Goal: Task Accomplishment & Management: Manage account settings

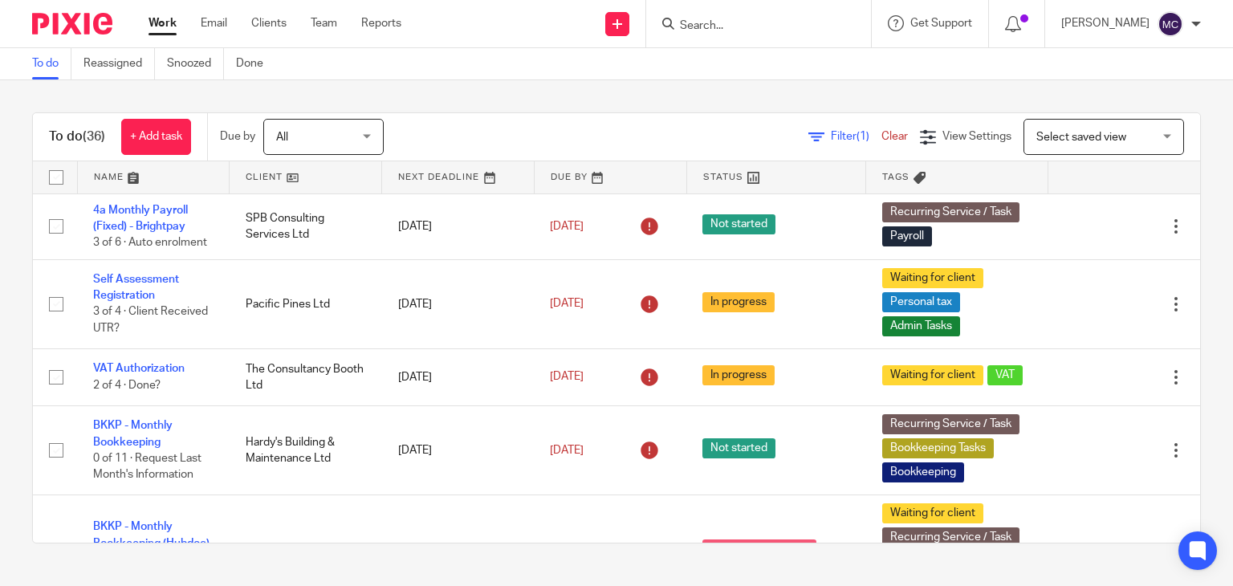
click at [758, 20] on input "Search" at bounding box center [750, 26] width 144 height 14
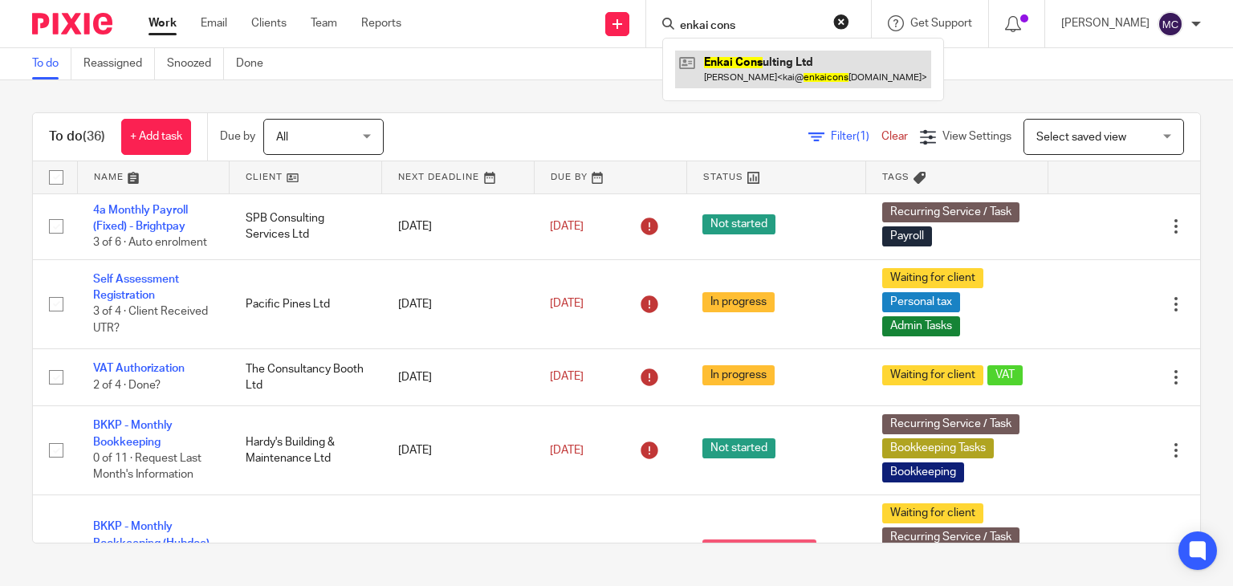
type input "enkai cons"
click at [789, 62] on link at bounding box center [803, 69] width 256 height 37
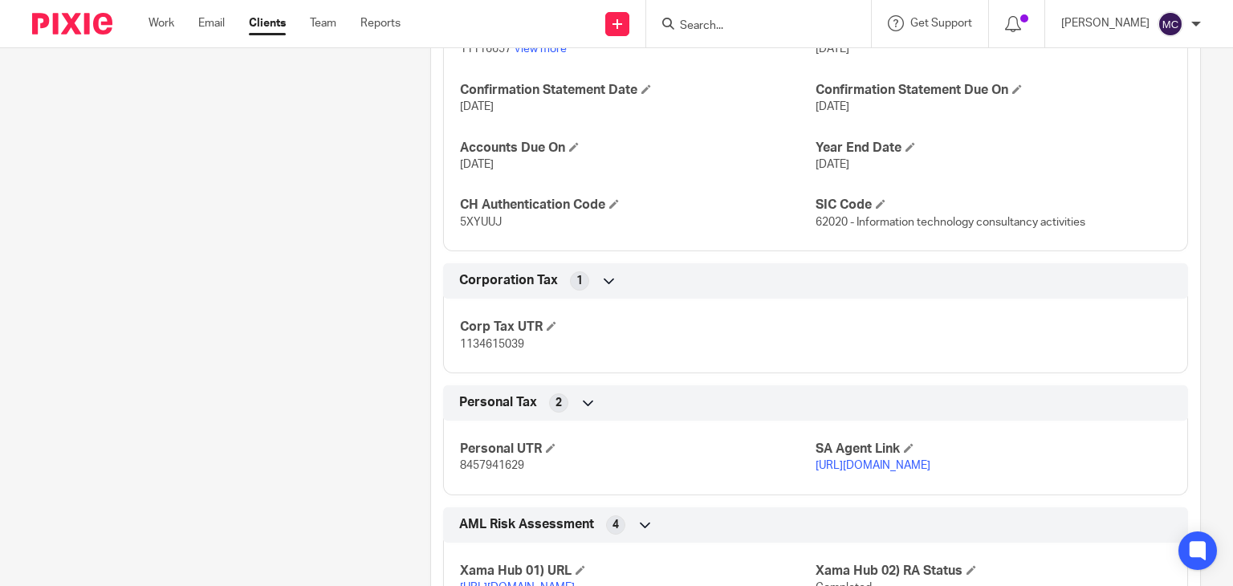
scroll to position [1525, 0]
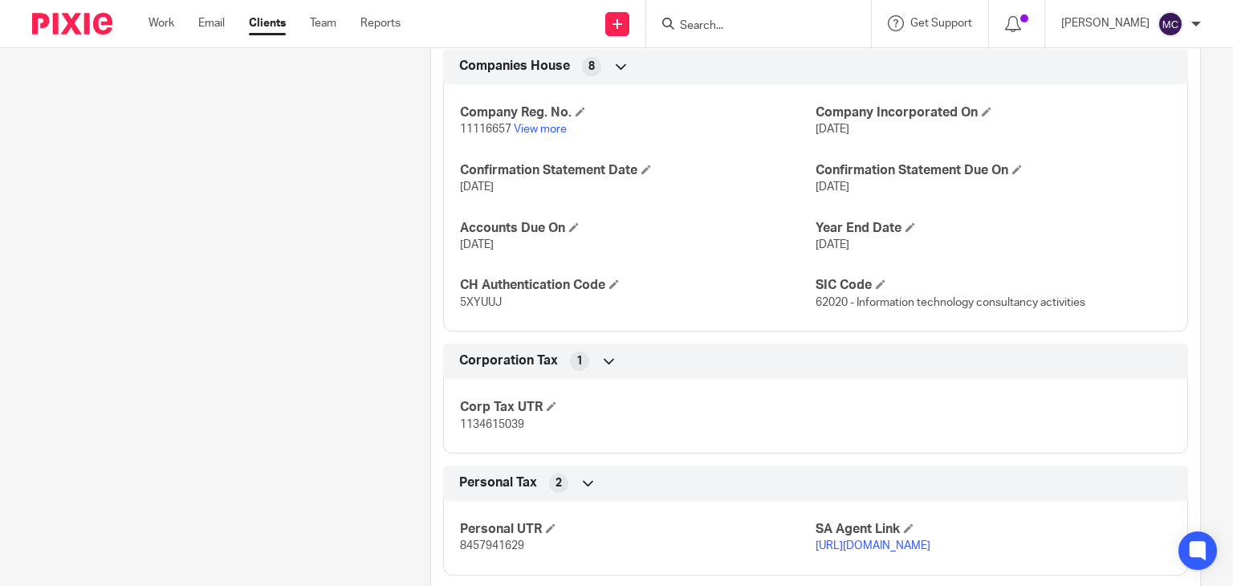
click at [469, 308] on span "5XYUUJ" at bounding box center [481, 302] width 42 height 11
click at [563, 332] on div "Company Reg. No. 11116657 View more Company Incorporated On 18 Dec 2017 Confirm…" at bounding box center [815, 201] width 745 height 259
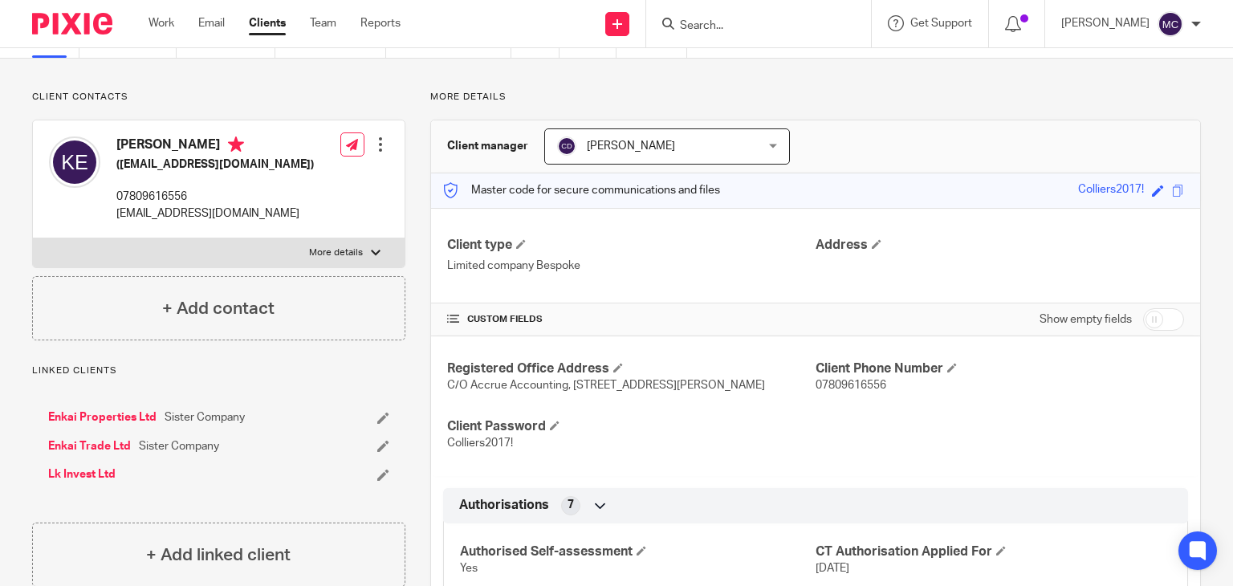
scroll to position [0, 0]
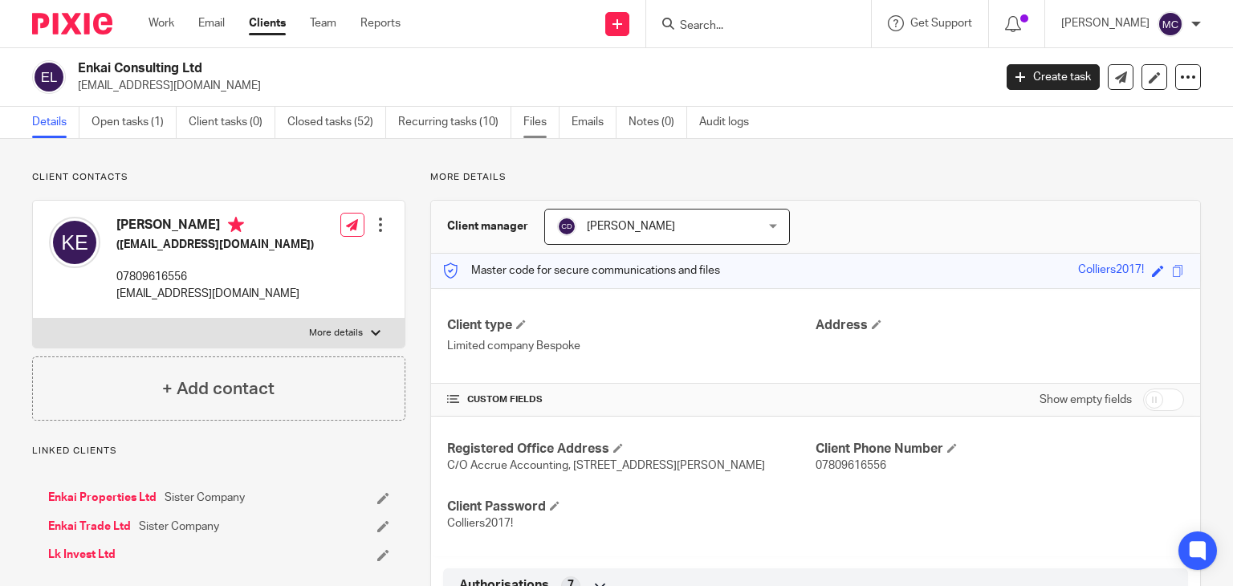
click at [527, 124] on link "Files" at bounding box center [541, 122] width 36 height 31
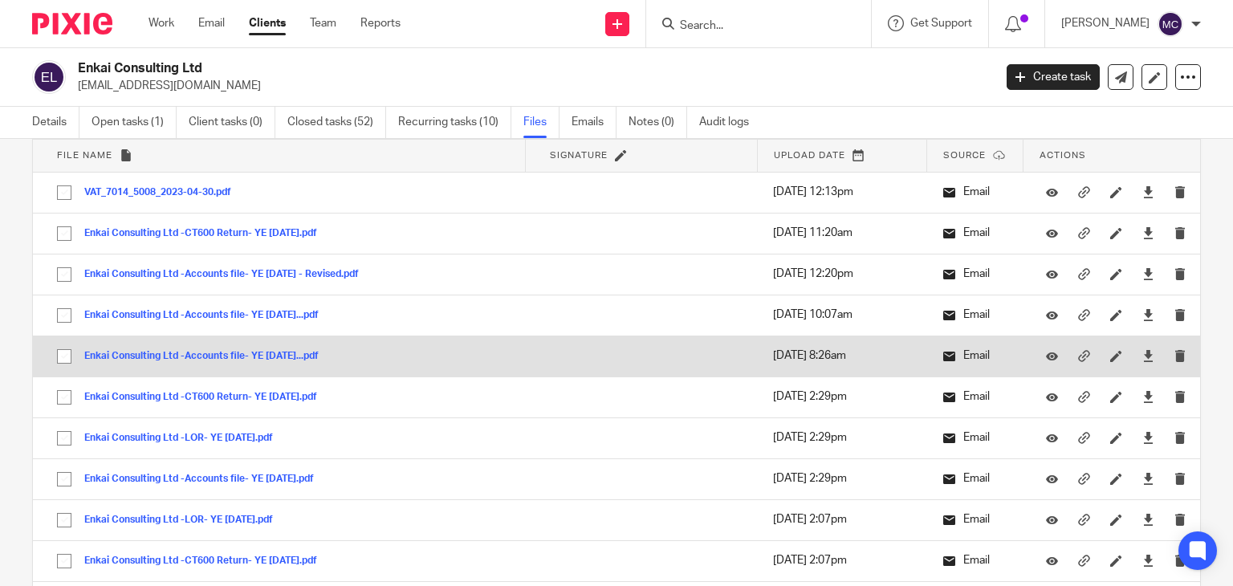
scroll to position [161, 0]
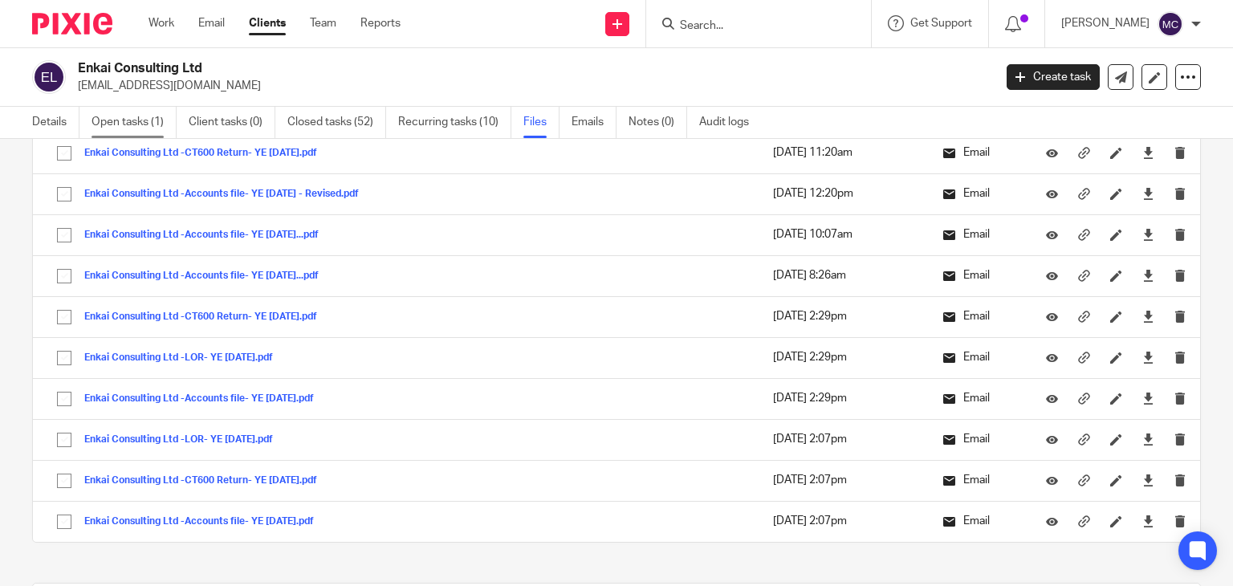
click at [148, 116] on link "Open tasks (1)" at bounding box center [134, 122] width 85 height 31
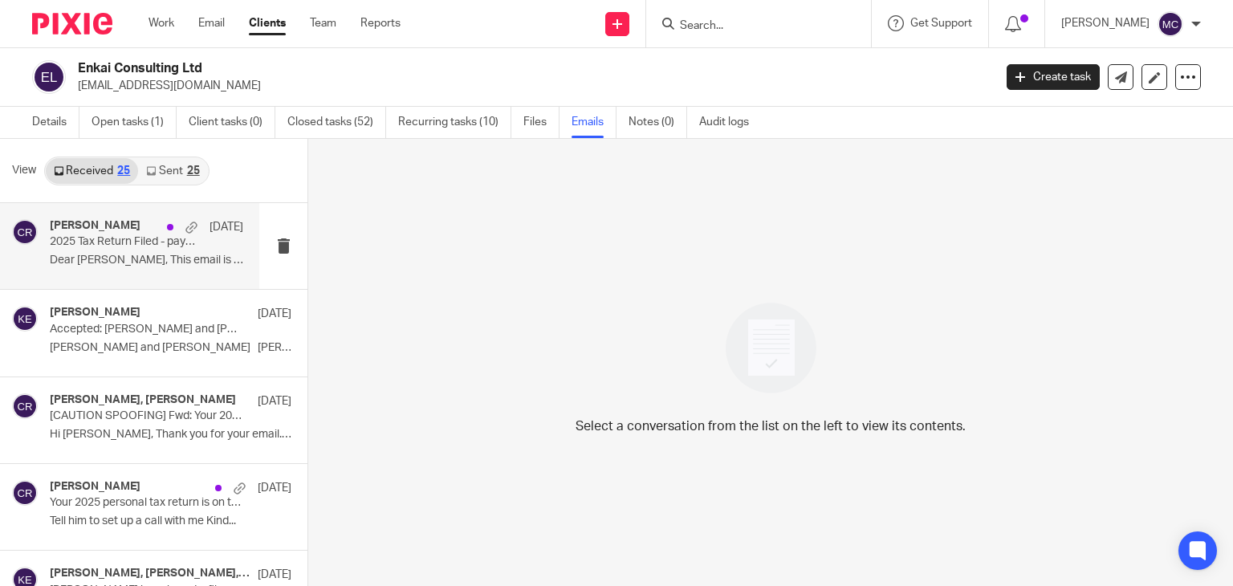
click at [117, 259] on p "Dear Kai, This email is to confirm that..." at bounding box center [146, 261] width 193 height 14
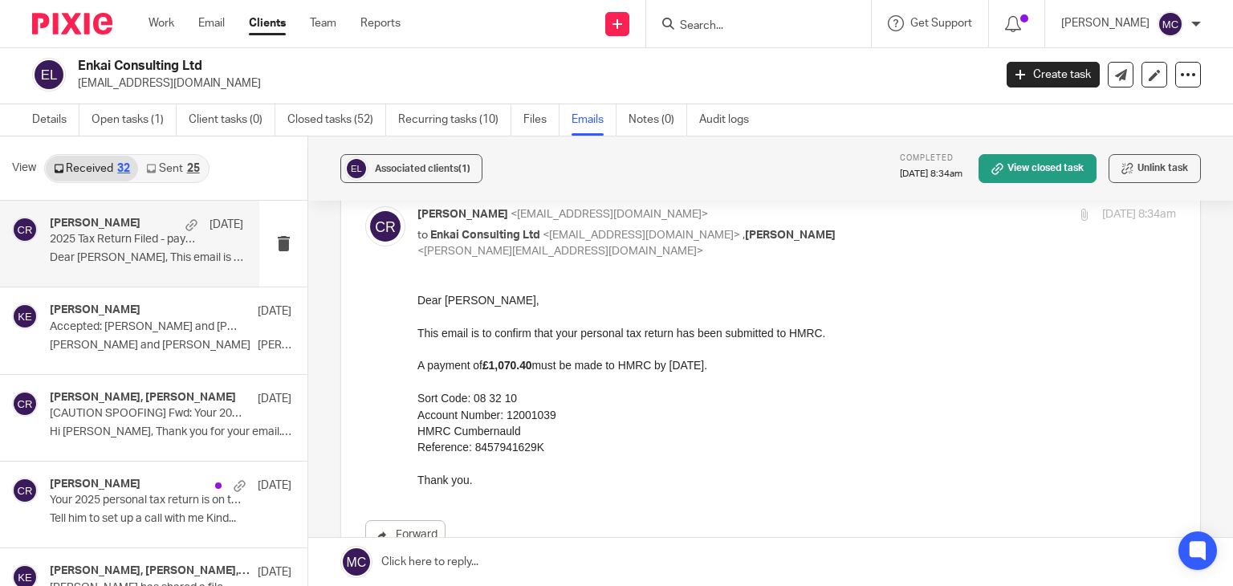
click at [215, 177] on div "View Received 32 Sent 25" at bounding box center [153, 168] width 307 height 64
click at [204, 166] on link "Sent 25" at bounding box center [172, 169] width 69 height 26
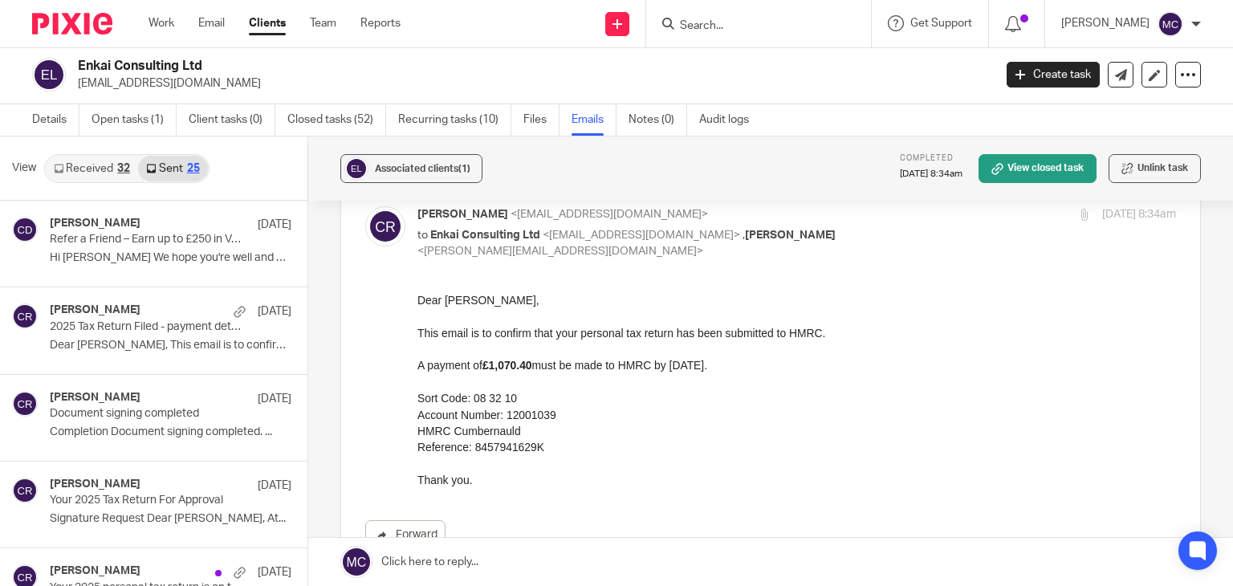
click at [711, 3] on div at bounding box center [758, 23] width 225 height 47
click at [706, 27] on input "Search" at bounding box center [750, 26] width 144 height 14
drag, startPoint x: 490, startPoint y: 365, endPoint x: 543, endPoint y: 370, distance: 53.2
click at [543, 370] on p "A payment of £1,070.40 must be made to HMRC by 31 January." at bounding box center [796, 364] width 759 height 16
click at [552, 417] on p "Account Number: 12001039" at bounding box center [796, 414] width 759 height 16
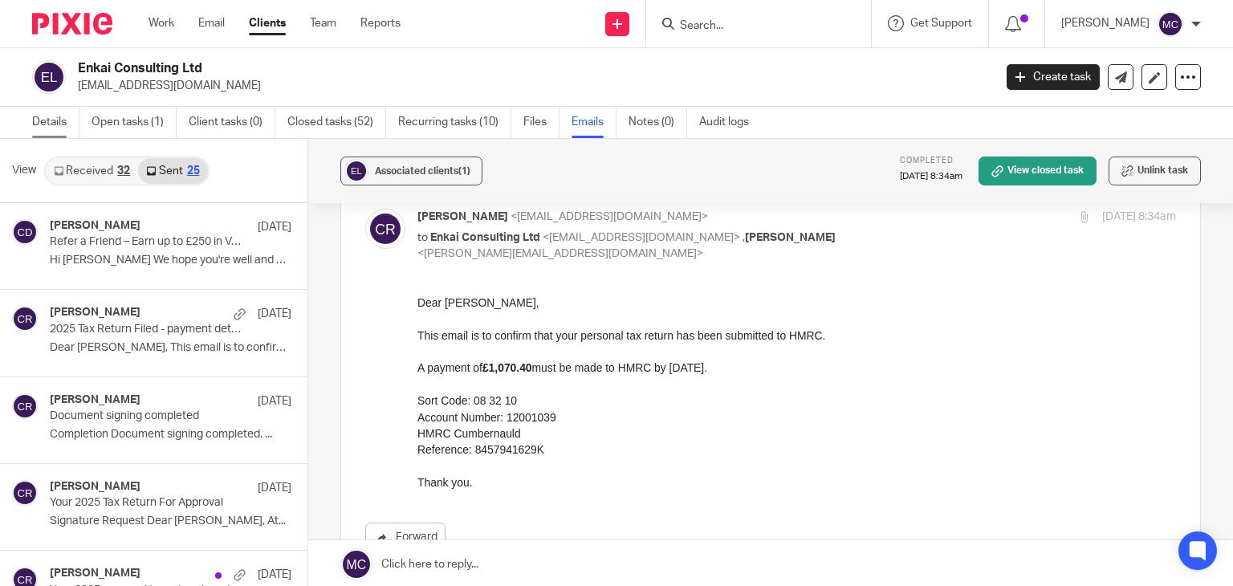
click at [69, 128] on link "Details" at bounding box center [55, 122] width 47 height 31
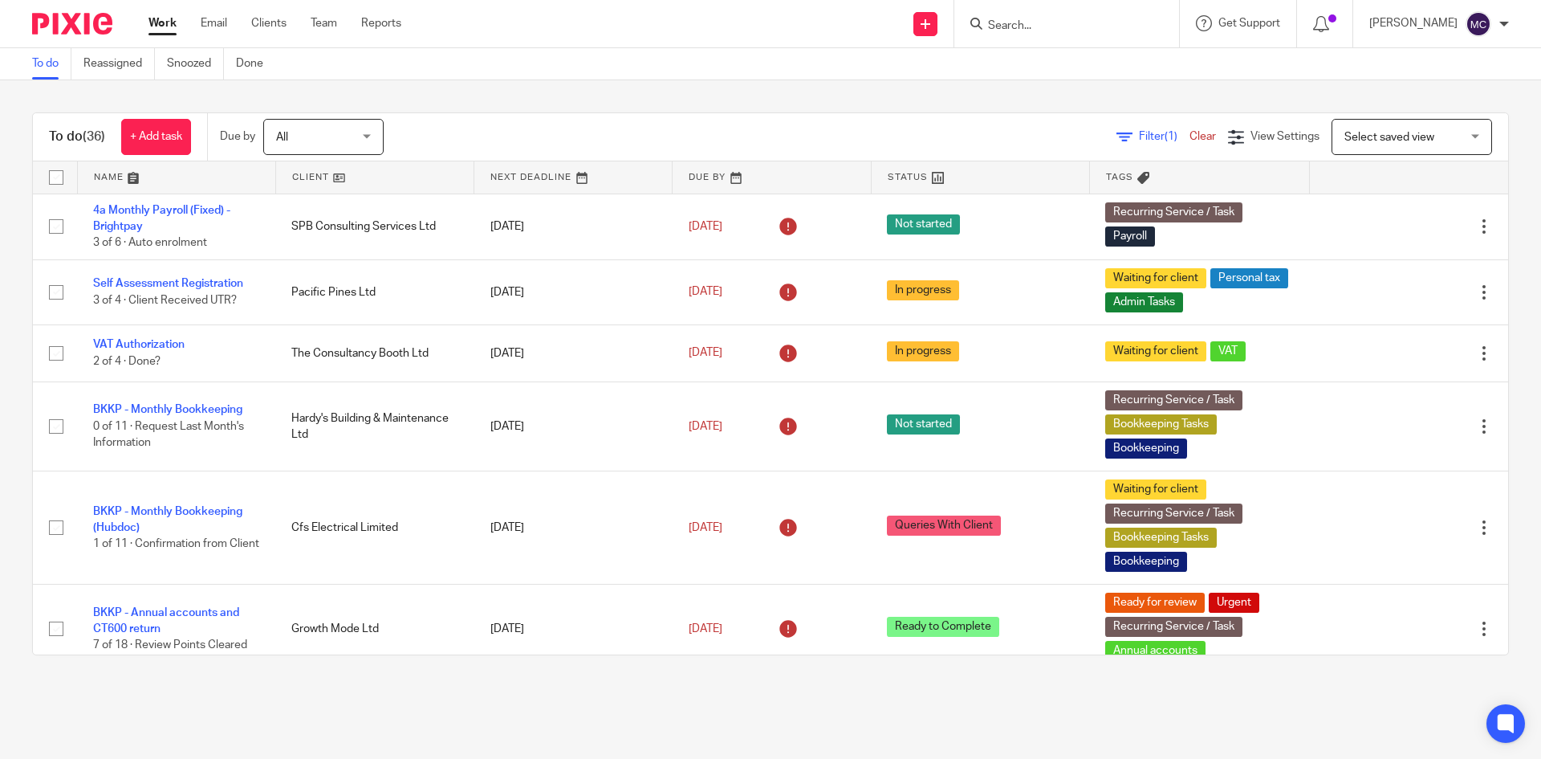
click at [1033, 19] on input "Search" at bounding box center [1059, 26] width 144 height 14
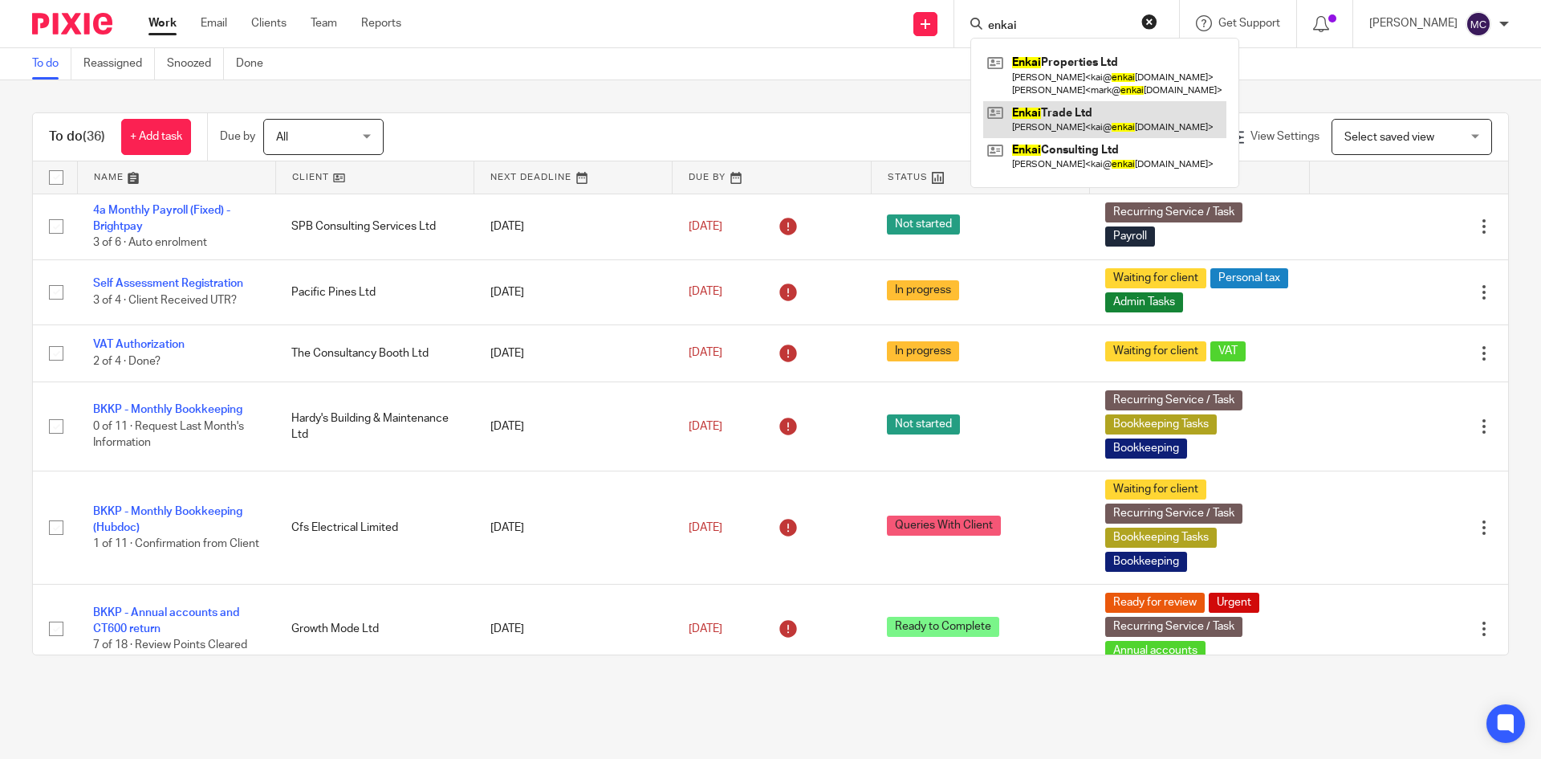
type input "enkai"
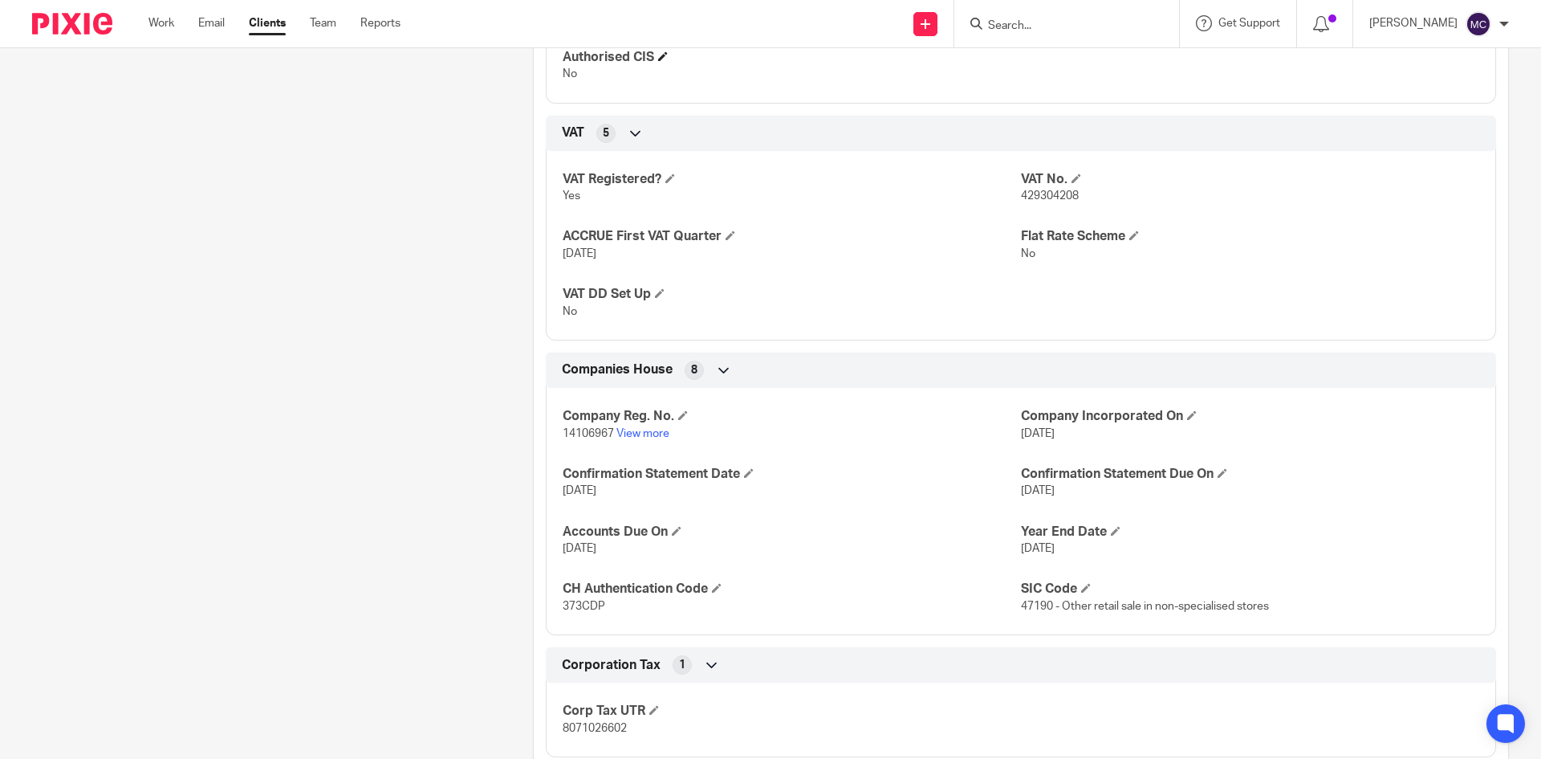
scroll to position [1044, 0]
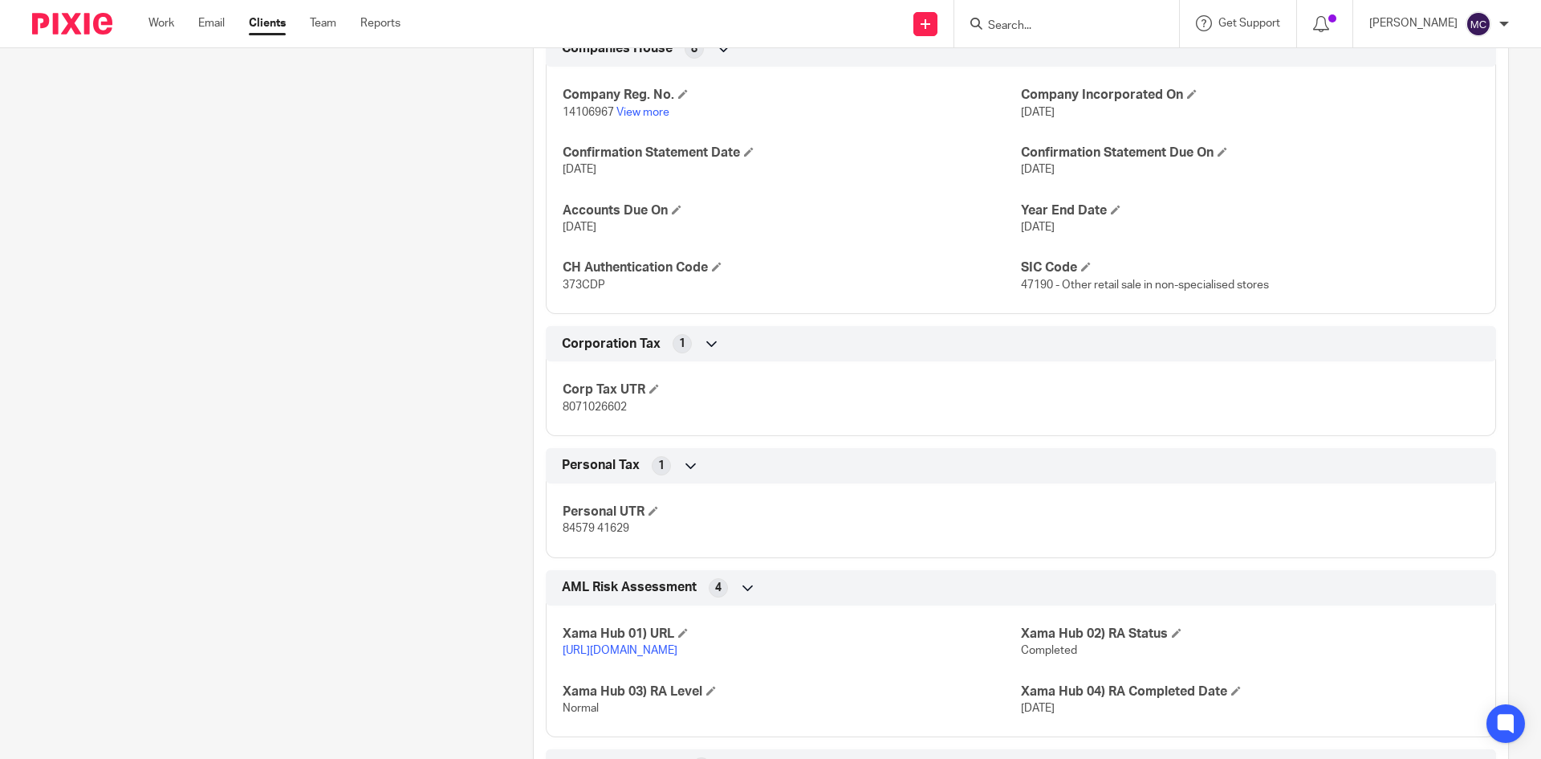
click at [586, 288] on span "373CDP" at bounding box center [584, 284] width 43 height 11
copy span "373CDP"
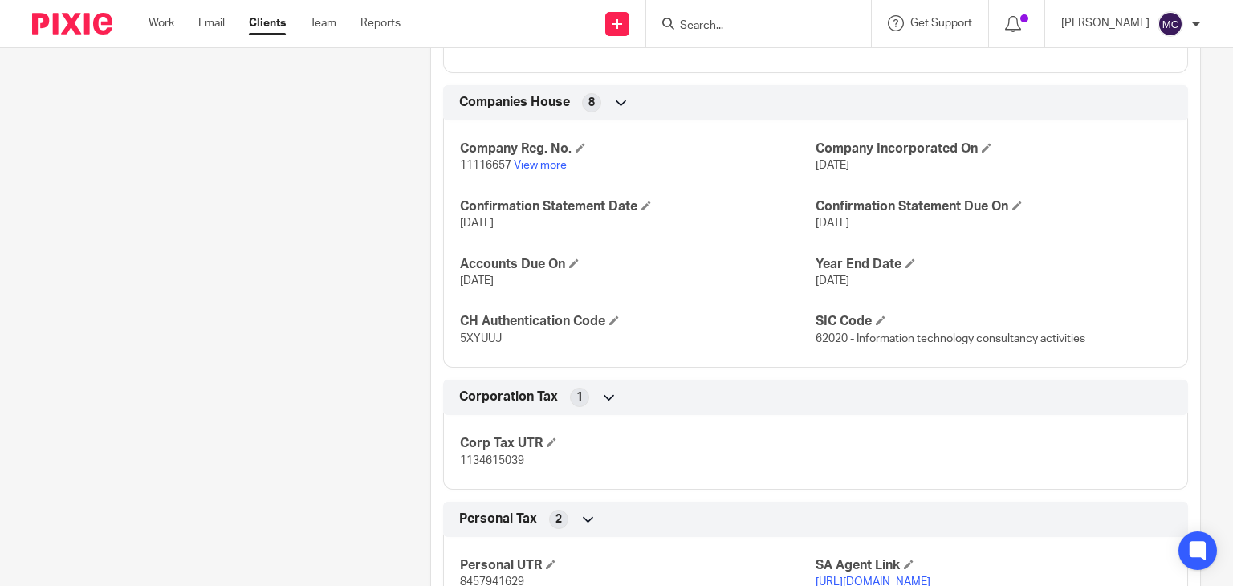
scroll to position [1525, 0]
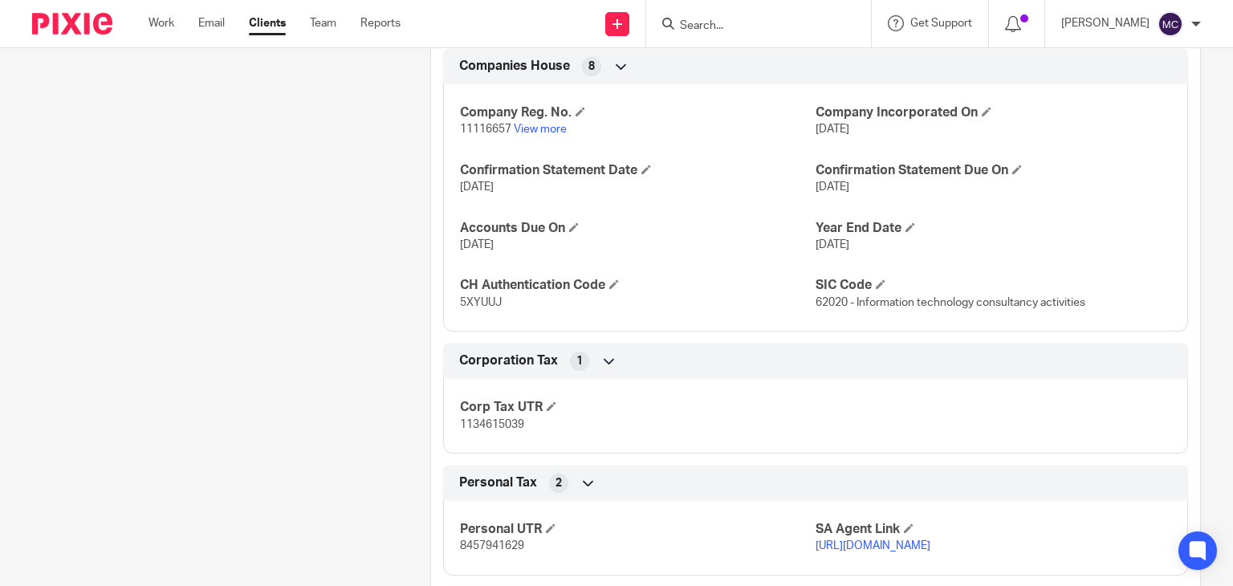
click at [714, 25] on input "Search" at bounding box center [750, 26] width 144 height 14
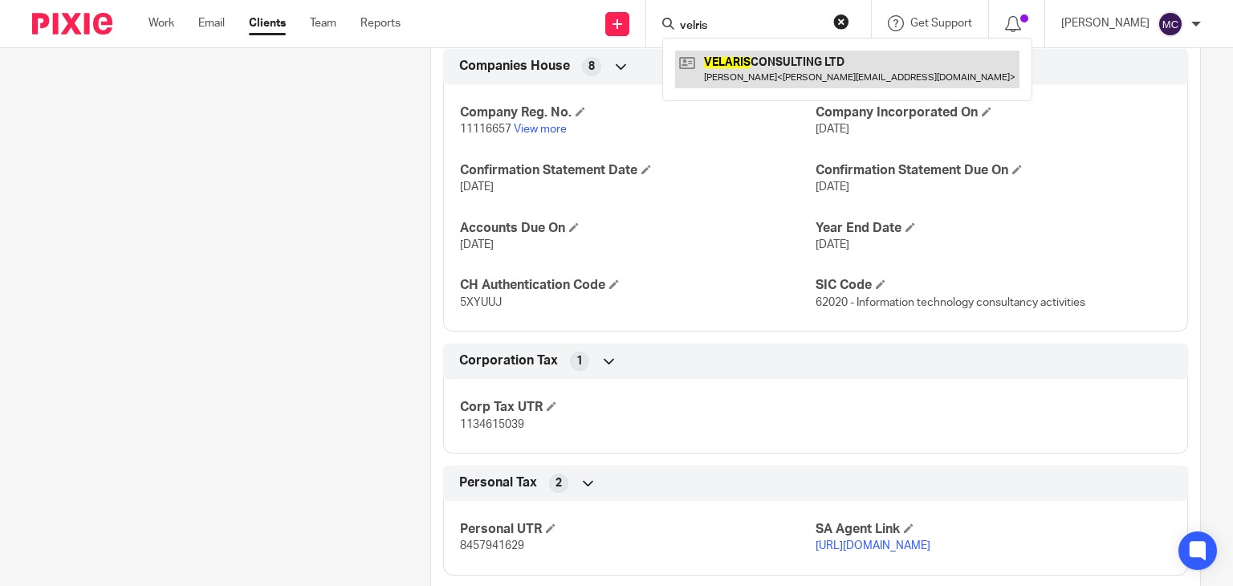
type input "velris"
click at [741, 51] on link at bounding box center [847, 69] width 344 height 37
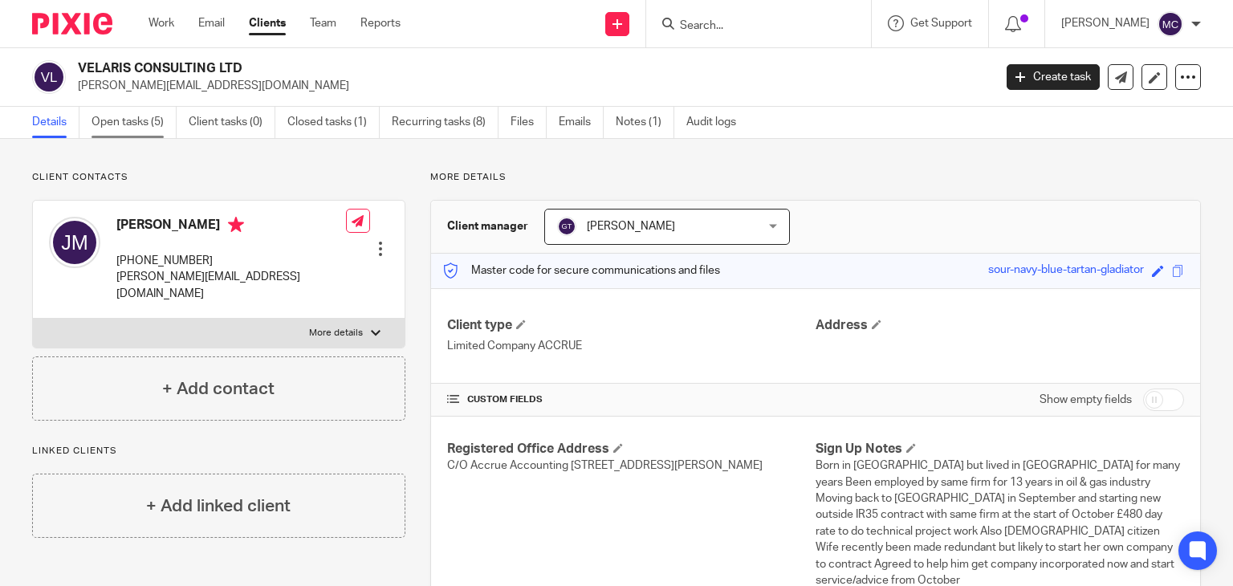
click at [136, 129] on link "Open tasks (5)" at bounding box center [134, 122] width 85 height 31
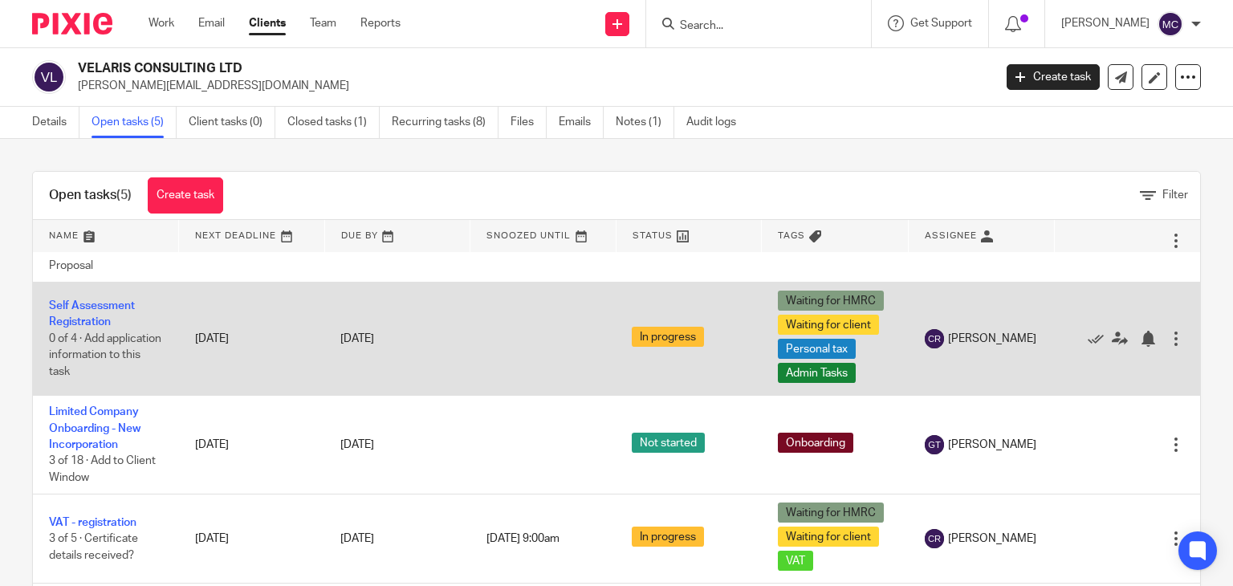
scroll to position [80, 0]
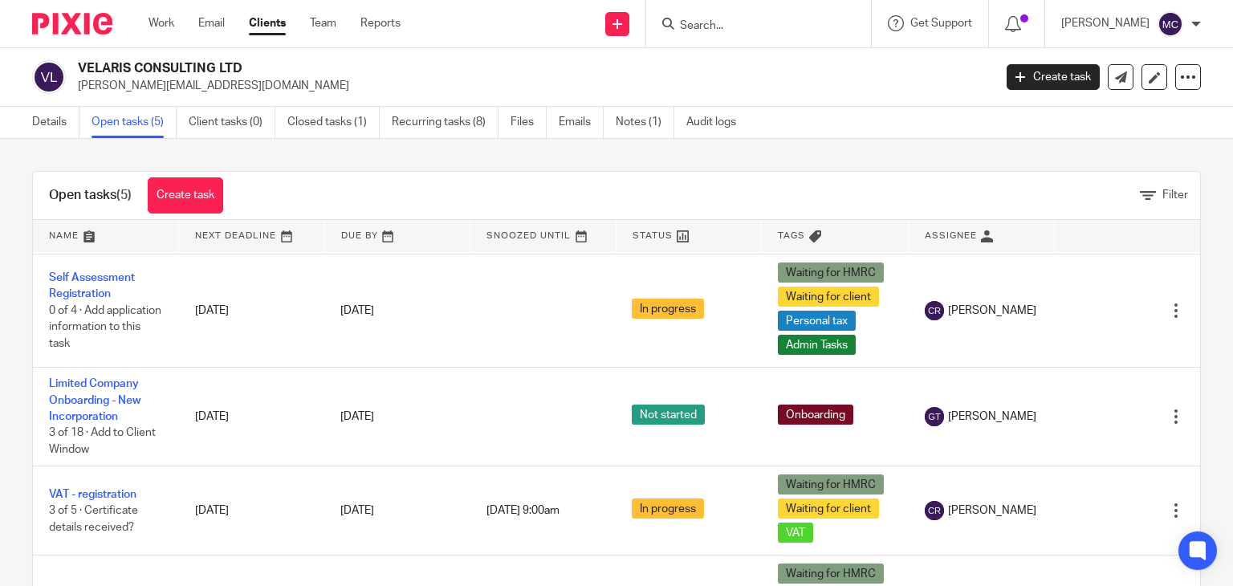
click at [732, 33] on form at bounding box center [763, 24] width 171 height 20
click at [730, 19] on input "Search" at bounding box center [750, 26] width 144 height 14
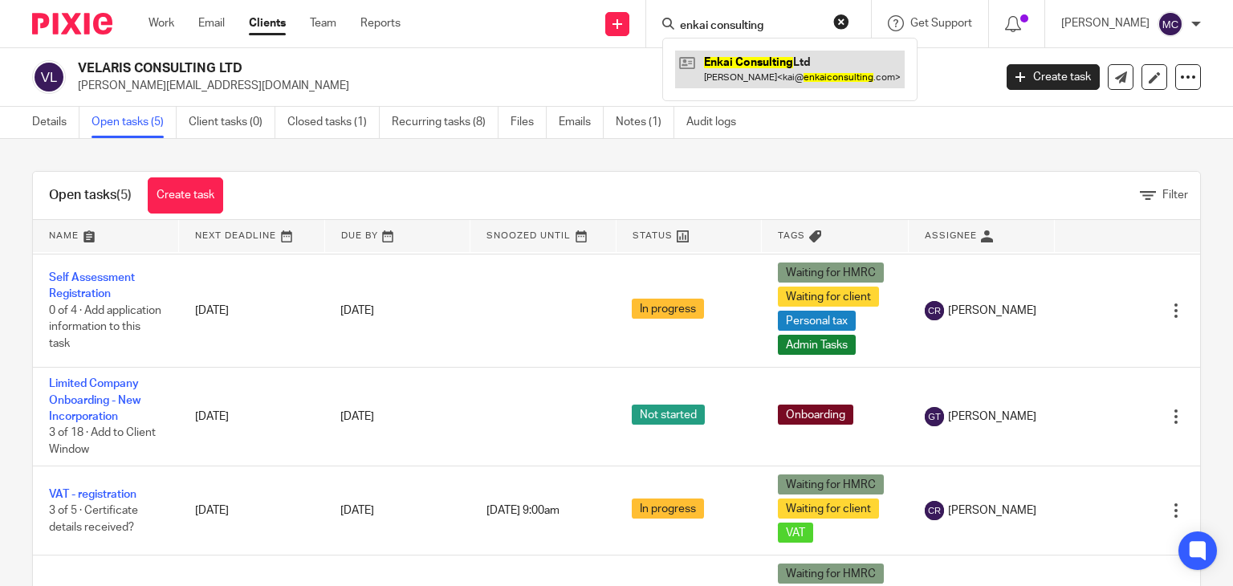
type input "enkai consulting"
click at [763, 65] on link at bounding box center [790, 69] width 230 height 37
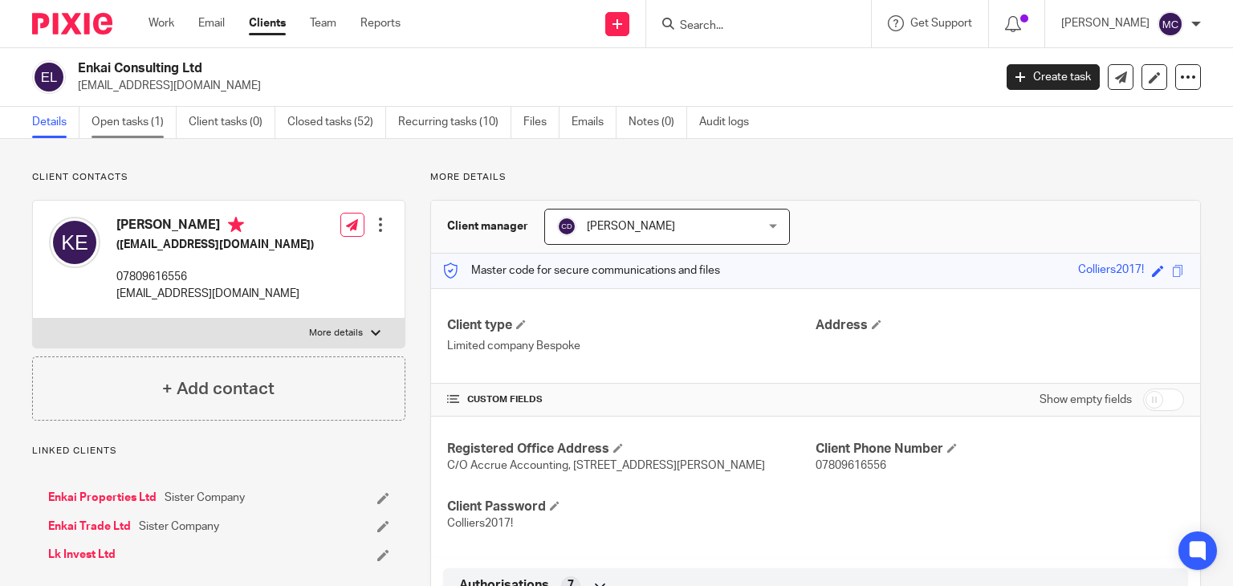
click at [120, 126] on link "Open tasks (1)" at bounding box center [134, 122] width 85 height 31
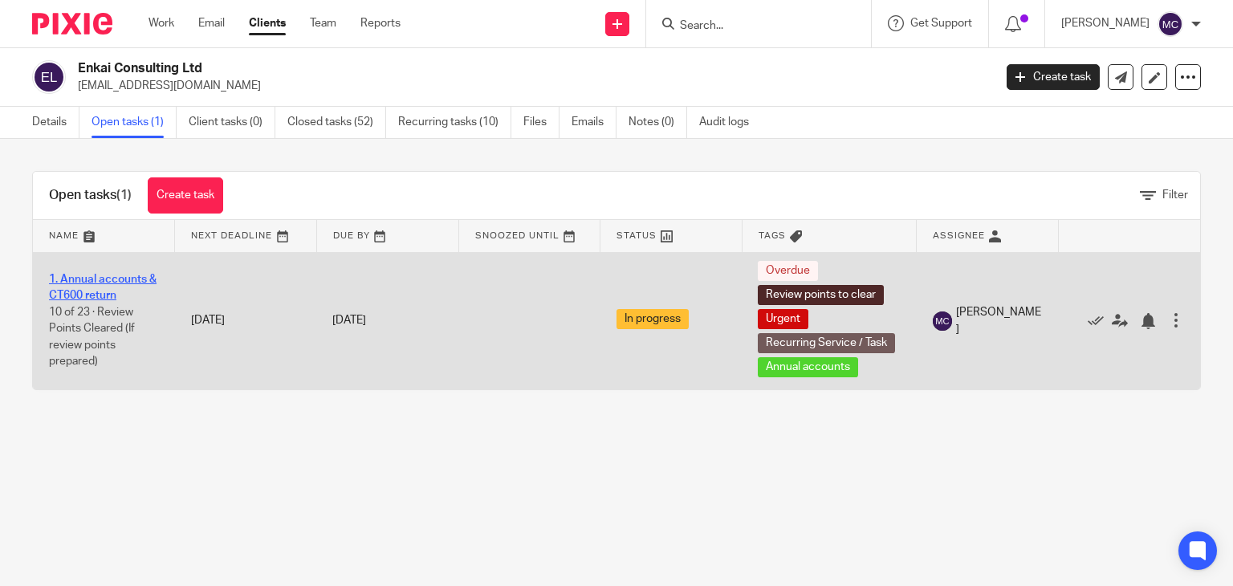
click at [136, 277] on link "1. Annual accounts & CT600 return" at bounding box center [103, 287] width 108 height 27
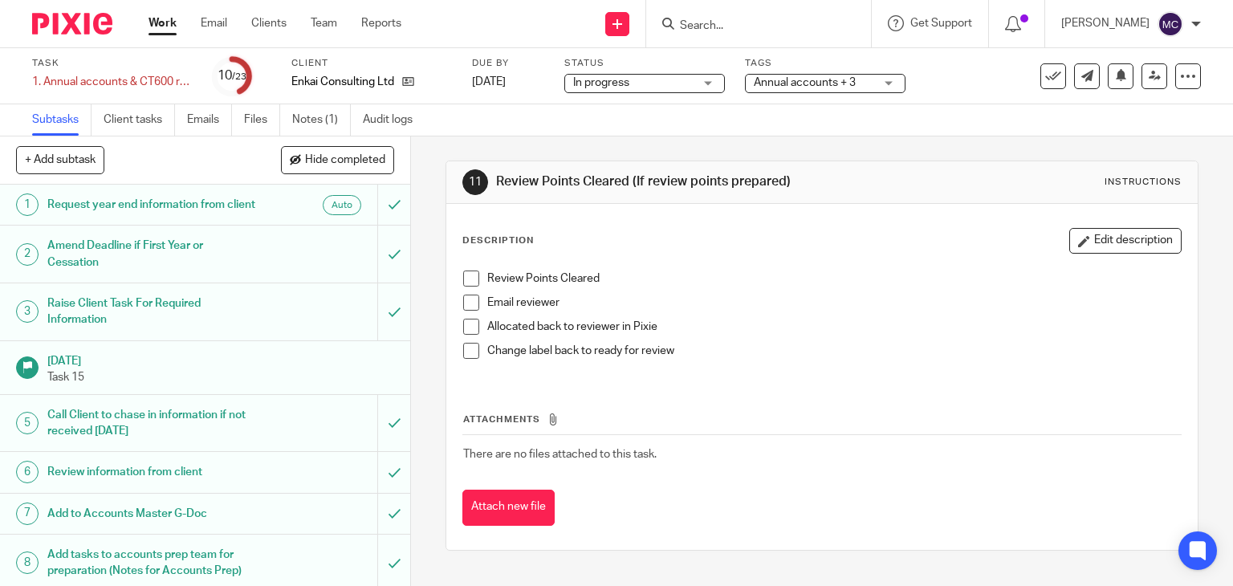
click at [768, 83] on span "Annual accounts + 3" at bounding box center [805, 82] width 102 height 11
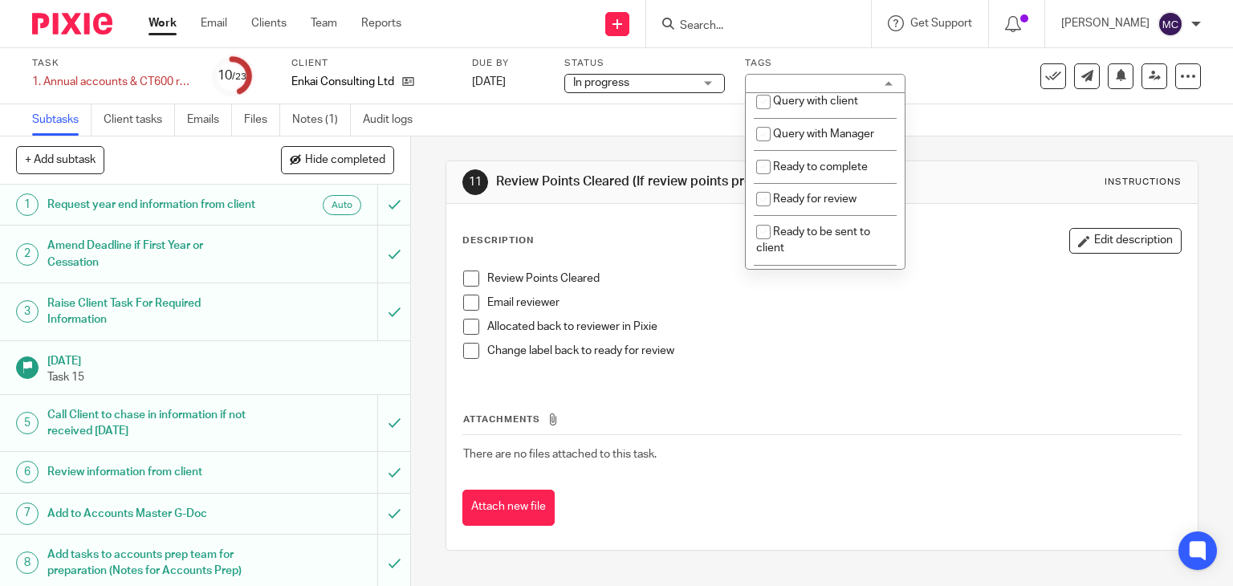
scroll to position [642, 0]
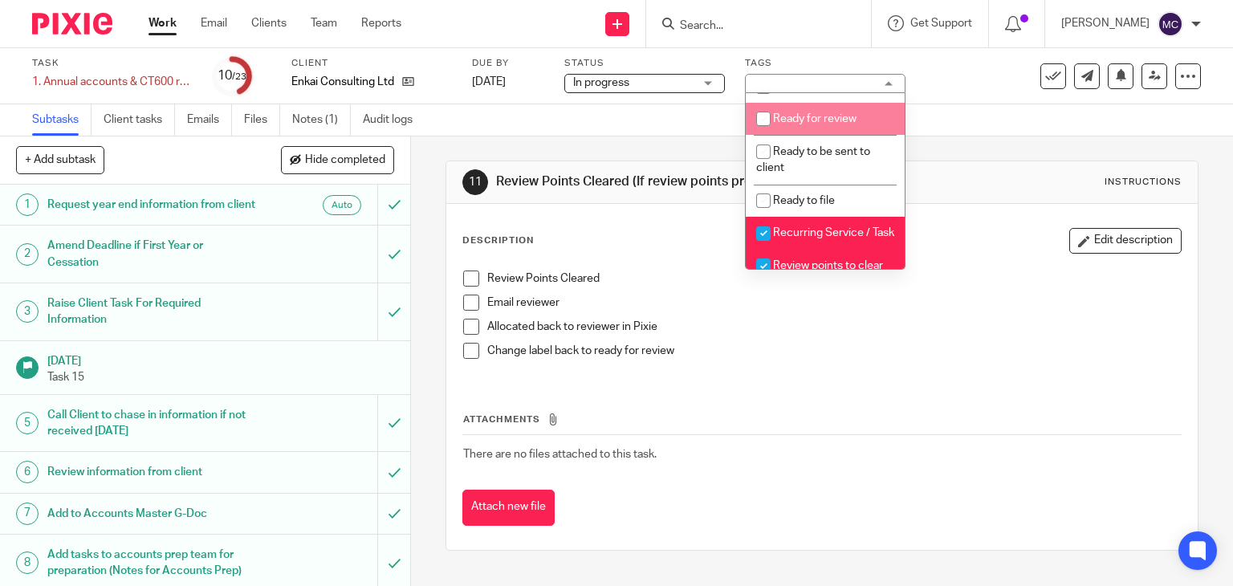
click at [791, 124] on span "Ready for review" at bounding box center [814, 118] width 83 height 11
checkbox input "true"
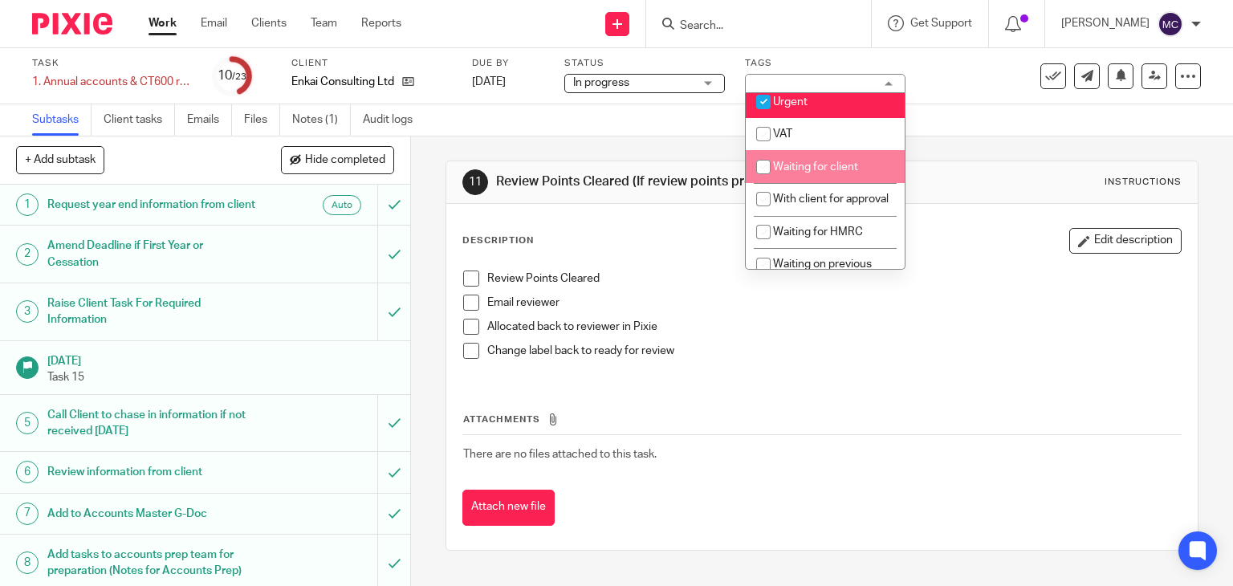
scroll to position [803, 0]
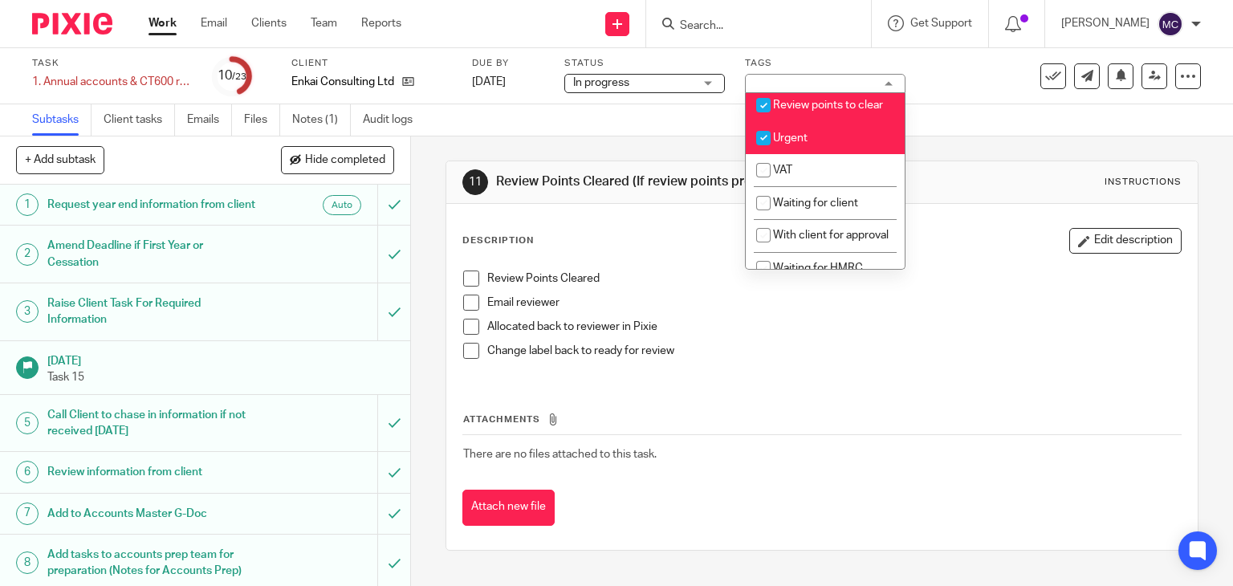
click at [808, 122] on li "Review points to clear" at bounding box center [825, 105] width 159 height 33
checkbox input "false"
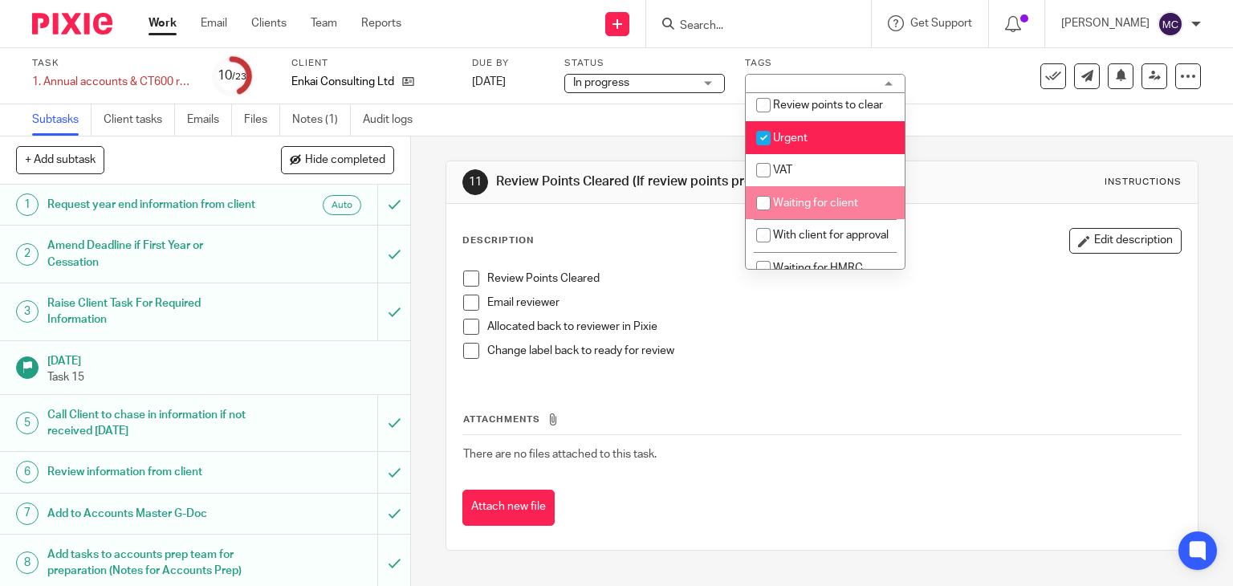
click at [861, 343] on p "Change label back to ready for review" at bounding box center [834, 351] width 694 height 16
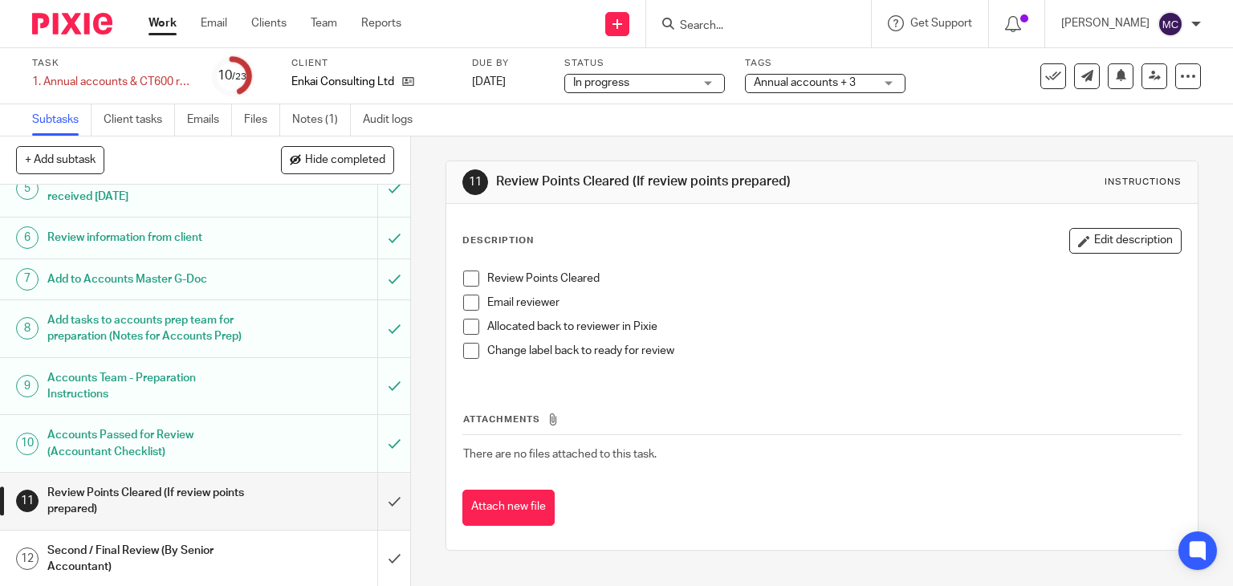
scroll to position [241, 0]
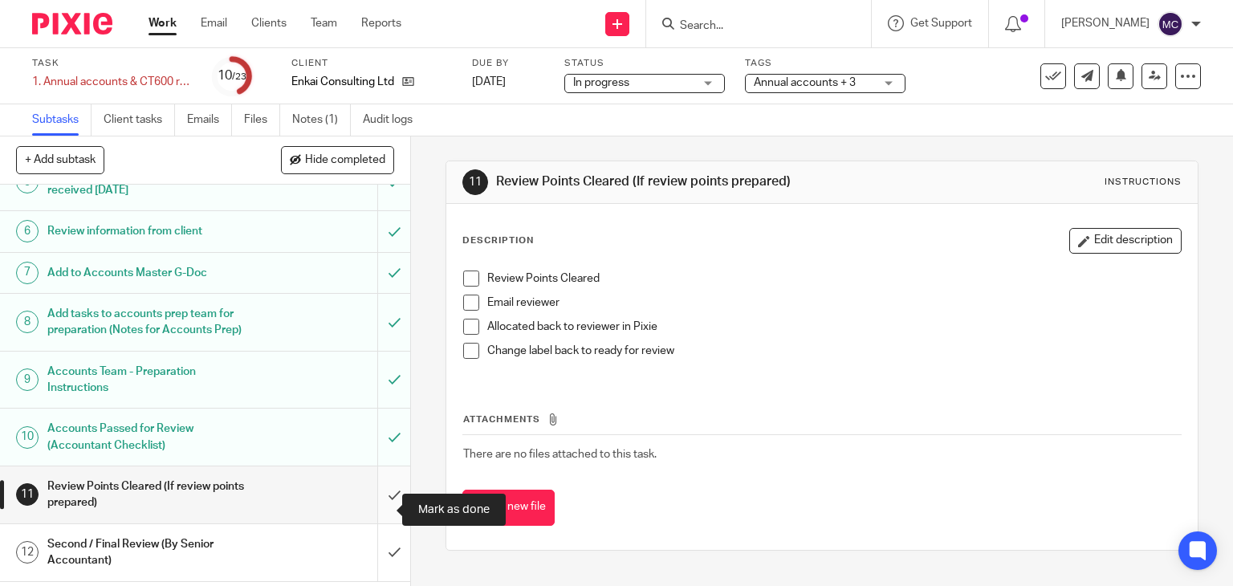
click at [377, 508] on input "submit" at bounding box center [205, 494] width 410 height 57
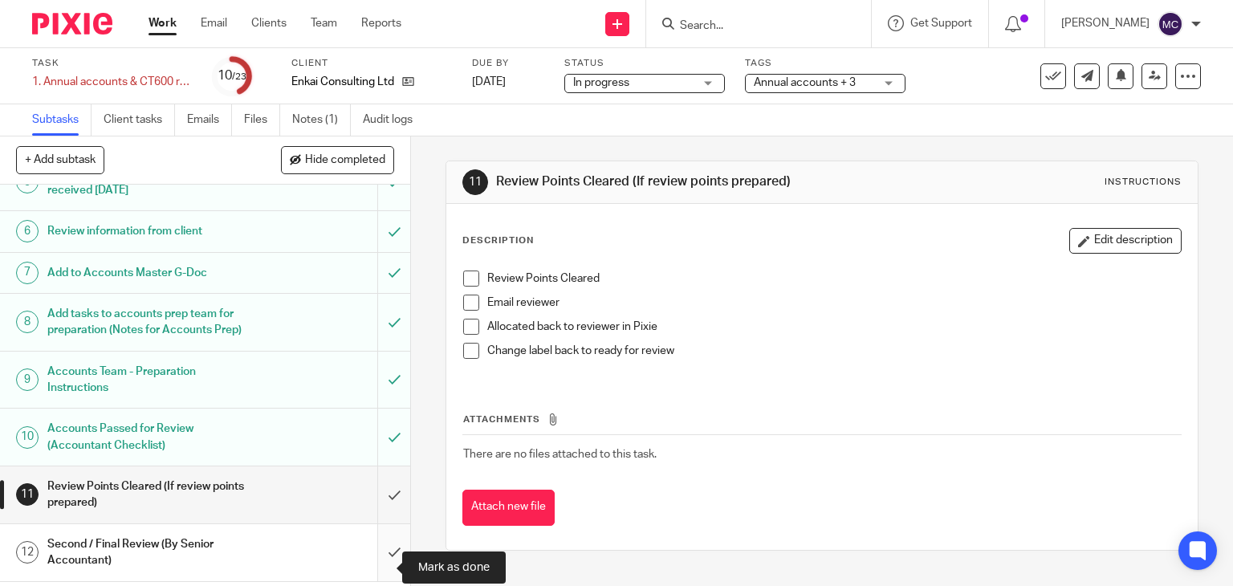
click at [371, 560] on input "submit" at bounding box center [205, 552] width 410 height 57
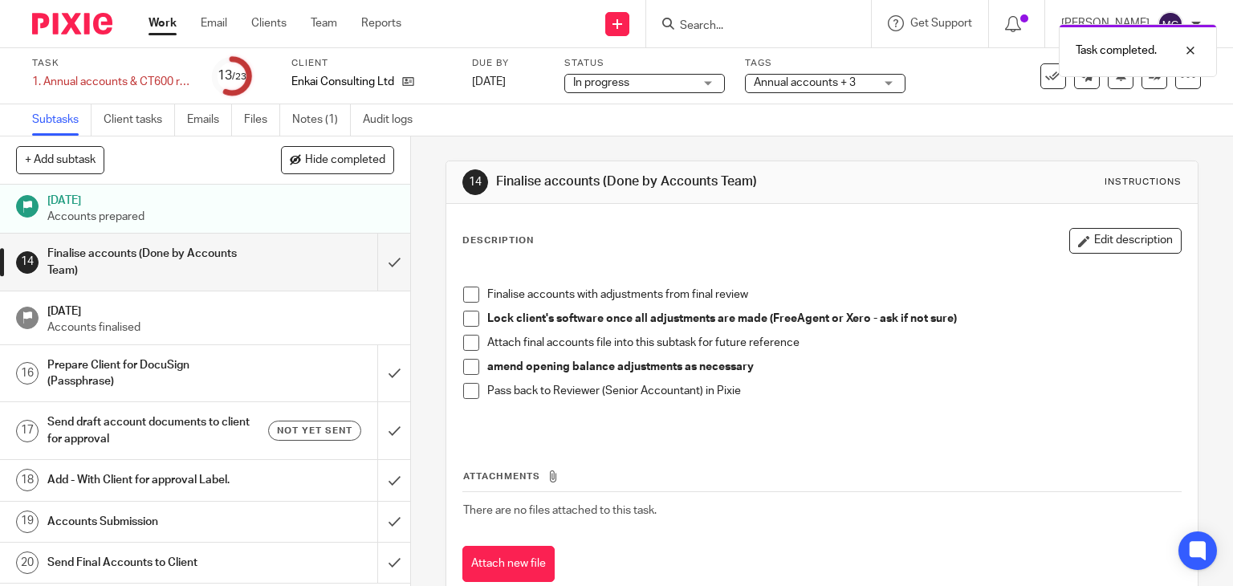
scroll to position [562, 0]
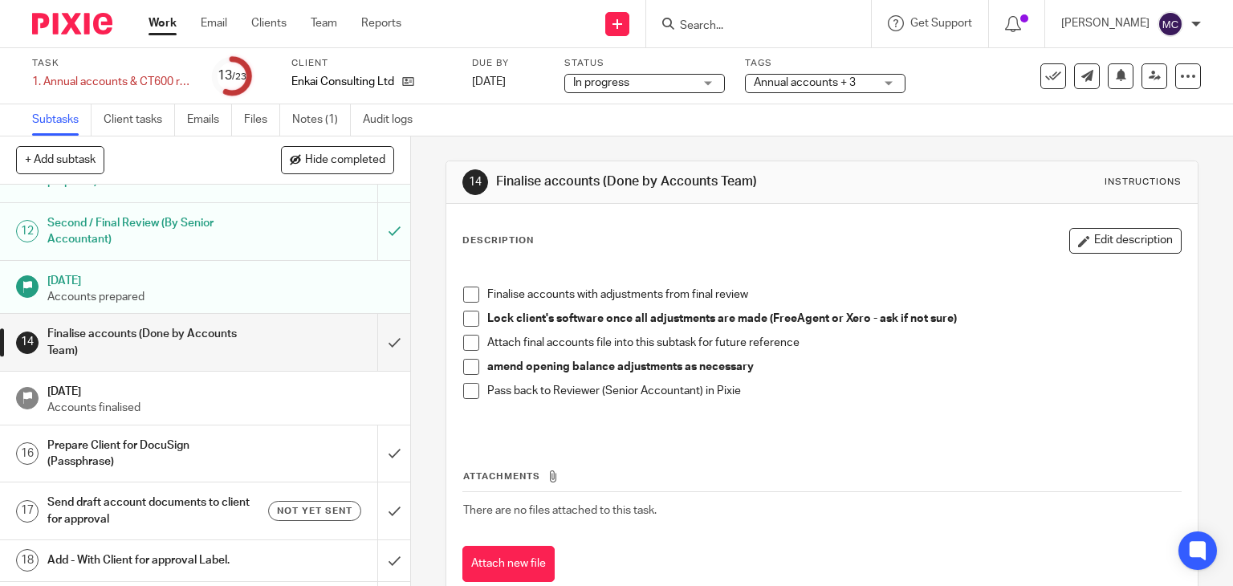
click at [704, 17] on form at bounding box center [763, 24] width 171 height 20
click at [705, 19] on input "Search" at bounding box center [750, 26] width 144 height 14
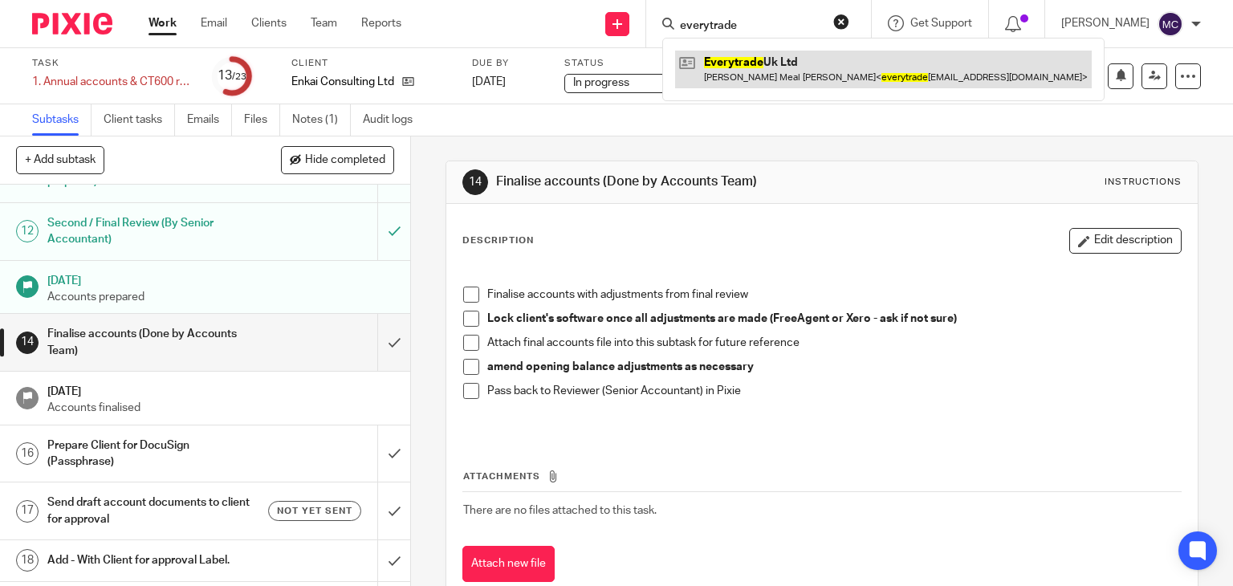
type input "everytrade"
click at [748, 75] on link at bounding box center [883, 69] width 417 height 37
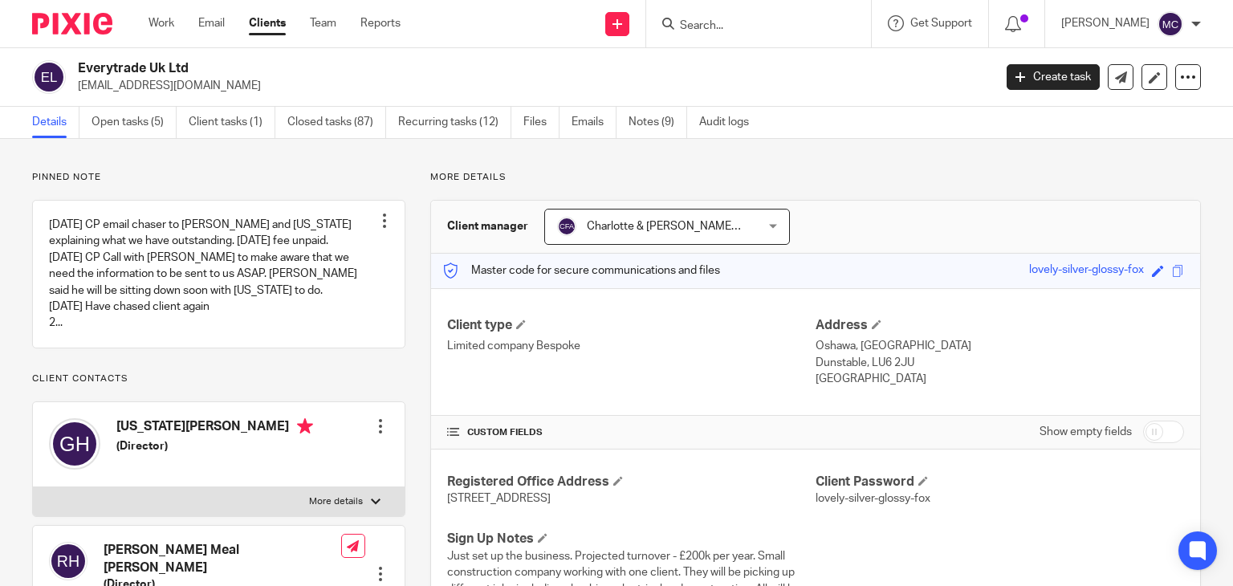
click at [141, 66] on h2 "Everytrade Uk Ltd" at bounding box center [440, 68] width 724 height 17
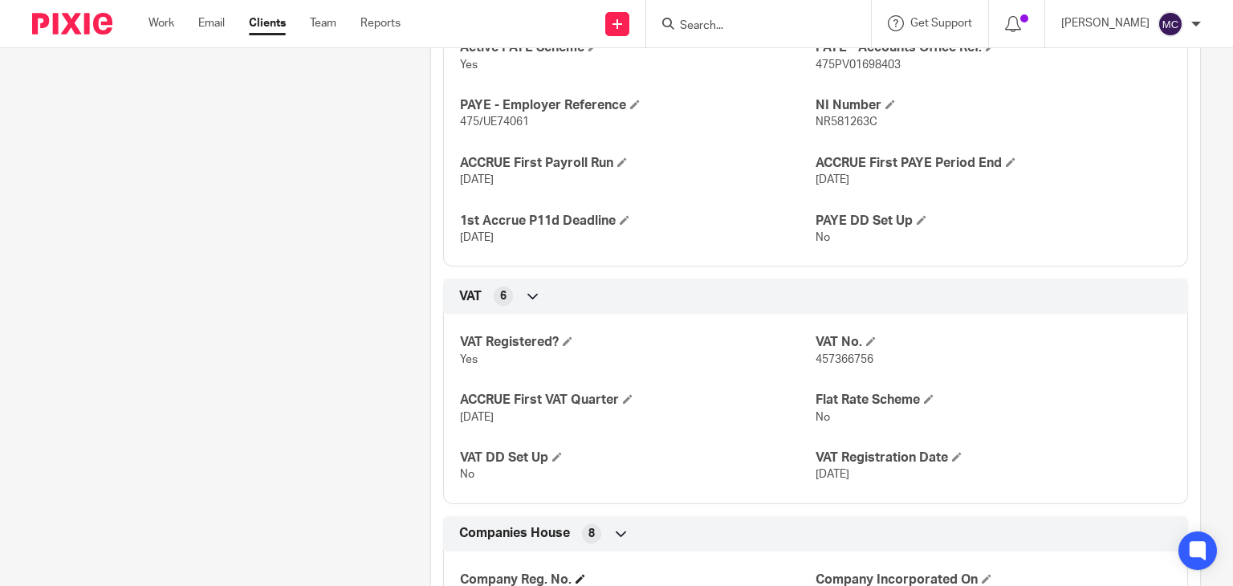
scroll to position [1365, 0]
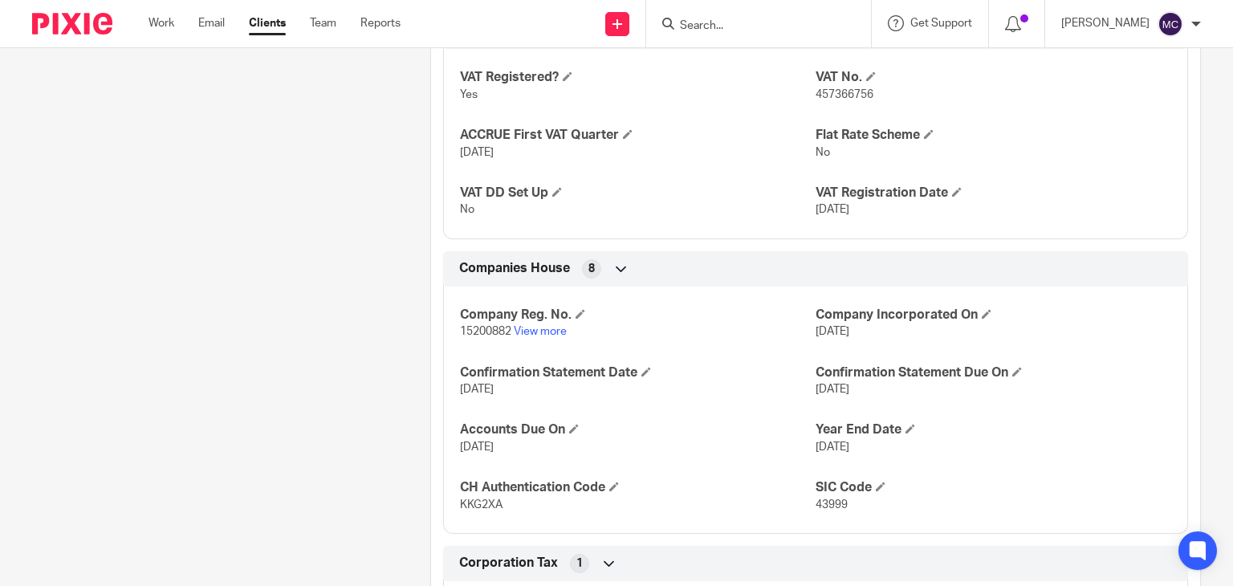
click at [481, 326] on span "15200882" at bounding box center [485, 331] width 51 height 11
copy p "15200882"
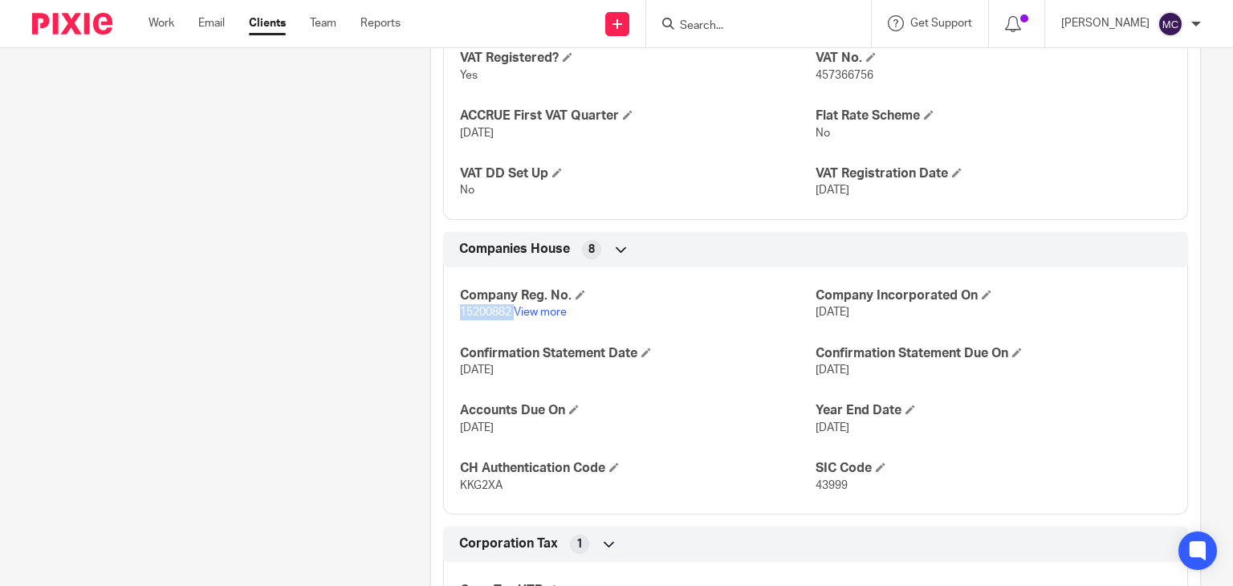
scroll to position [1525, 0]
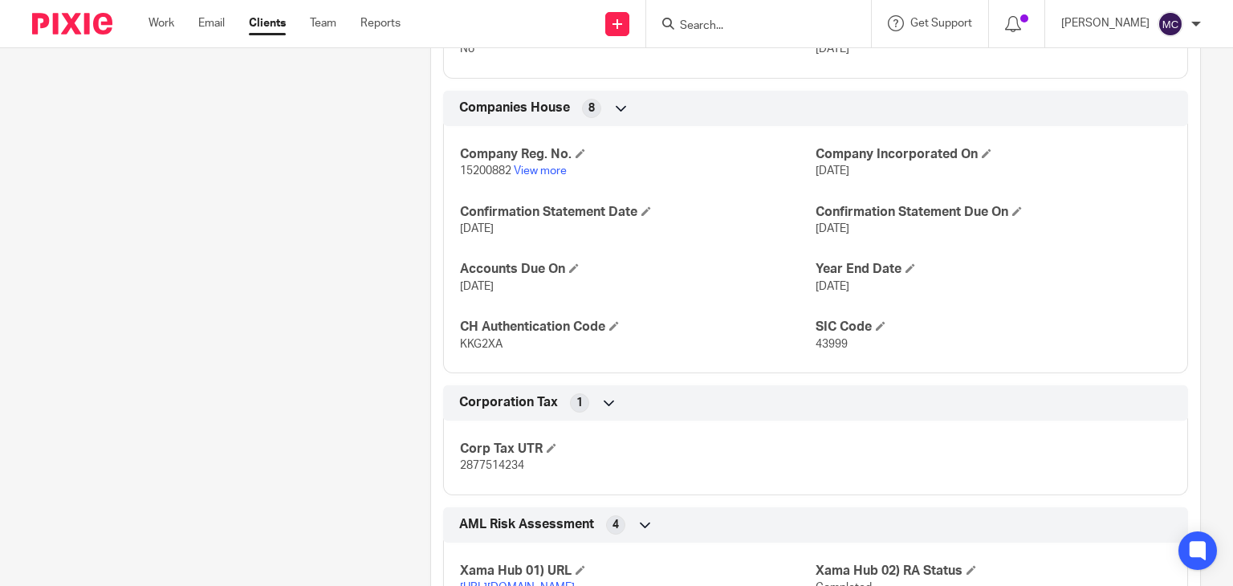
click at [482, 339] on span "KKG2XA" at bounding box center [481, 344] width 43 height 11
copy span "KKG2XA"
click at [505, 460] on span "2877514234" at bounding box center [492, 465] width 64 height 11
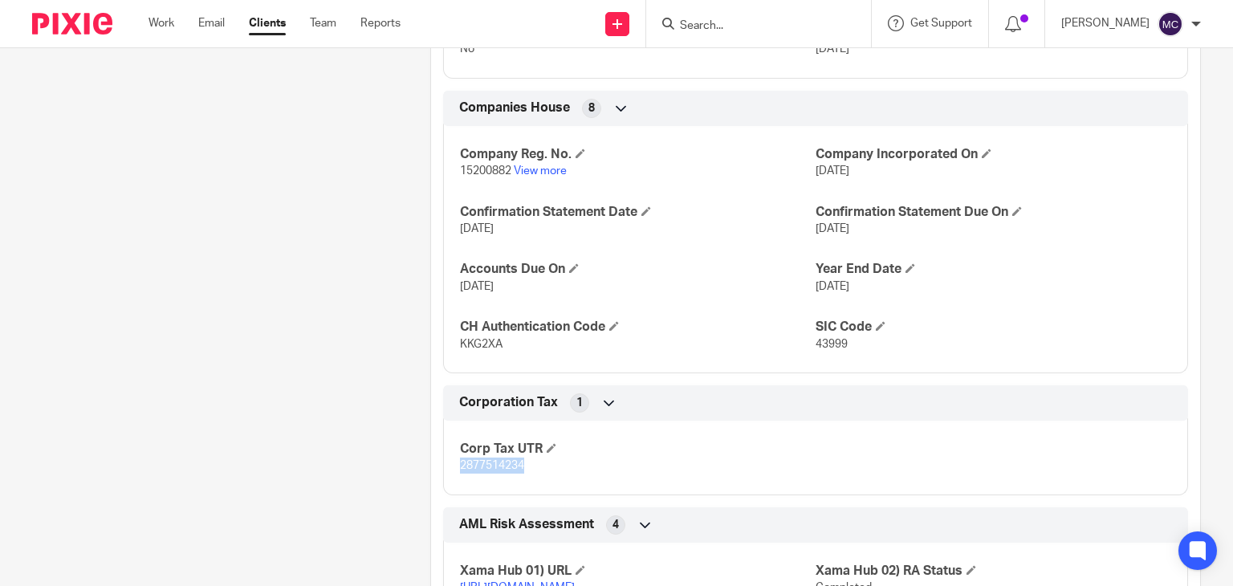
copy span "2877514234"
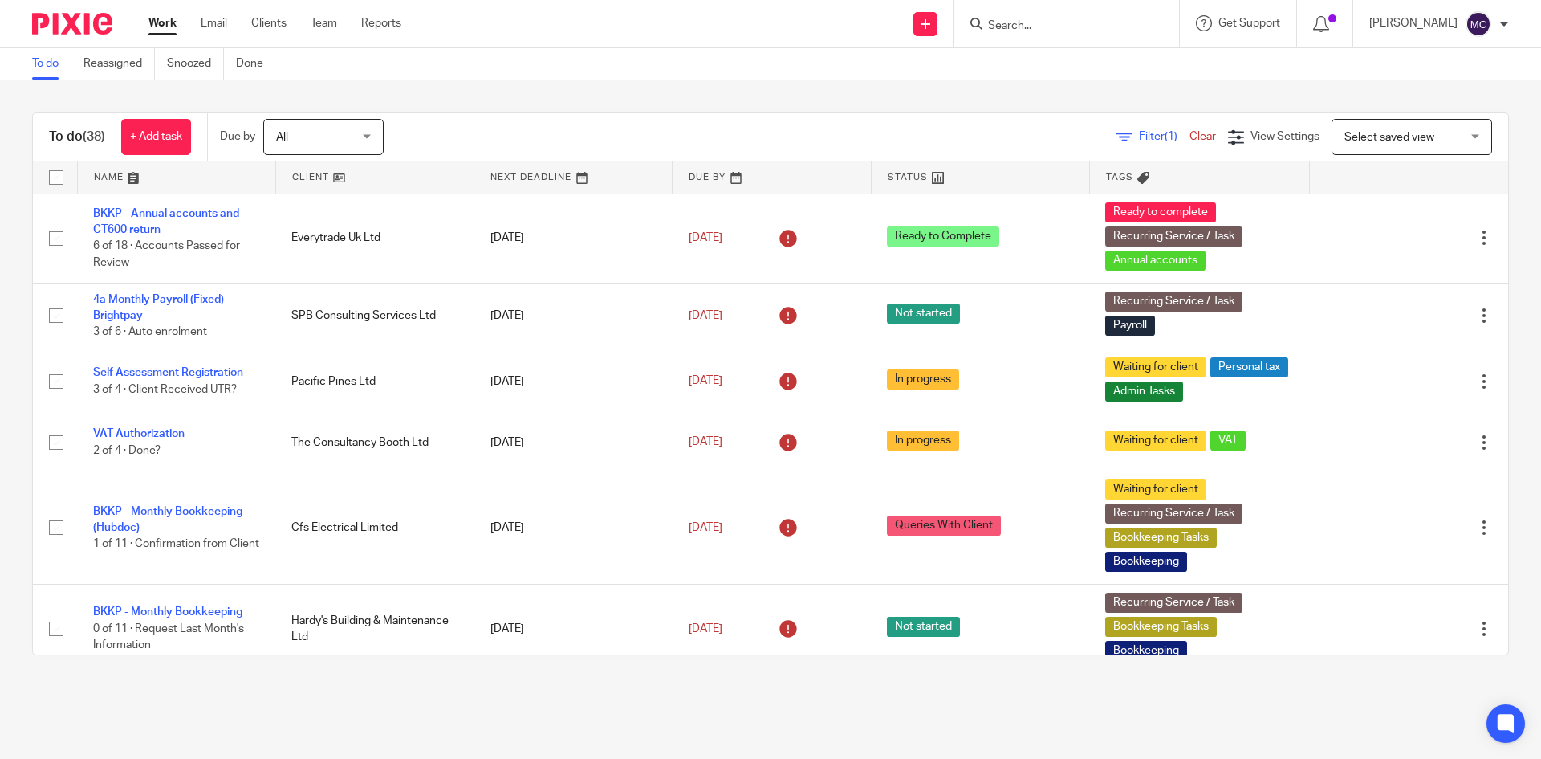
click at [999, 21] on input "Search" at bounding box center [1059, 26] width 144 height 14
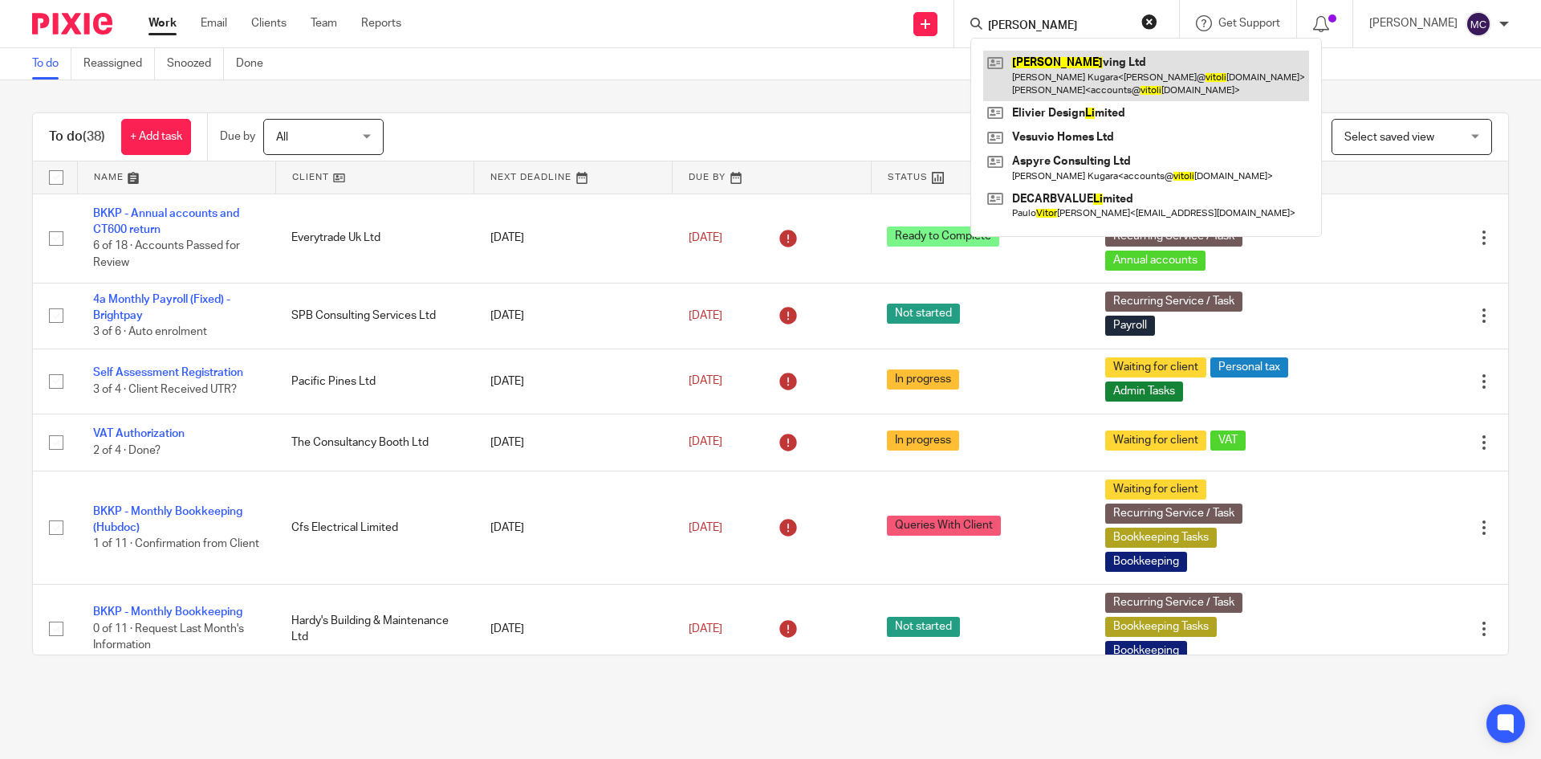
type input "[PERSON_NAME]"
click at [1043, 57] on link at bounding box center [1146, 76] width 326 height 50
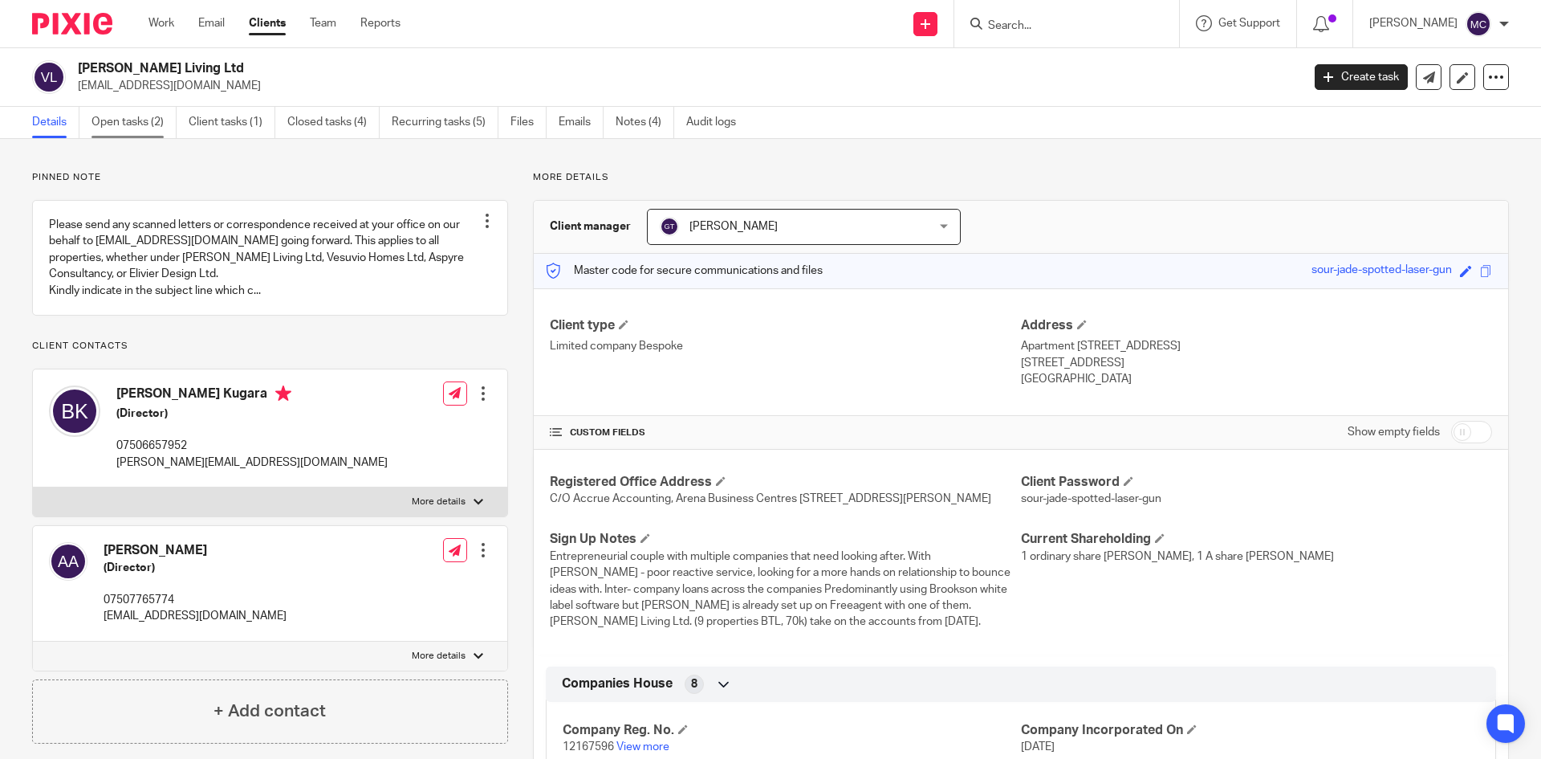
click at [138, 122] on link "Open tasks (2)" at bounding box center [134, 122] width 85 height 31
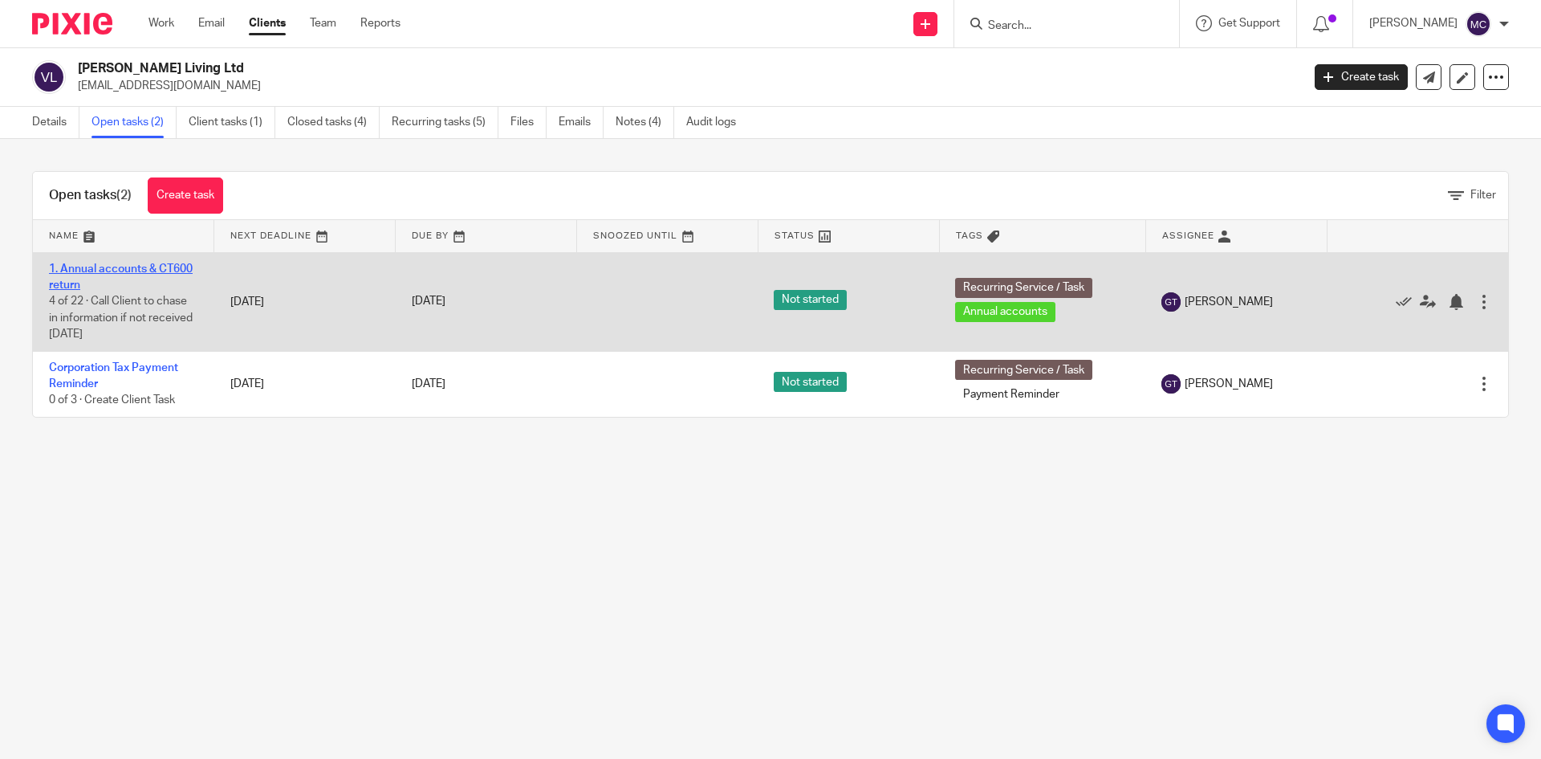
click at [119, 263] on link "1. Annual accounts & CT600 return" at bounding box center [121, 276] width 144 height 27
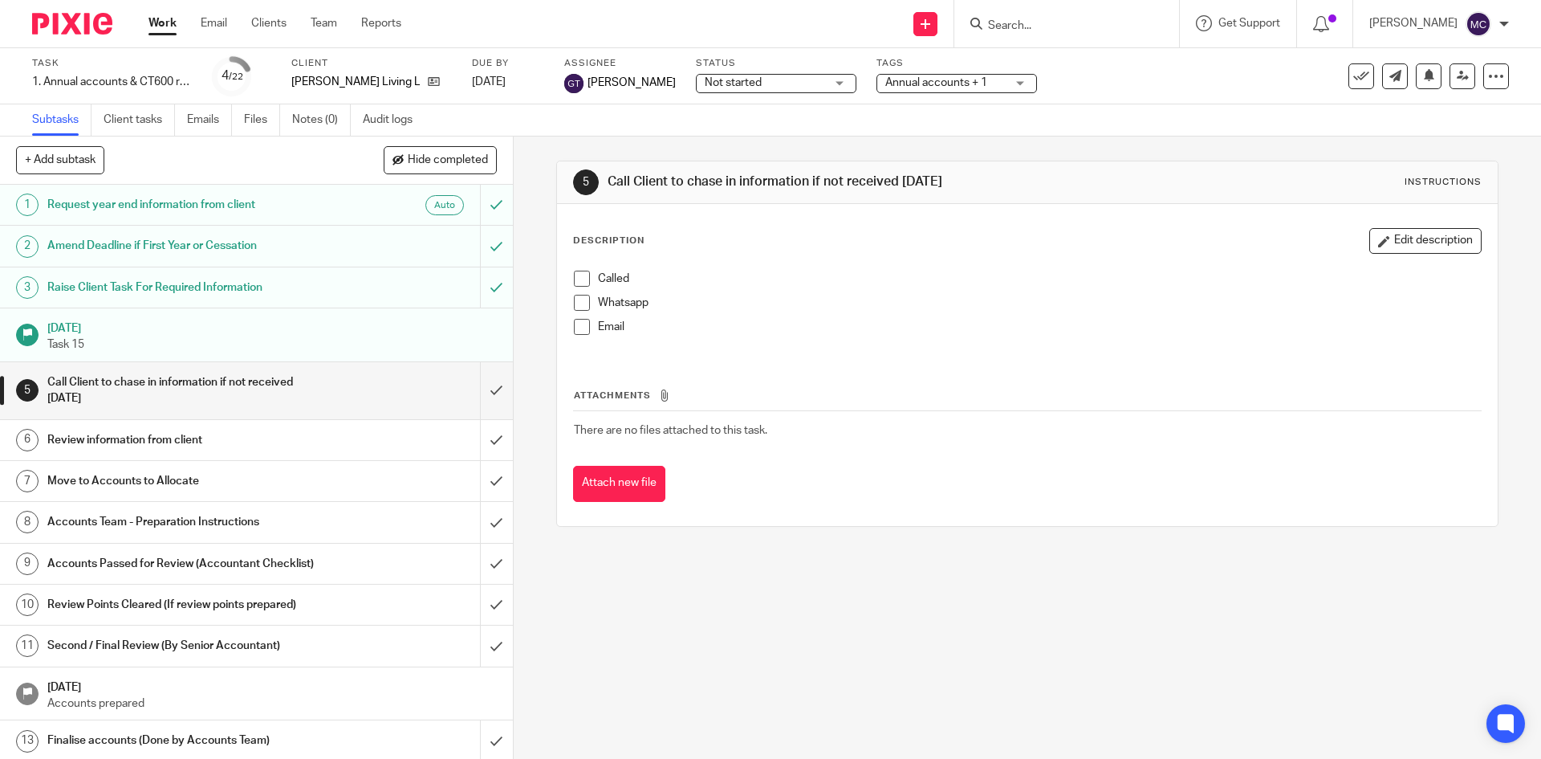
click at [1059, 34] on form at bounding box center [1072, 24] width 171 height 20
click at [1059, 29] on input "Search" at bounding box center [1059, 26] width 144 height 14
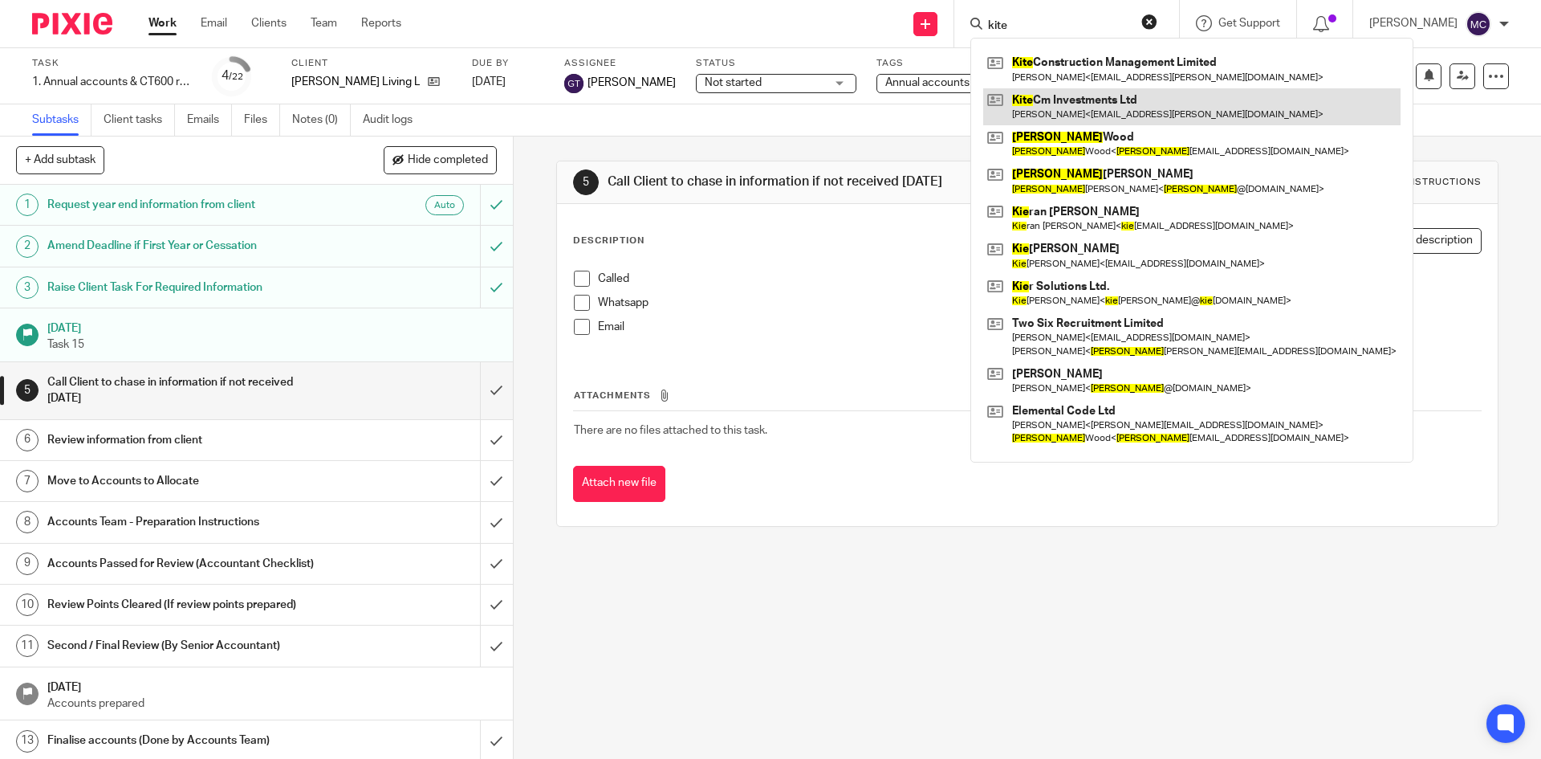
type input "kite"
click at [1039, 92] on link at bounding box center [1191, 106] width 417 height 37
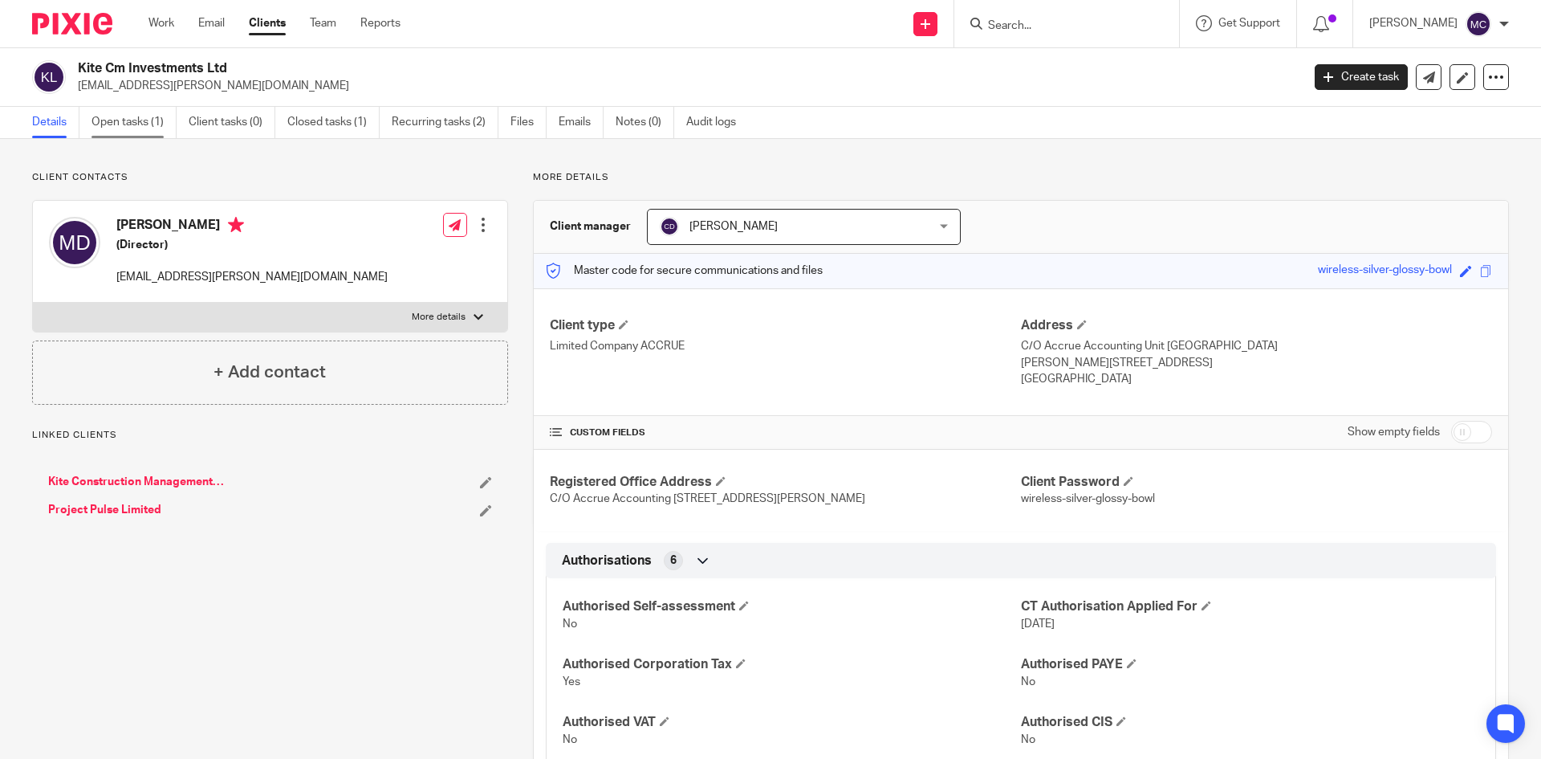
click at [157, 123] on link "Open tasks (1)" at bounding box center [134, 122] width 85 height 31
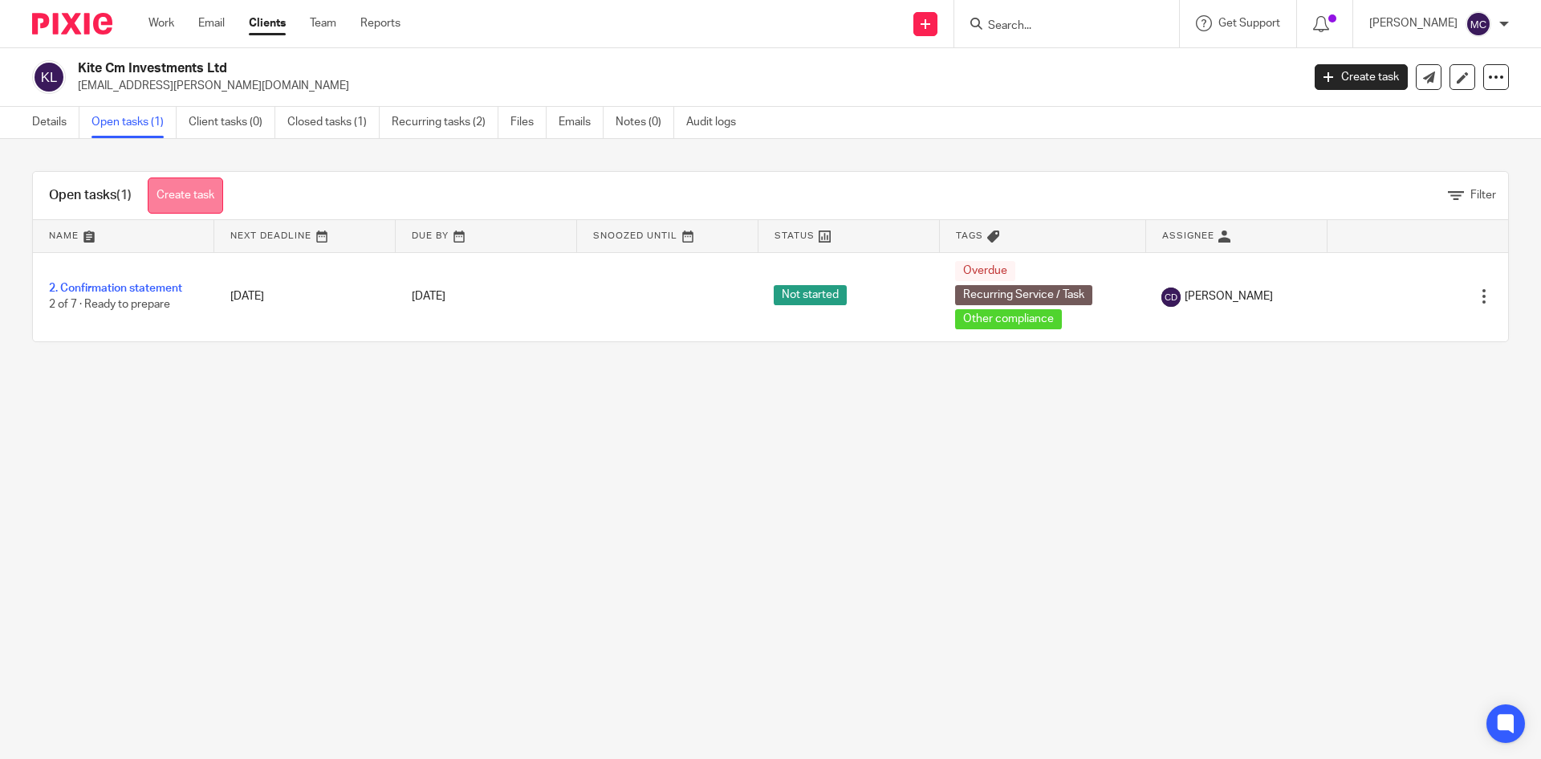
click at [206, 203] on link "Create task" at bounding box center [185, 195] width 75 height 36
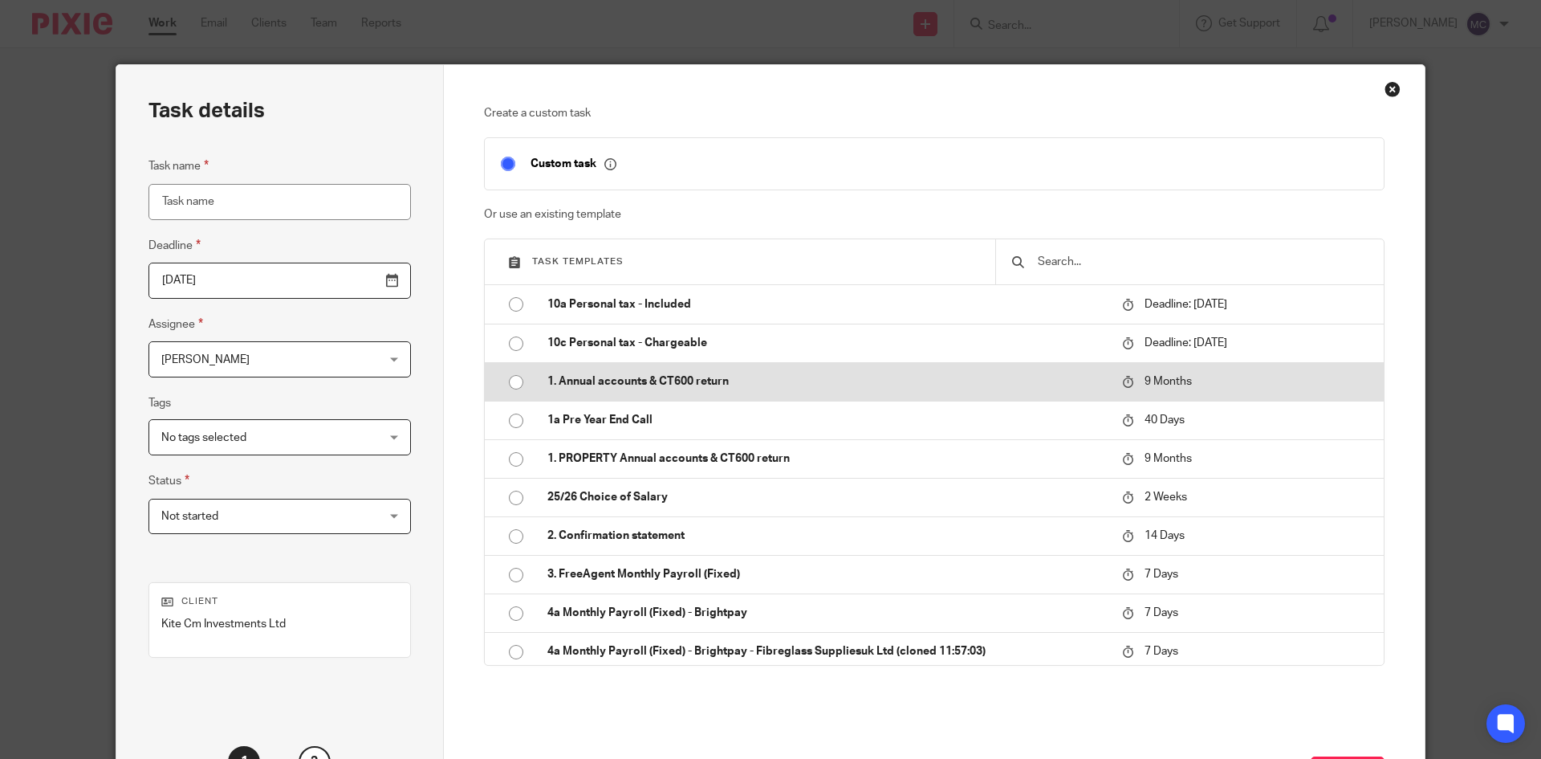
click at [772, 370] on td "1. Annual accounts & CT600 return" at bounding box center [822, 381] width 583 height 39
type input "[DATE]"
type input "1. Annual accounts & CT600 return"
checkbox input "false"
radio input "true"
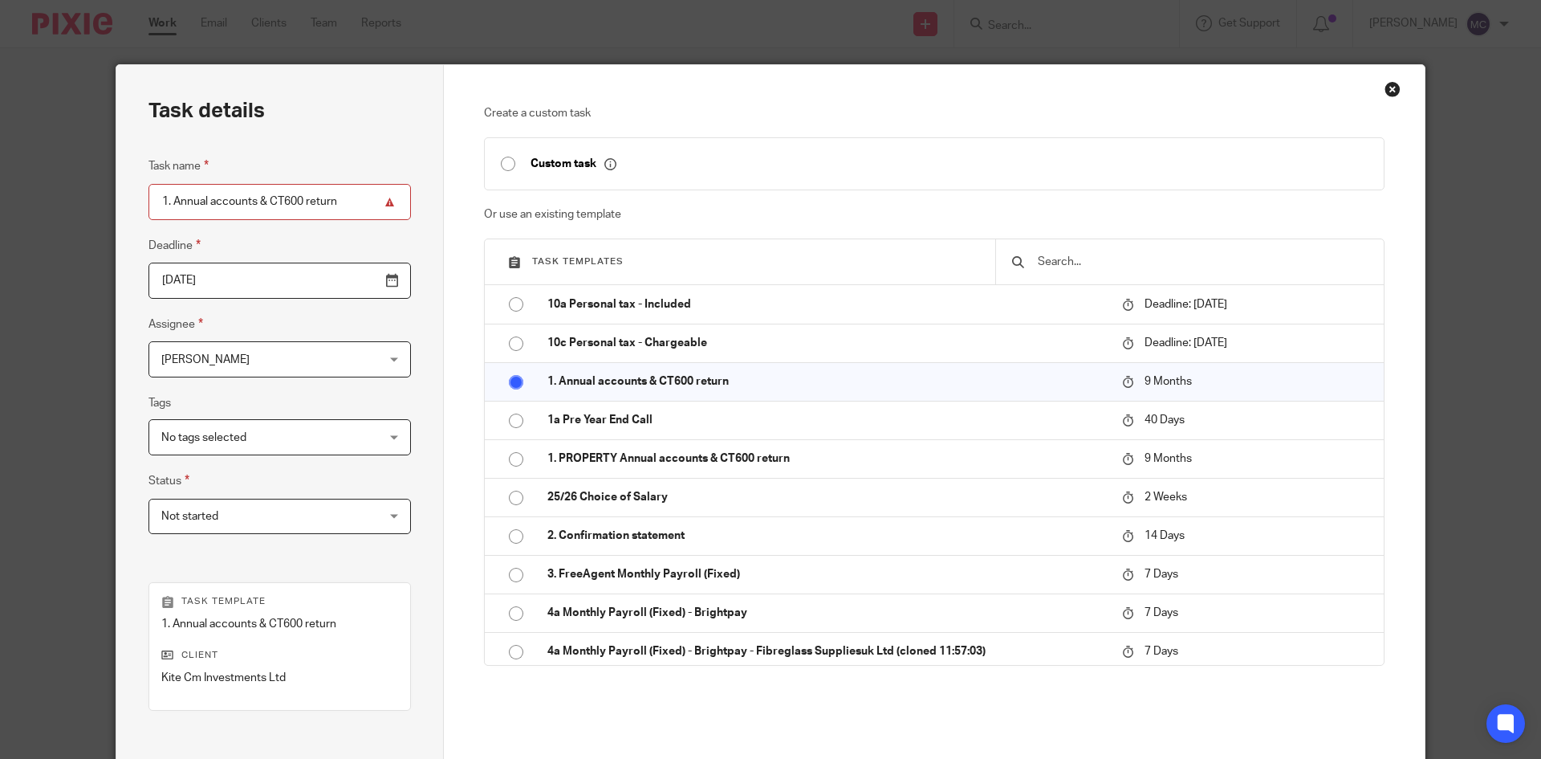
click at [251, 272] on input "2026-06-22" at bounding box center [280, 281] width 263 height 36
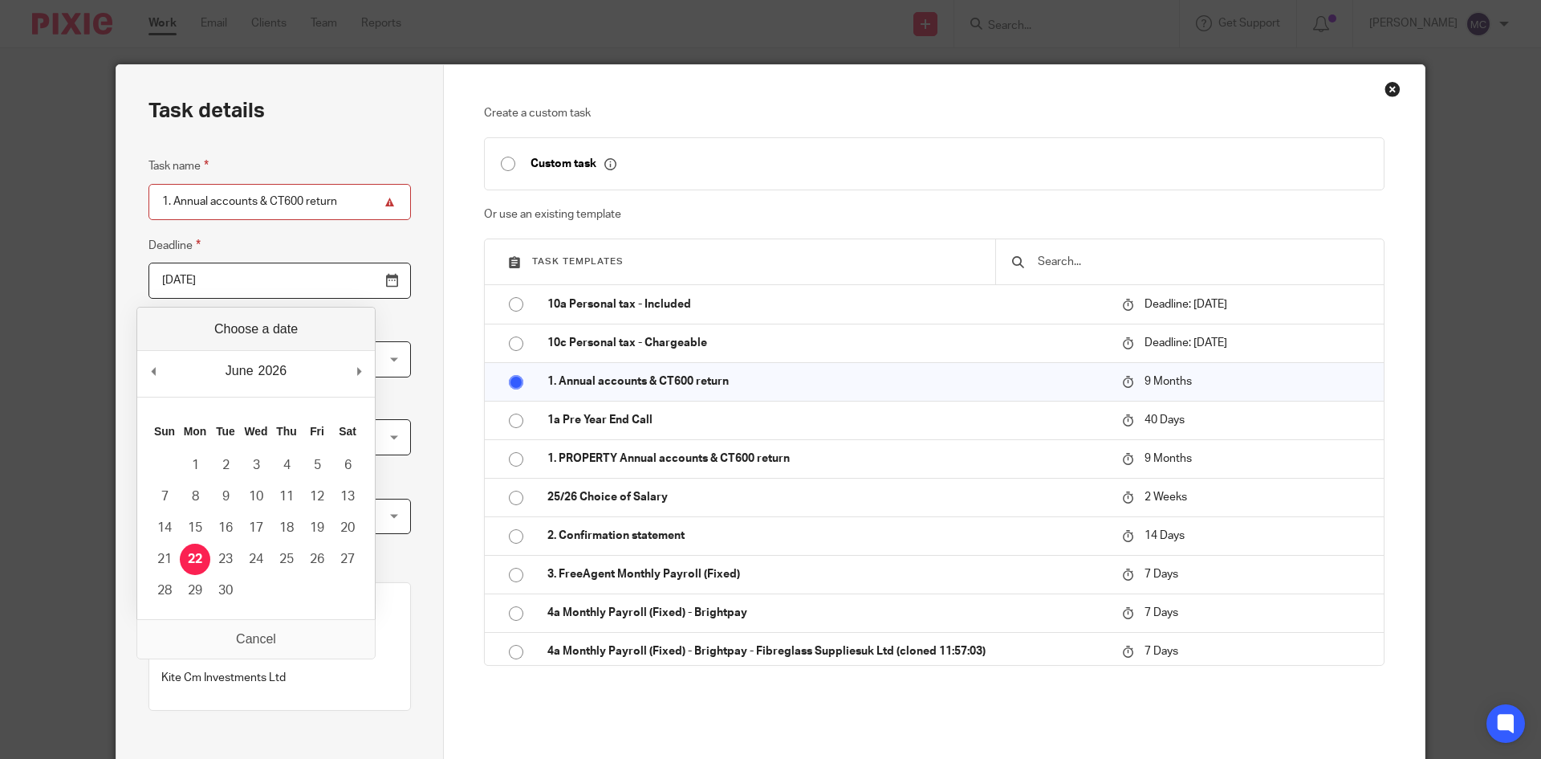
click at [355, 365] on div "June January February March April May June July August September October Novemb…" at bounding box center [256, 374] width 238 height 46
type input "2026-08-31"
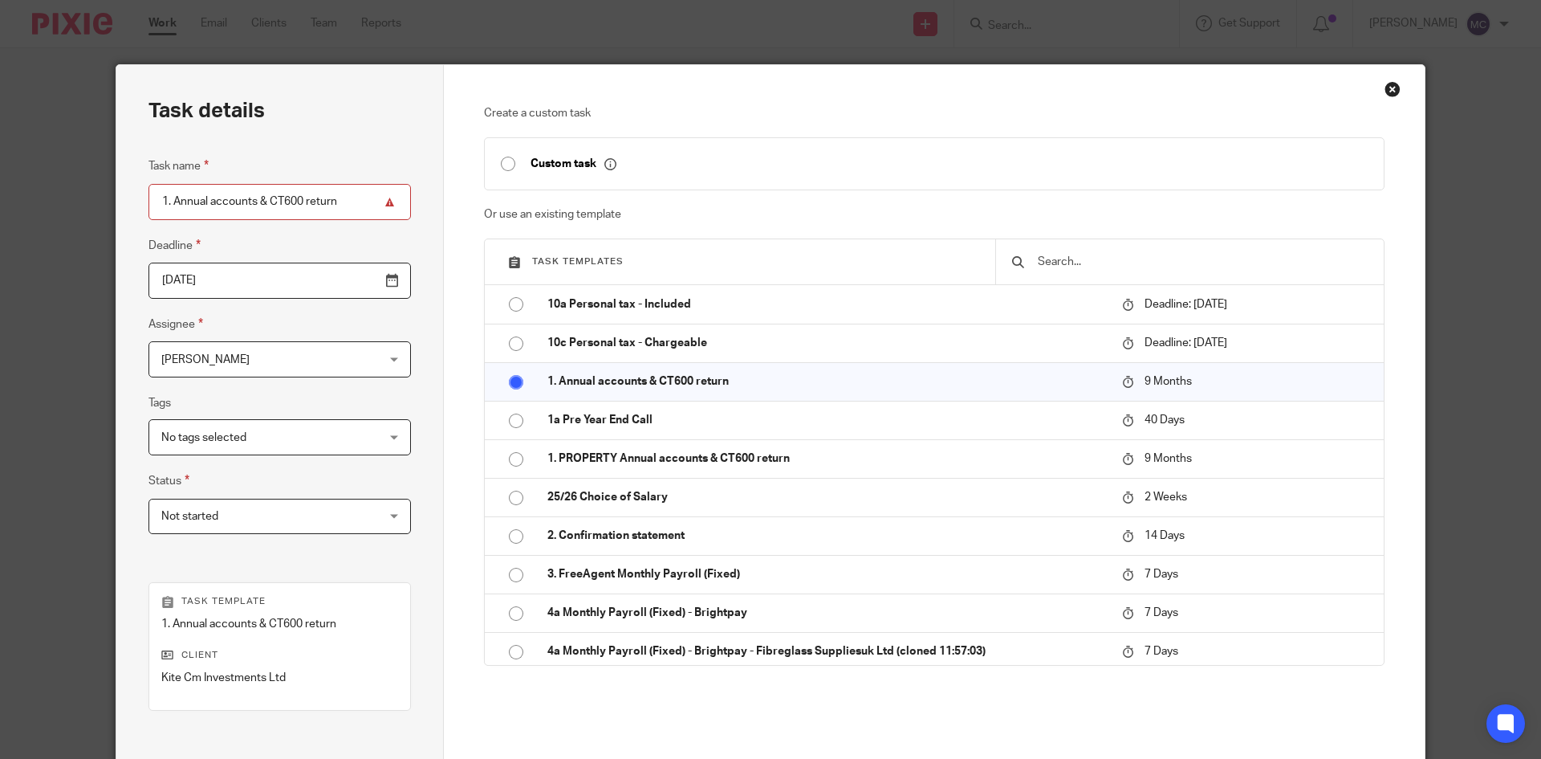
click at [265, 360] on span "[PERSON_NAME]" at bounding box center [260, 359] width 199 height 34
click at [1387, 92] on div "Close this dialog window" at bounding box center [1393, 89] width 16 height 16
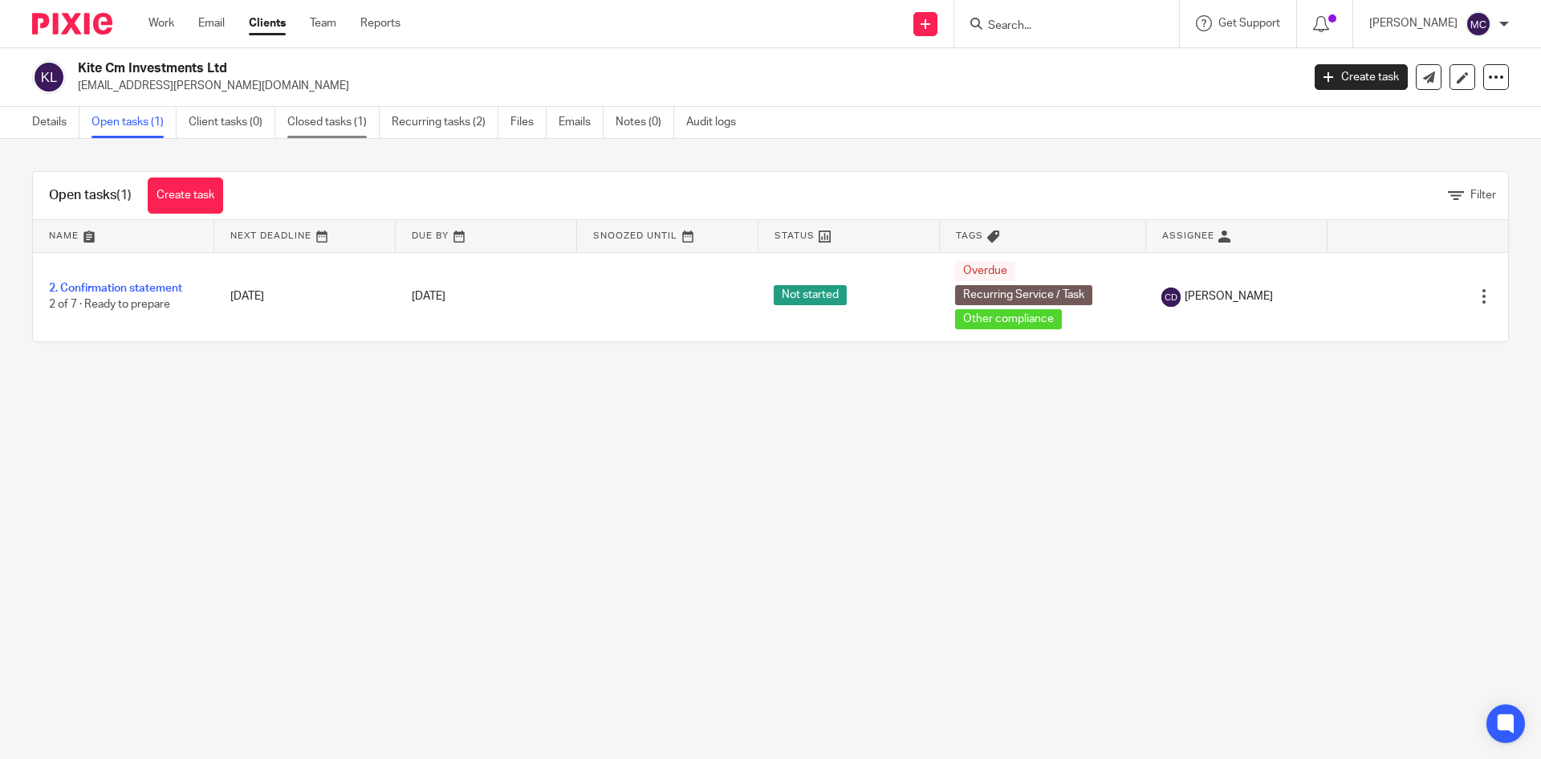
click at [328, 127] on link "Closed tasks (1)" at bounding box center [333, 122] width 92 height 31
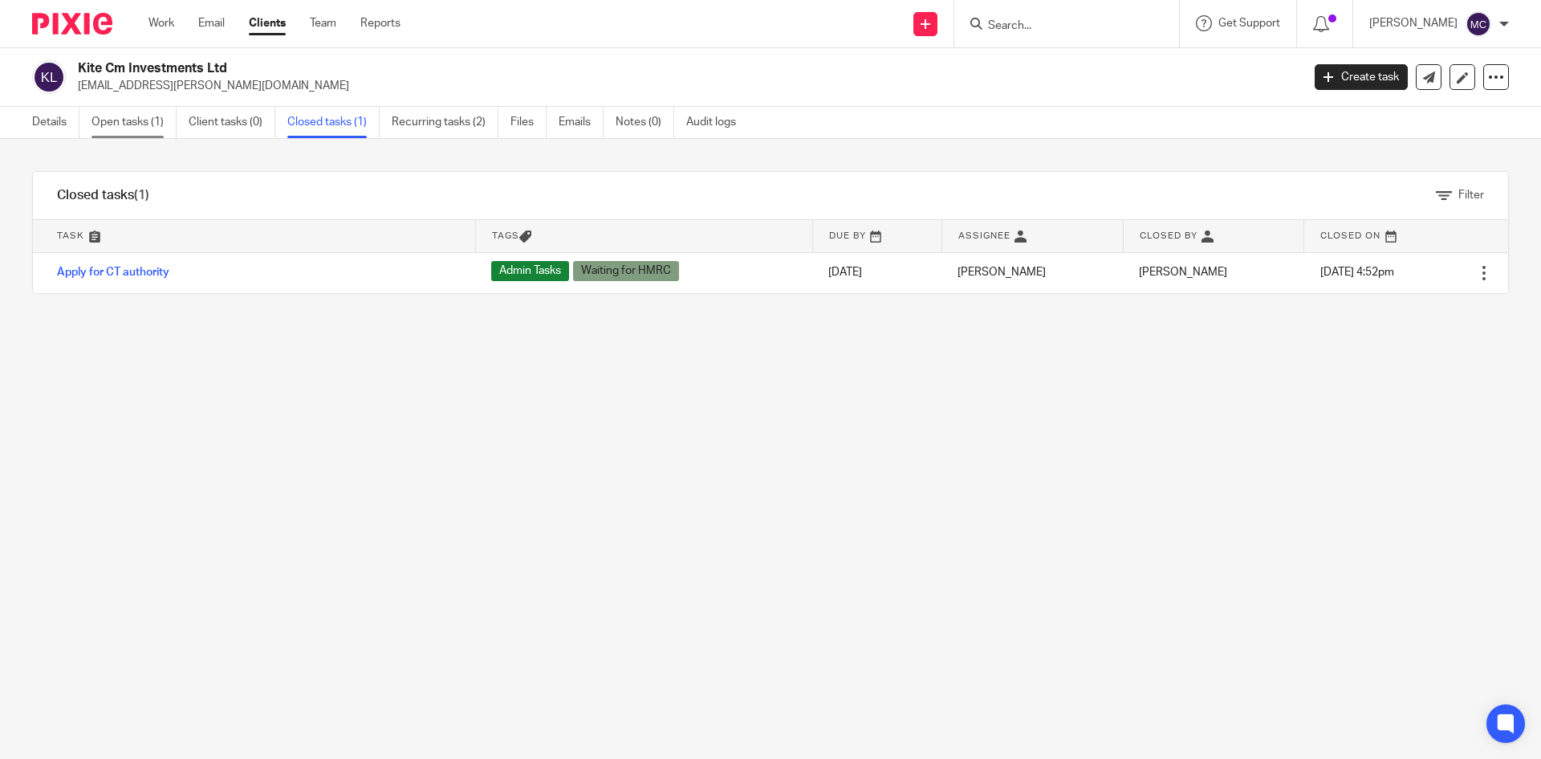
click at [161, 125] on link "Open tasks (1)" at bounding box center [134, 122] width 85 height 31
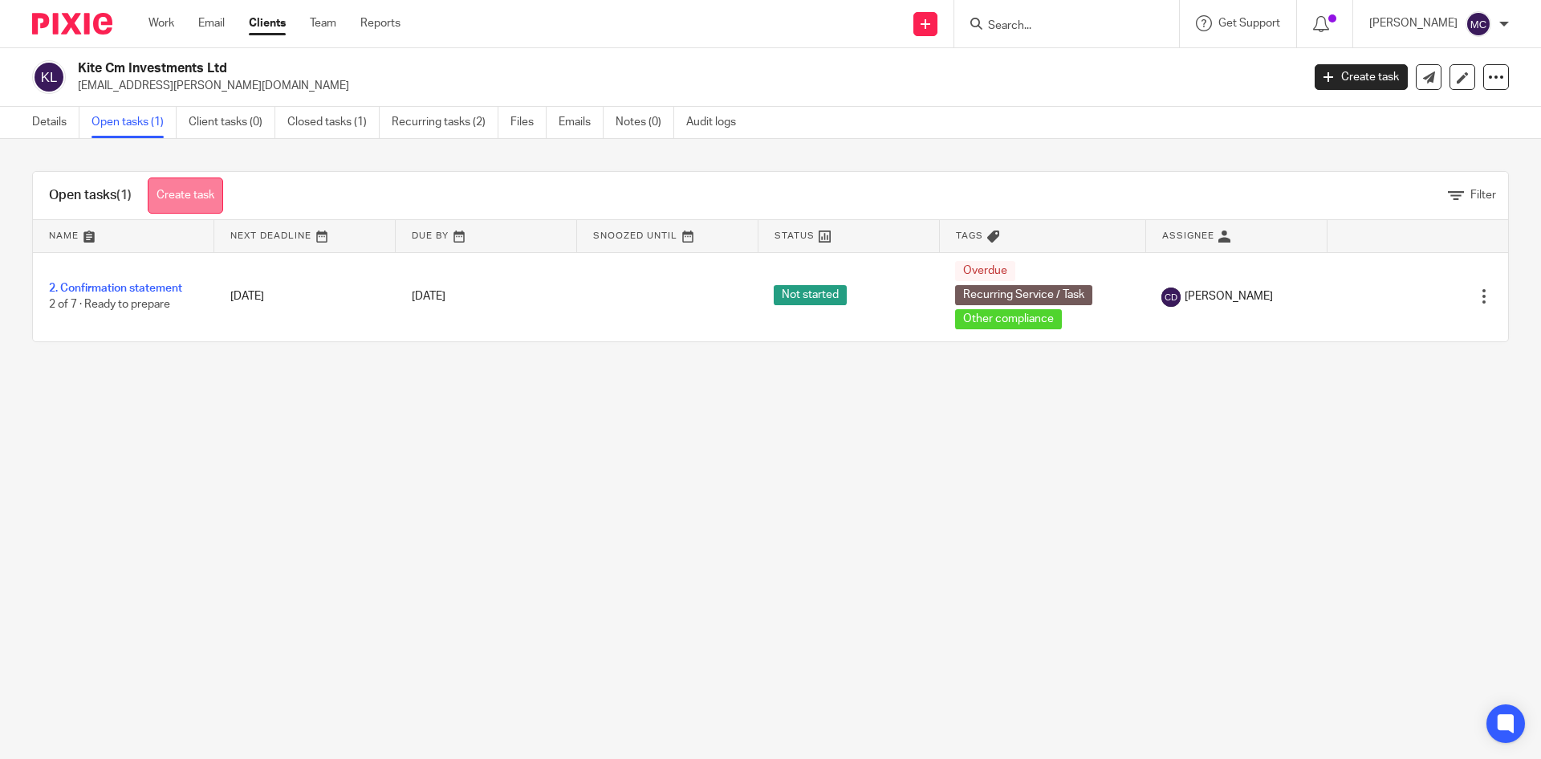
click at [209, 182] on link "Create task" at bounding box center [185, 195] width 75 height 36
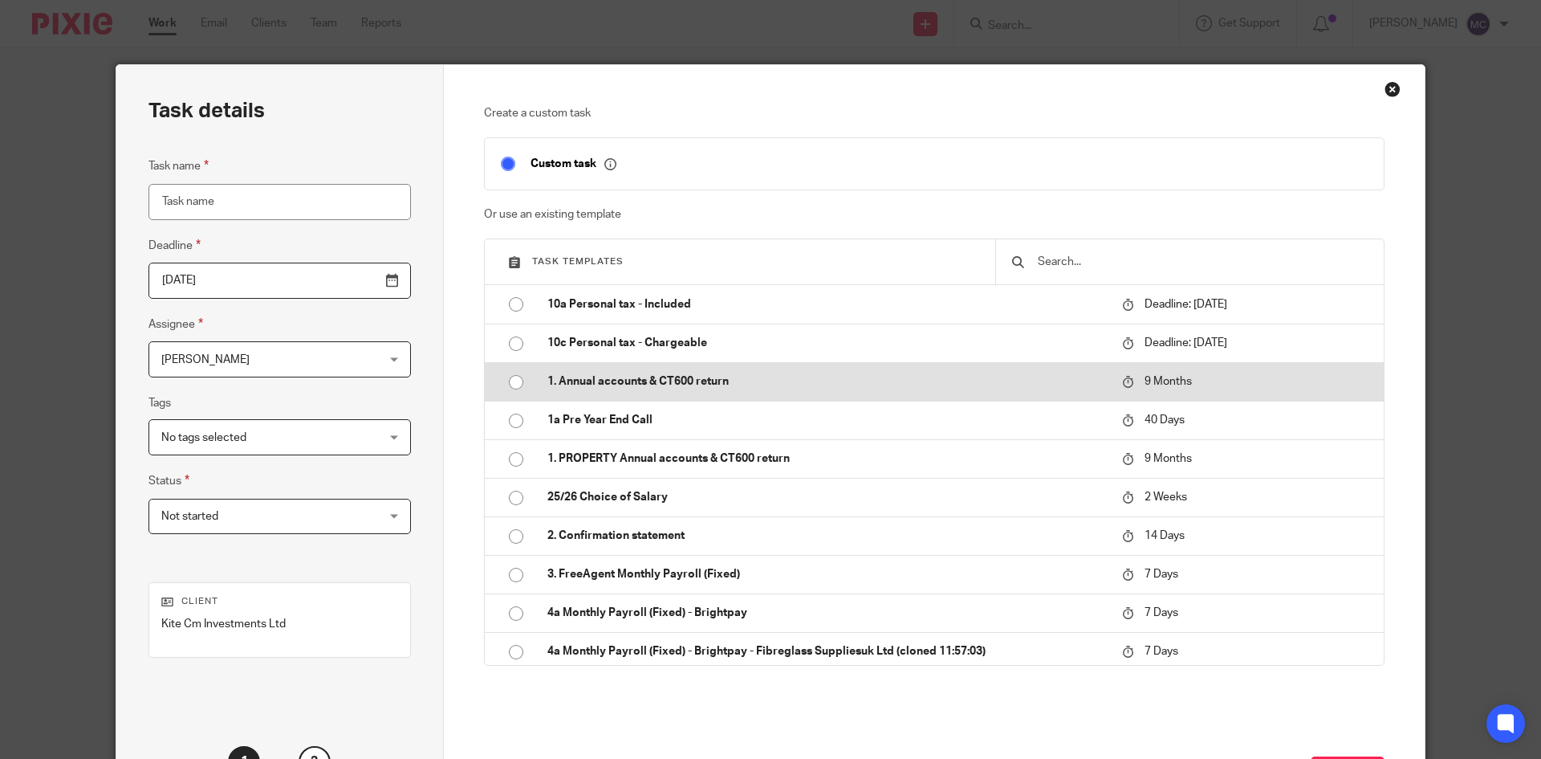
click at [658, 370] on td "1. Annual accounts & CT600 return" at bounding box center [822, 381] width 583 height 39
type input "2026-06-22"
type input "1. Annual accounts & CT600 return"
checkbox input "false"
radio input "true"
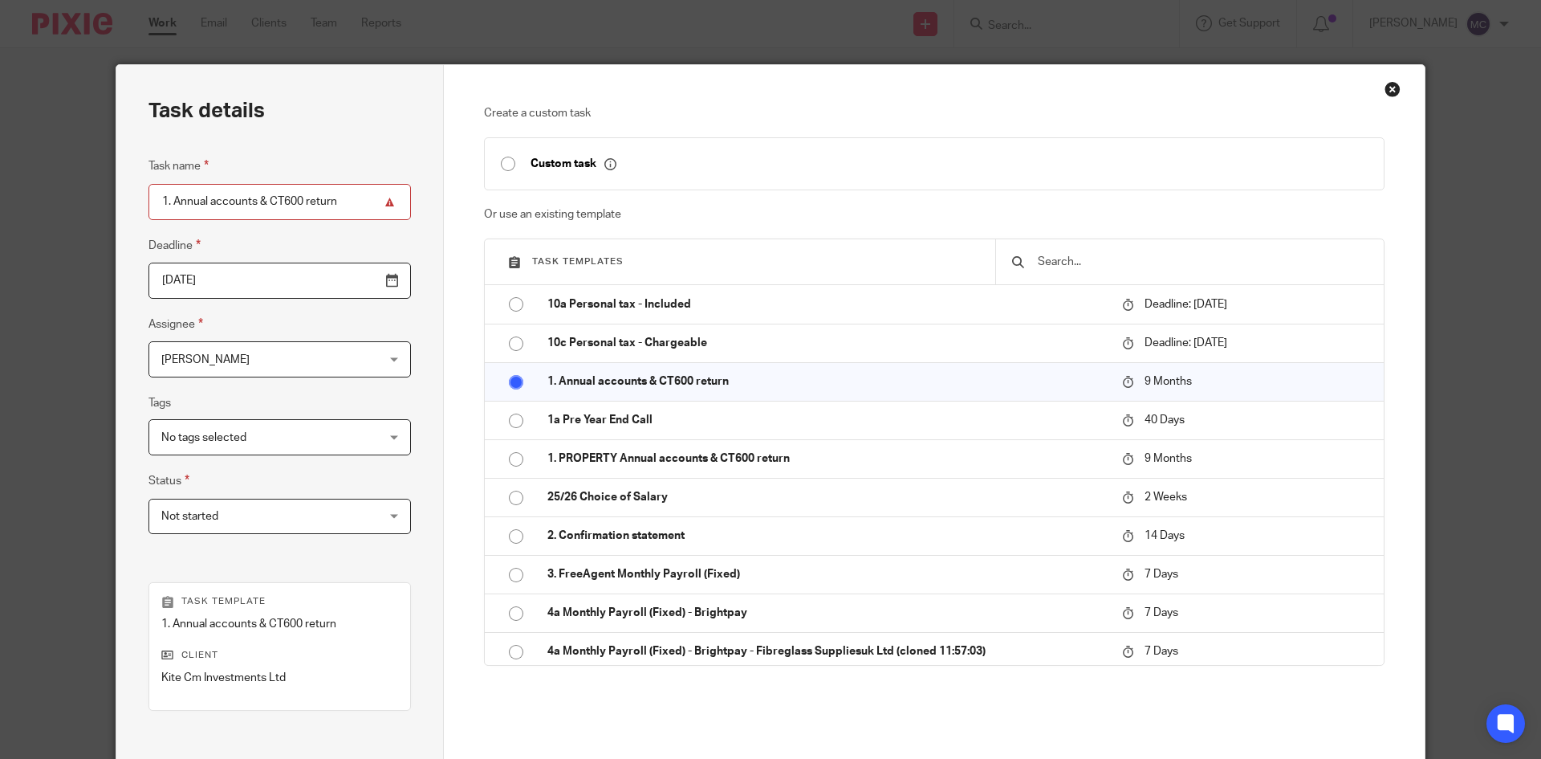
click at [231, 267] on input "2026-06-22" at bounding box center [280, 281] width 263 height 36
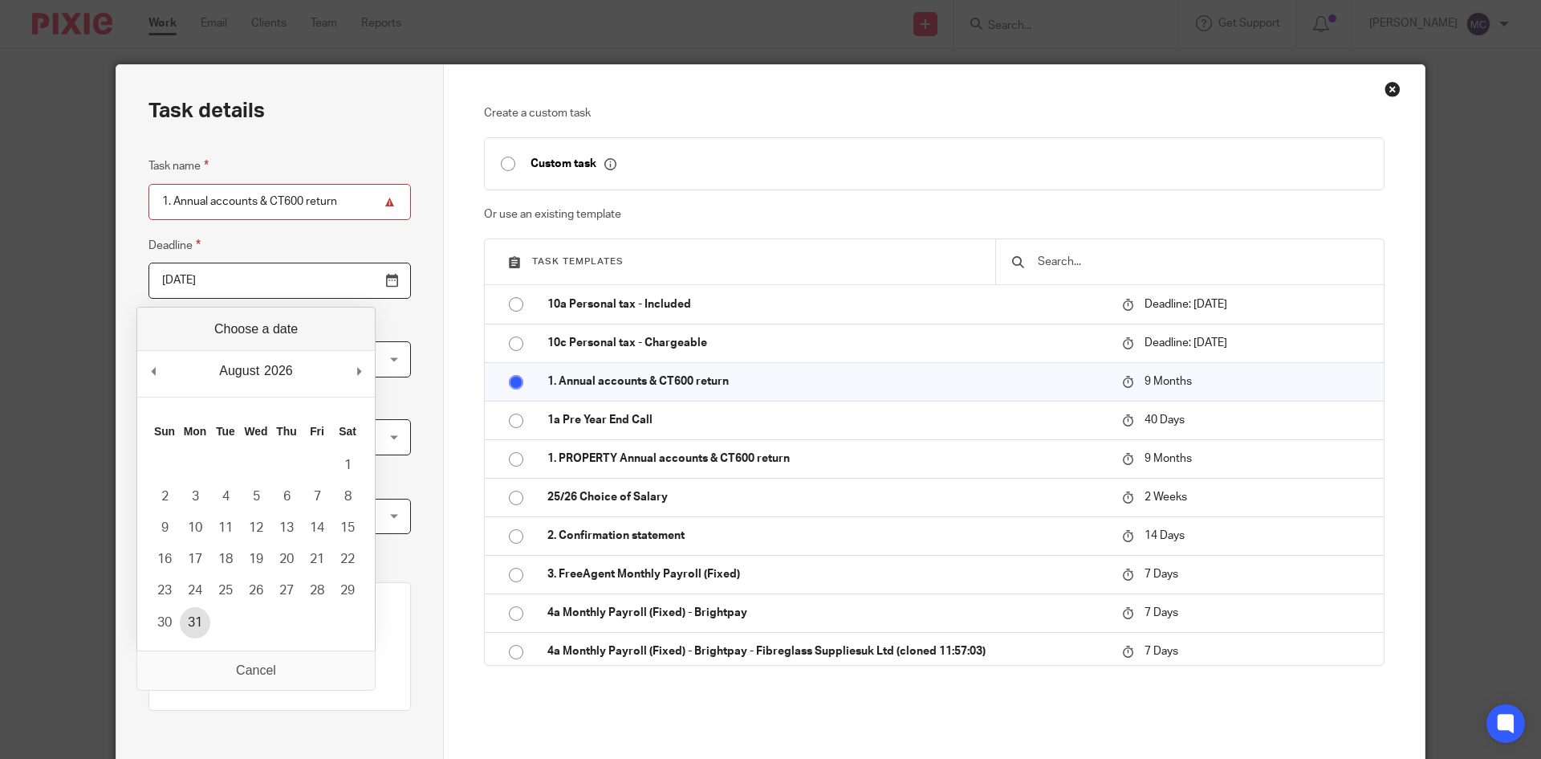
type input "2026-08-31"
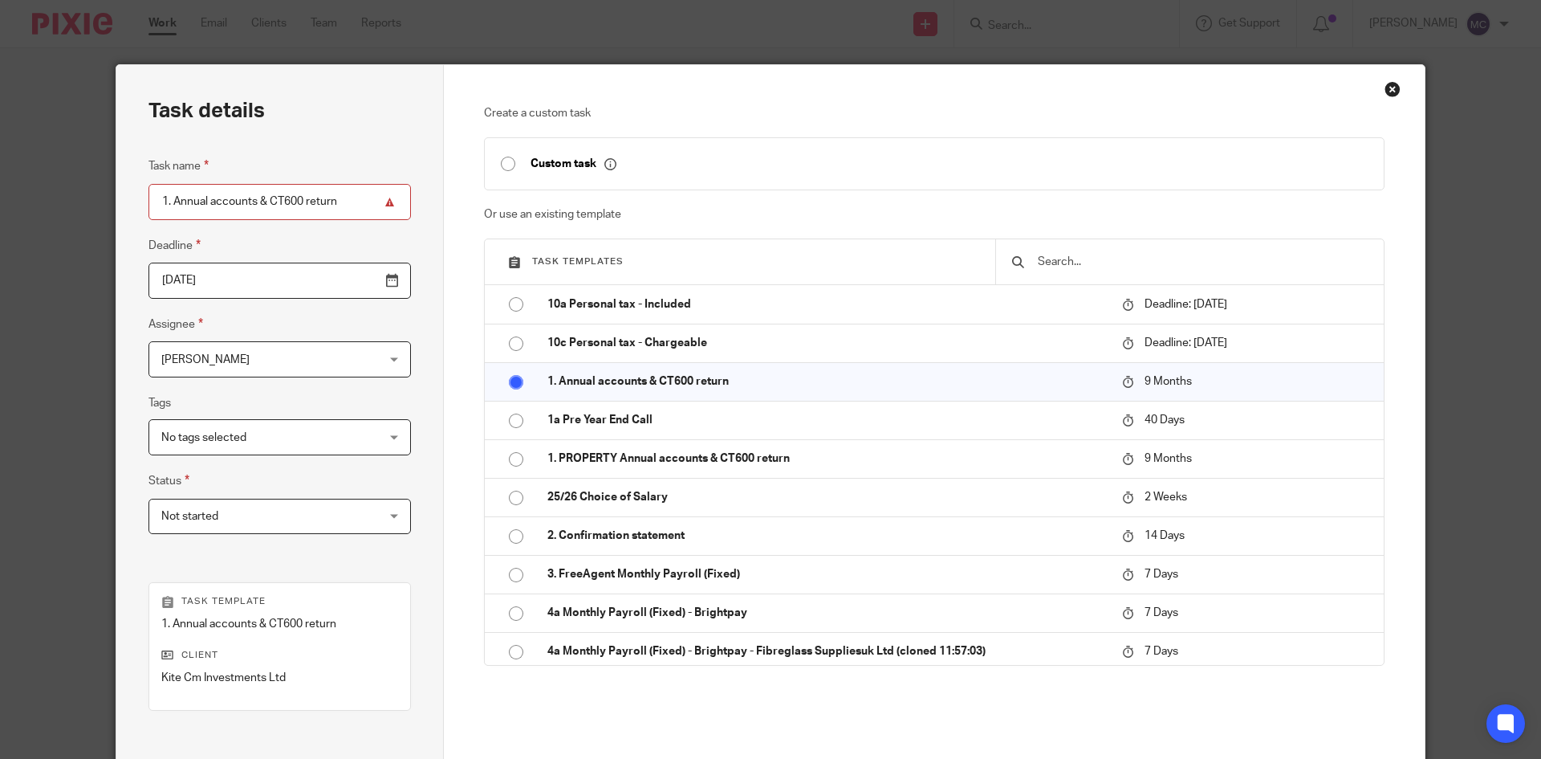
click at [245, 356] on span "[PERSON_NAME]" at bounding box center [260, 359] width 199 height 34
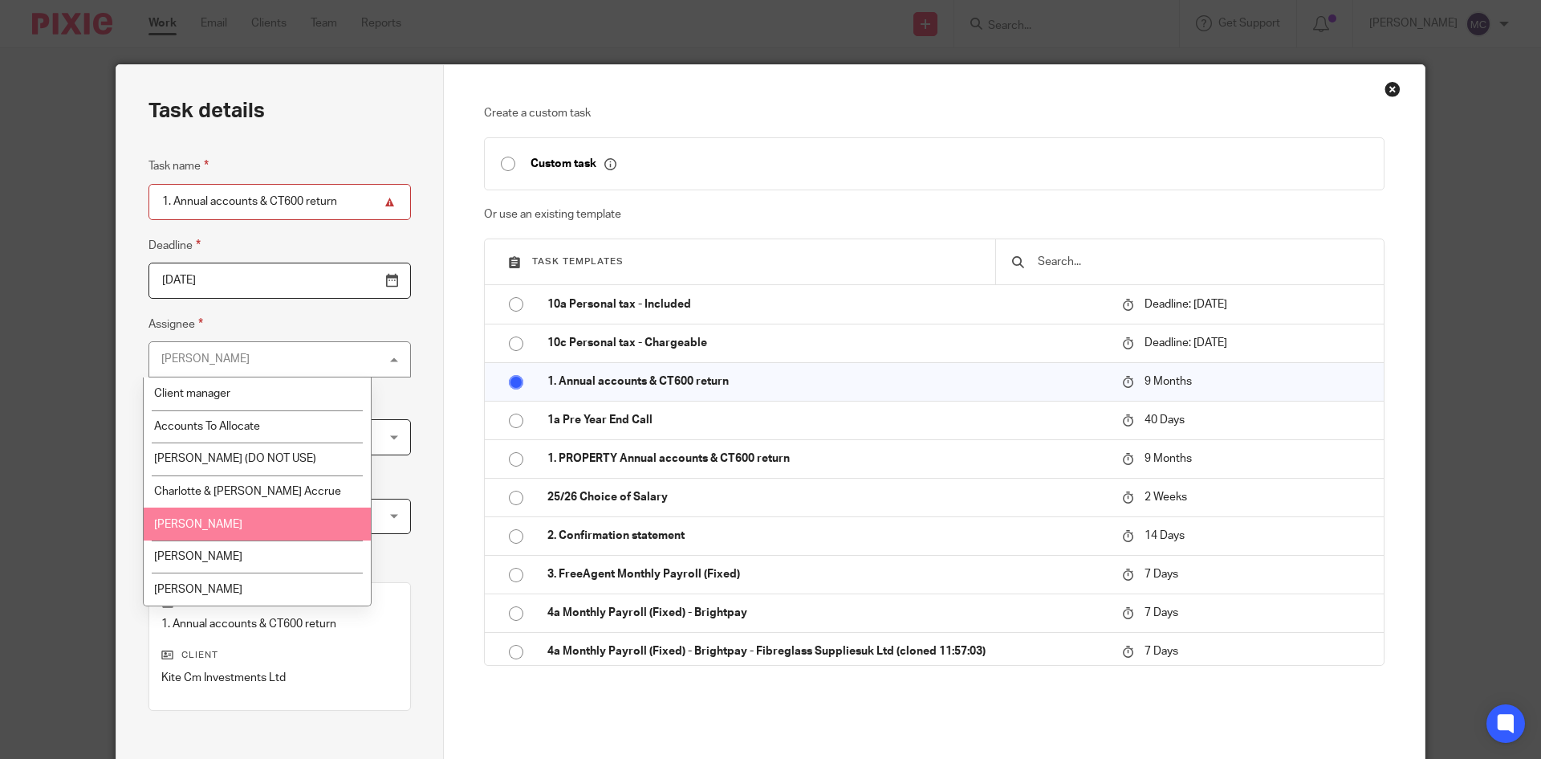
click at [206, 521] on span "[PERSON_NAME]" at bounding box center [198, 524] width 88 height 11
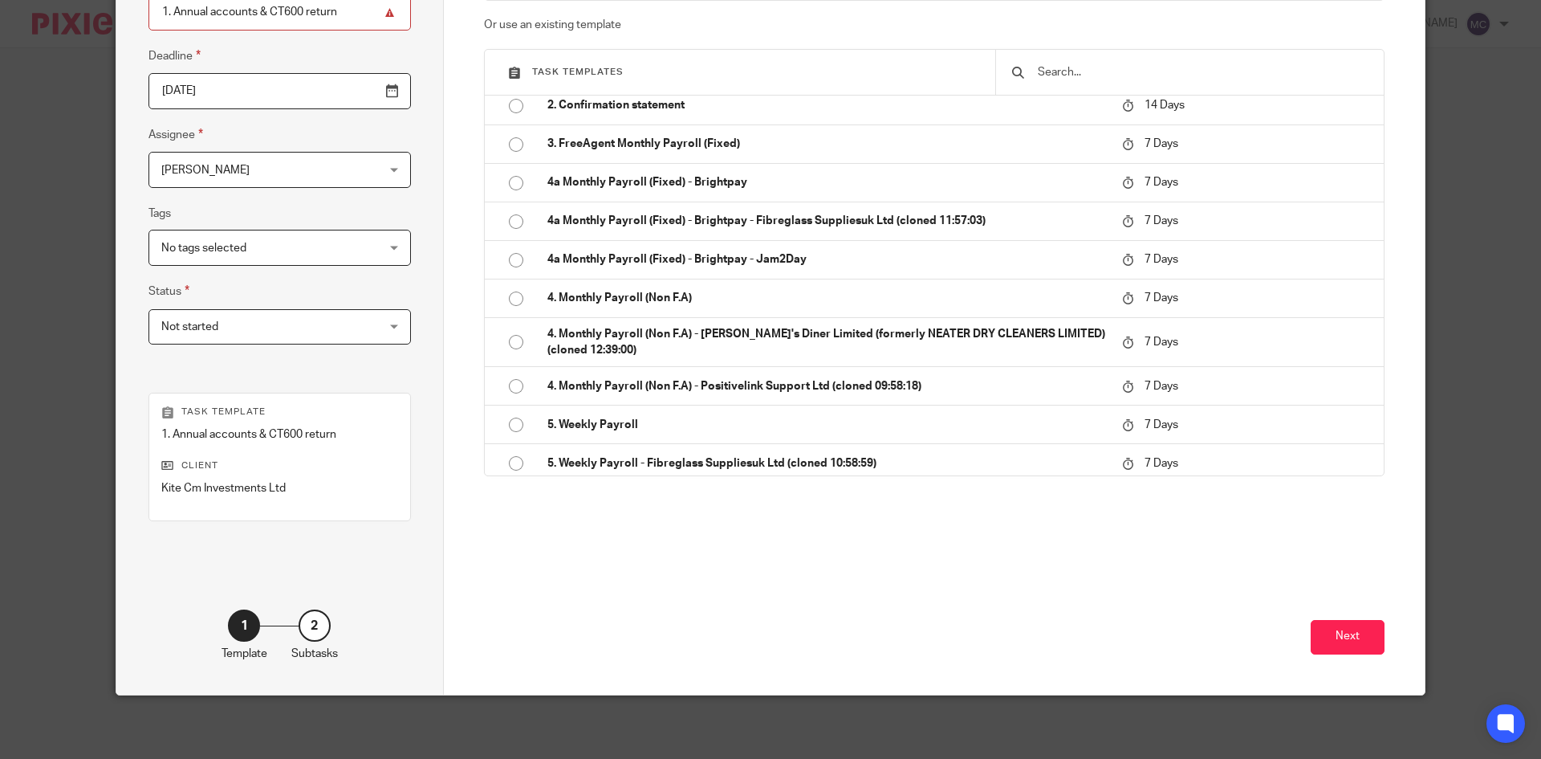
scroll to position [190, 0]
click at [1339, 627] on button "Next" at bounding box center [1348, 636] width 74 height 35
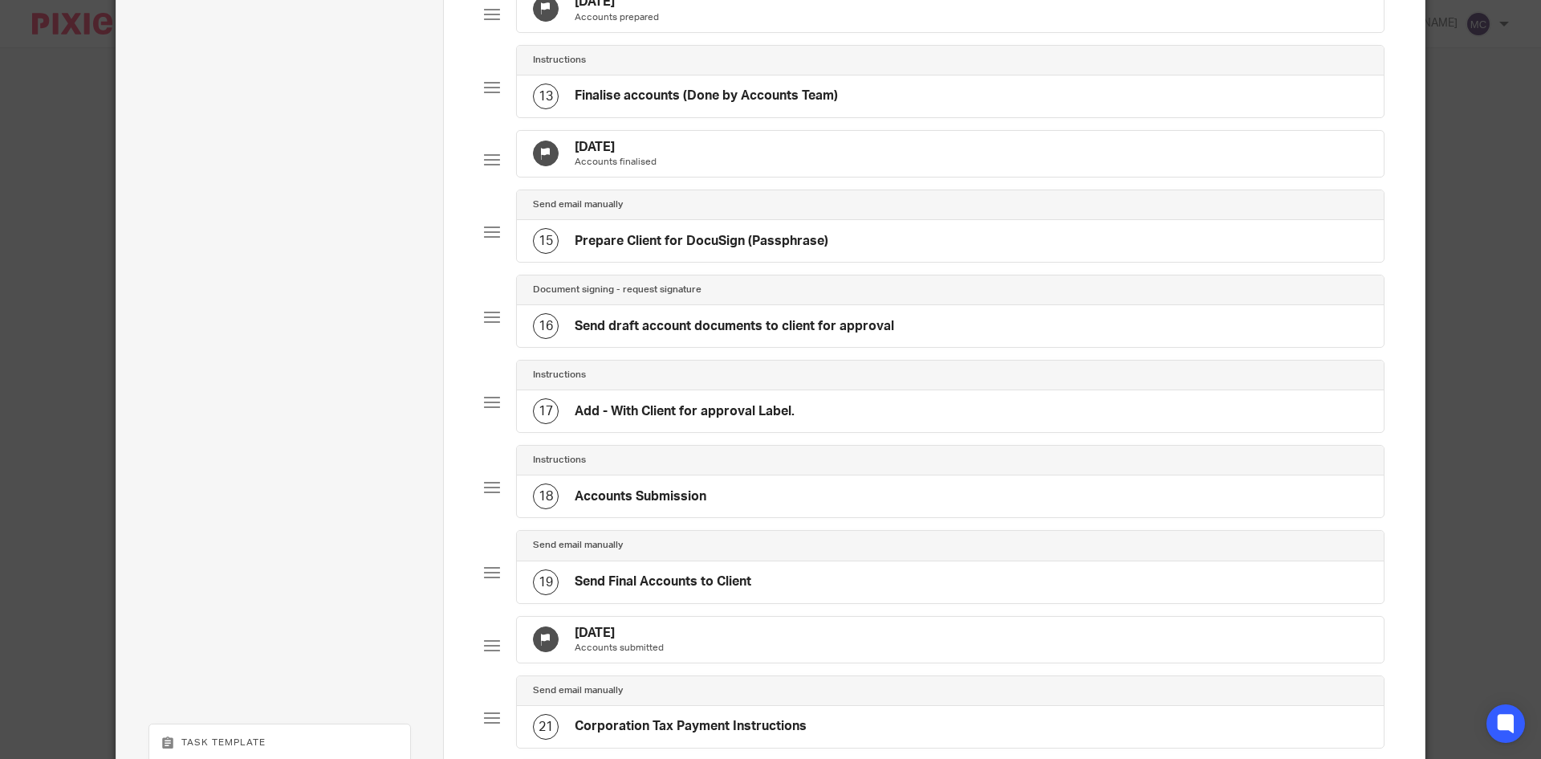
scroll to position [1455, 0]
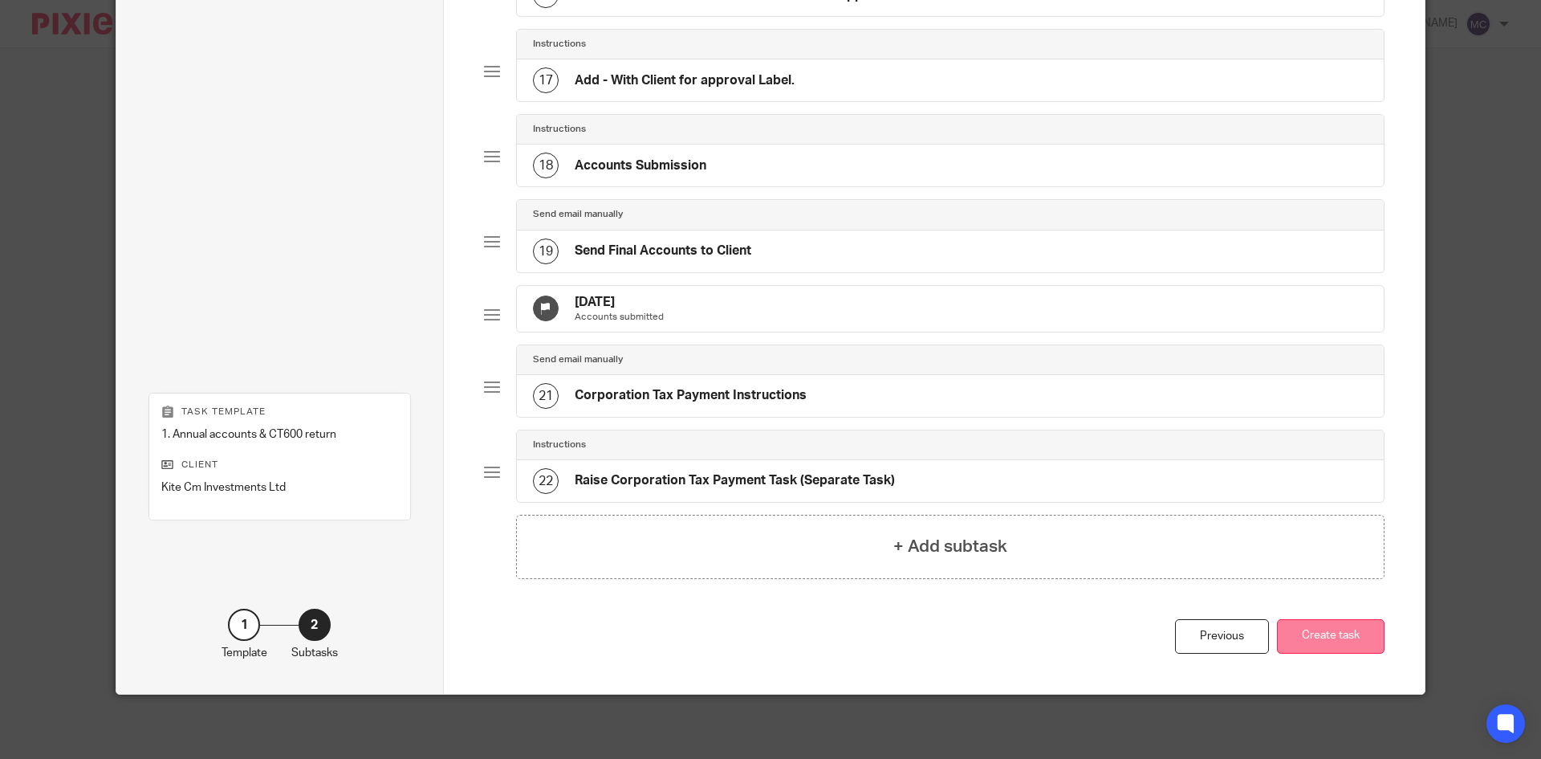
click at [1349, 638] on button "Create task" at bounding box center [1331, 636] width 108 height 35
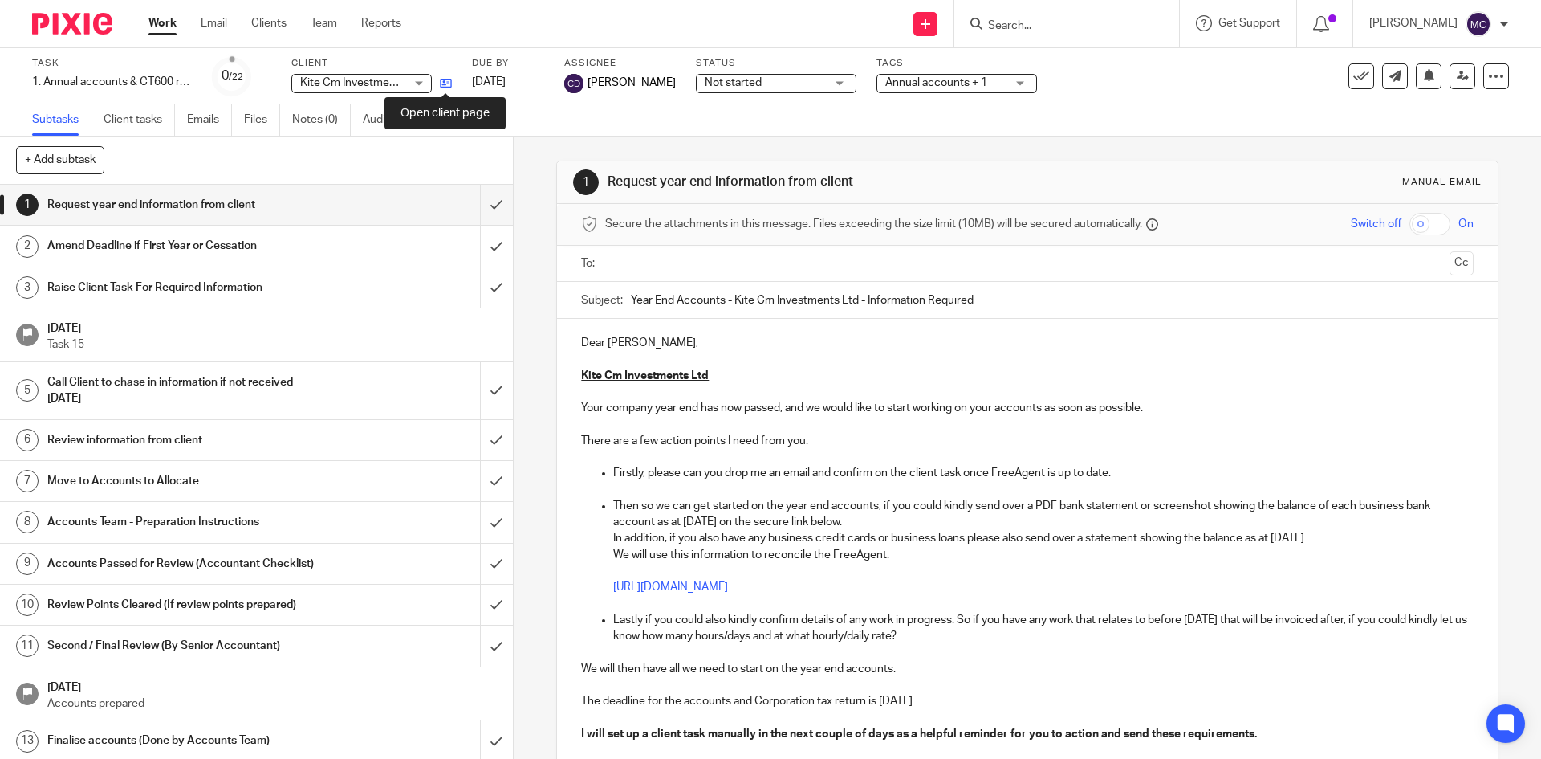
click at [442, 79] on icon at bounding box center [446, 83] width 12 height 12
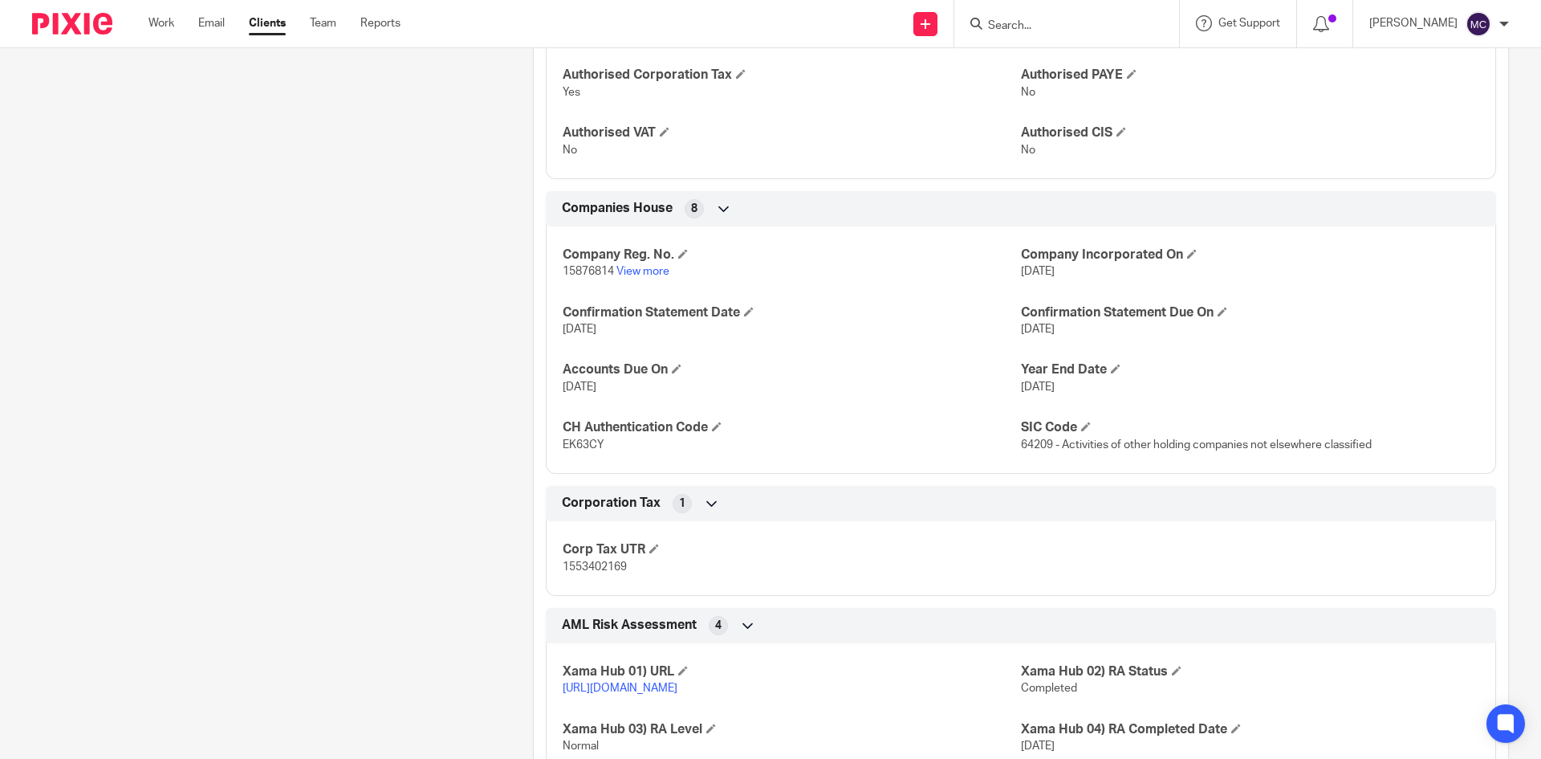
scroll to position [642, 0]
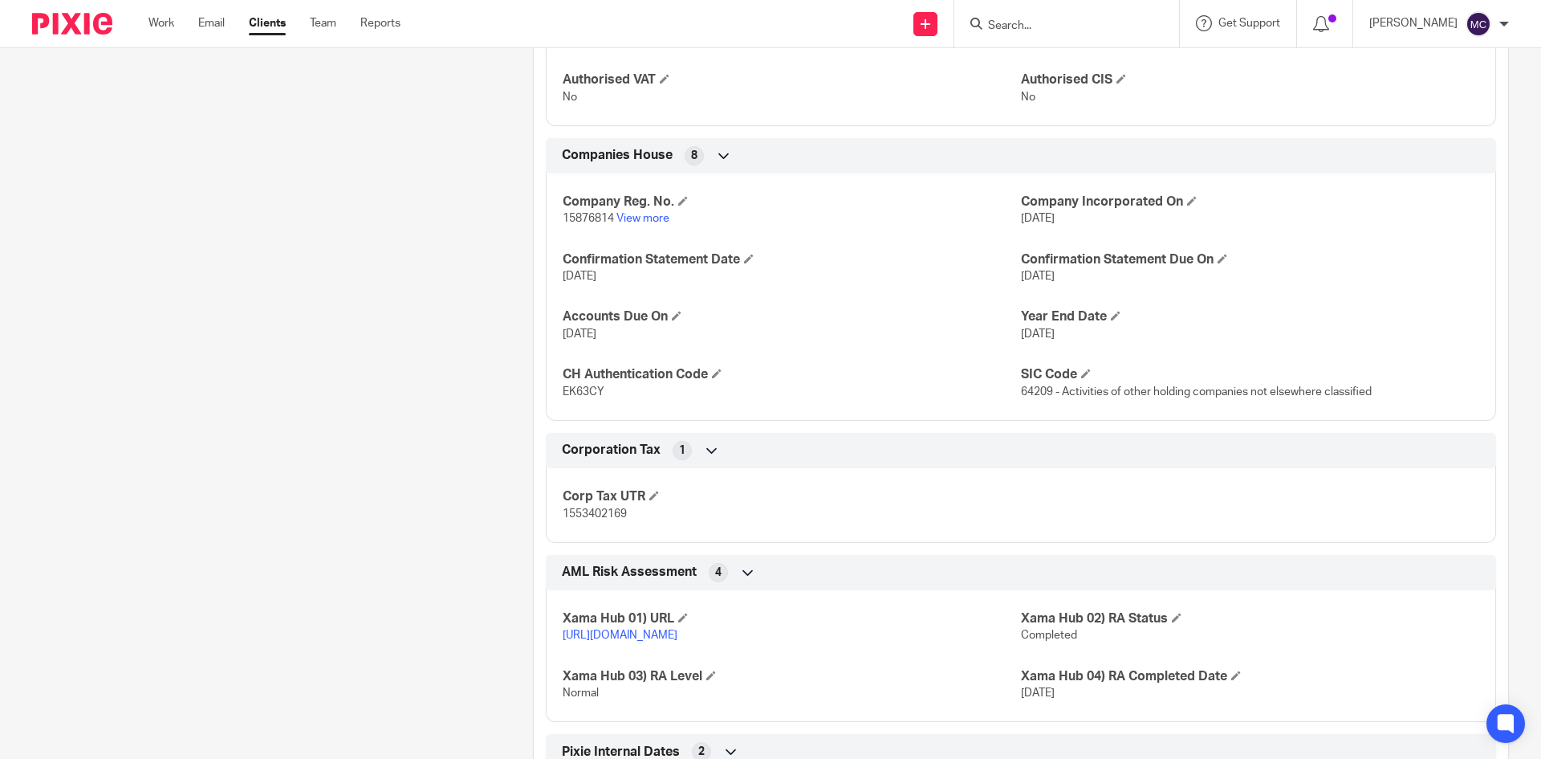
click at [1062, 19] on input "Search" at bounding box center [1059, 26] width 144 height 14
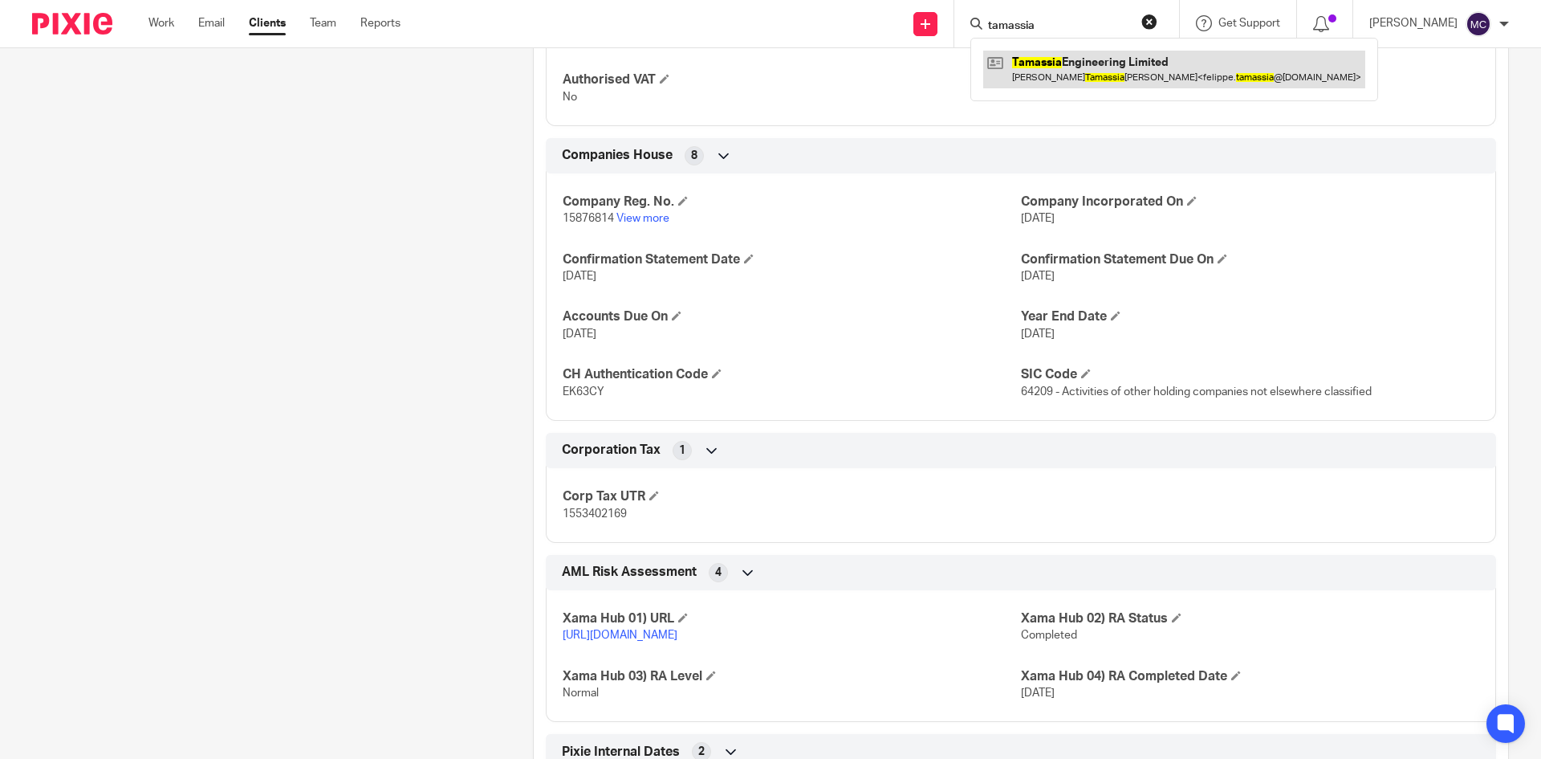
type input "tamassia"
click at [1081, 55] on link at bounding box center [1174, 69] width 382 height 37
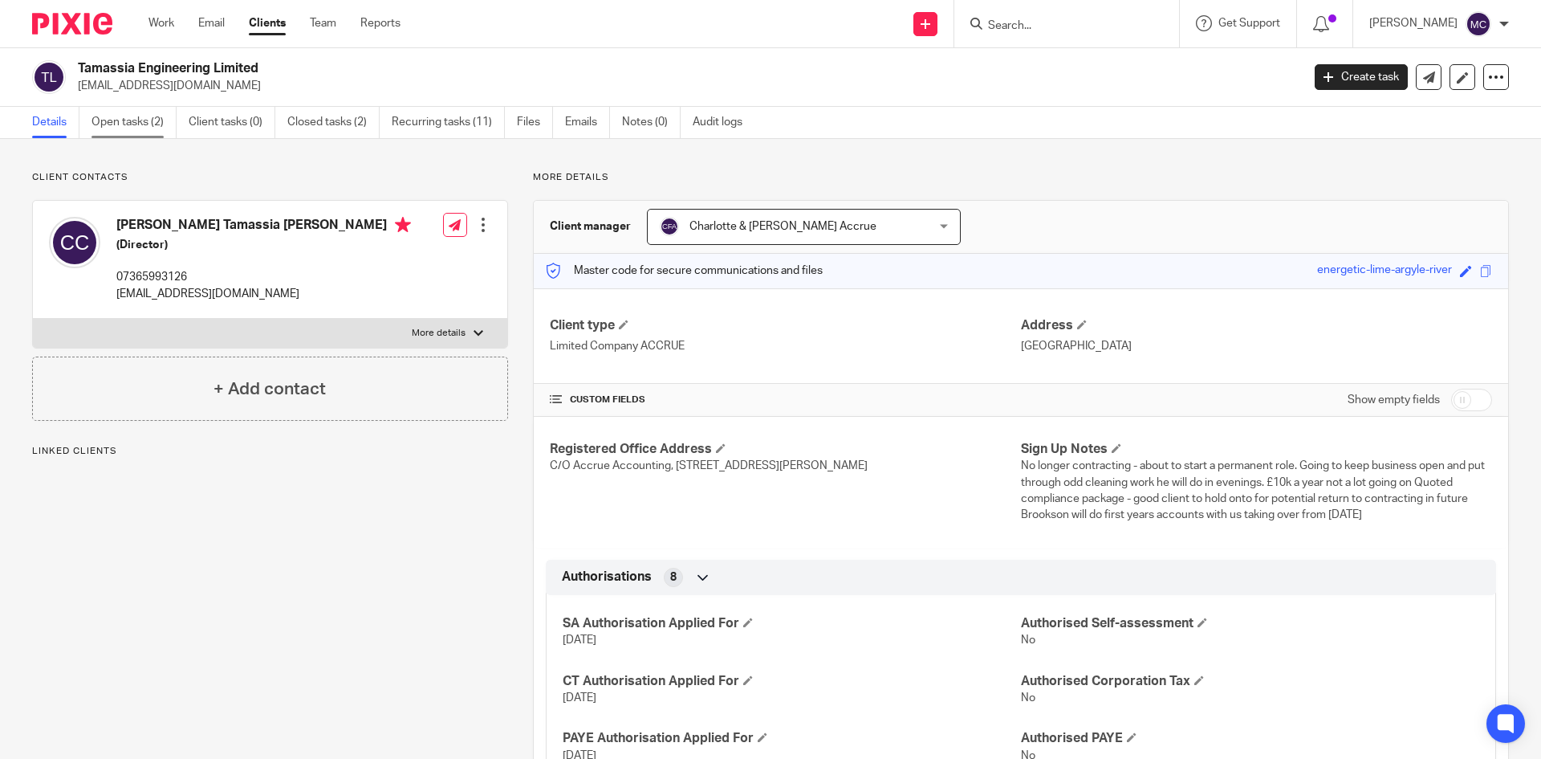
click at [128, 127] on link "Open tasks (2)" at bounding box center [134, 122] width 85 height 31
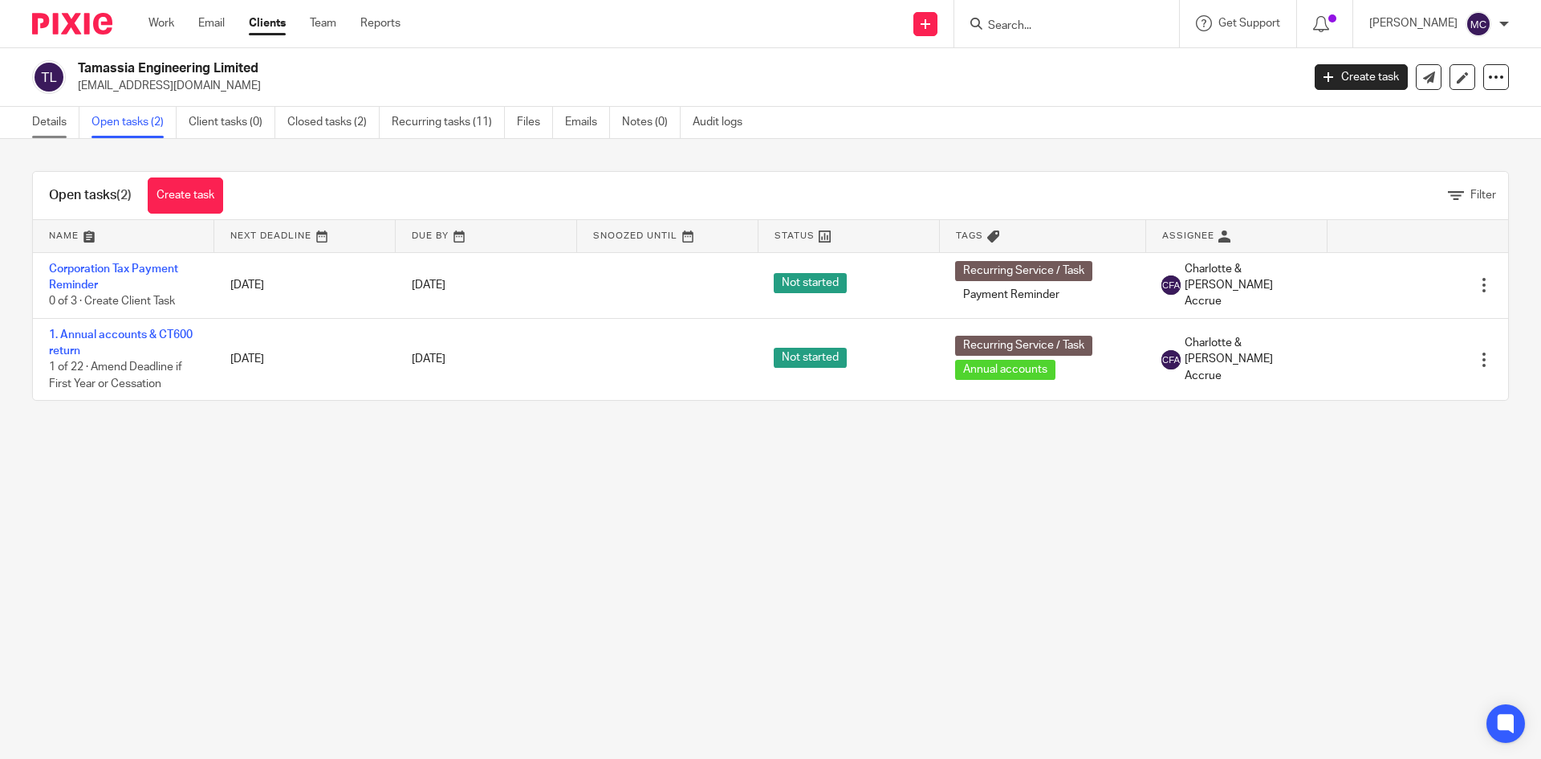
click at [47, 116] on link "Details" at bounding box center [55, 122] width 47 height 31
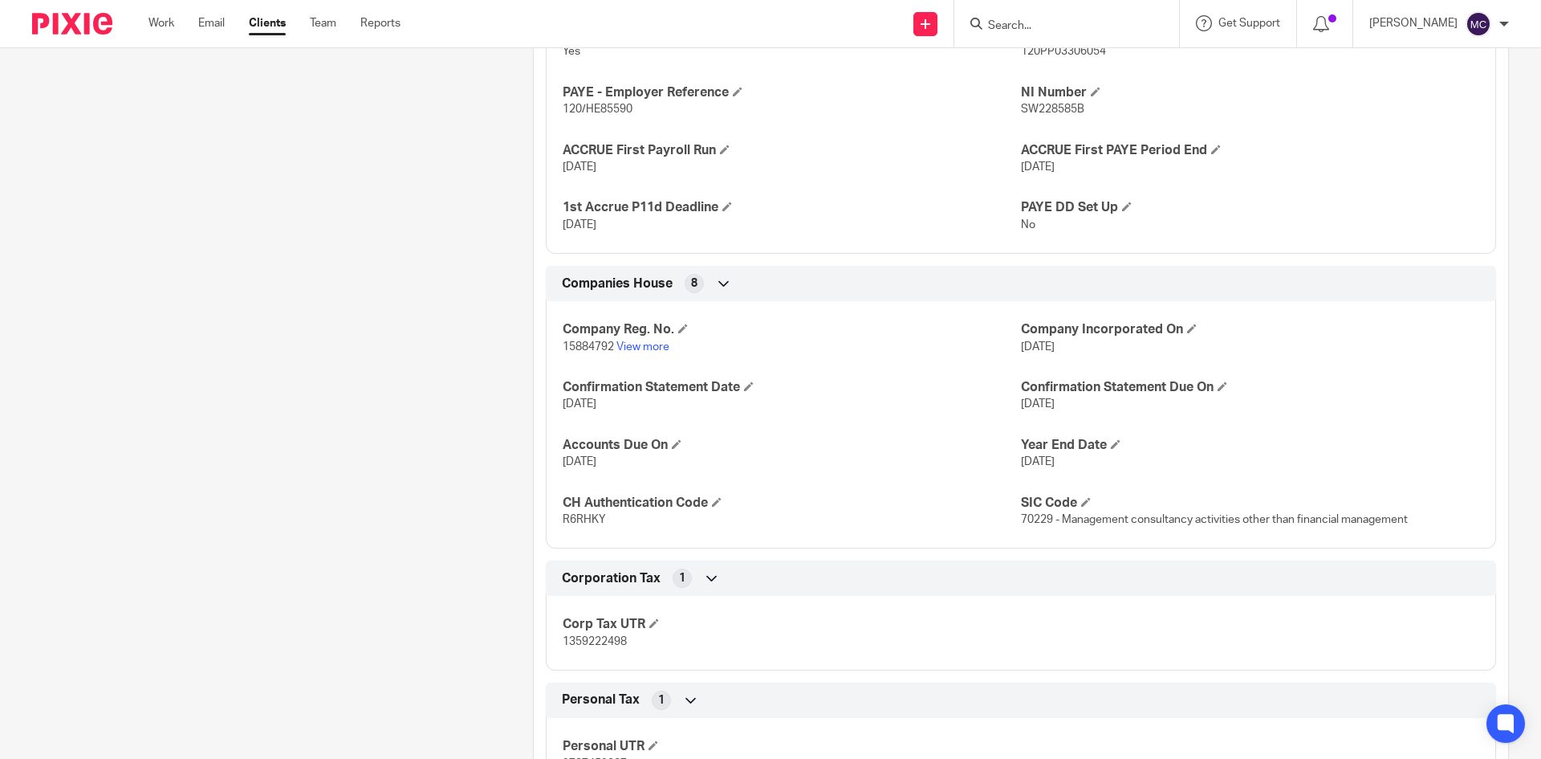
scroll to position [803, 0]
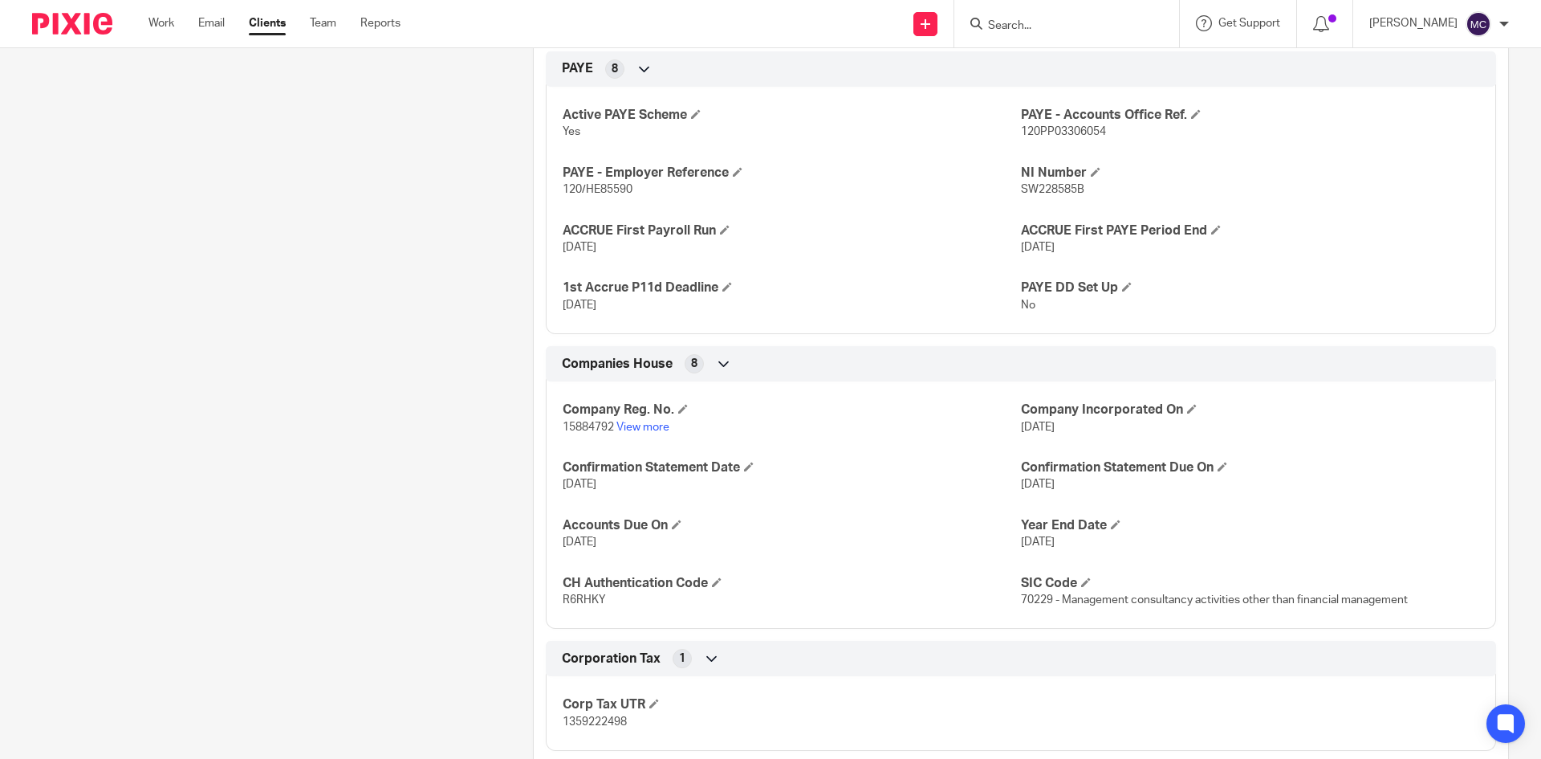
click at [1042, 6] on div at bounding box center [1067, 23] width 225 height 47
click at [1042, 25] on input "Search" at bounding box center [1059, 26] width 144 height 14
type input "eyewest cons"
click at [1051, 61] on link at bounding box center [1138, 69] width 311 height 37
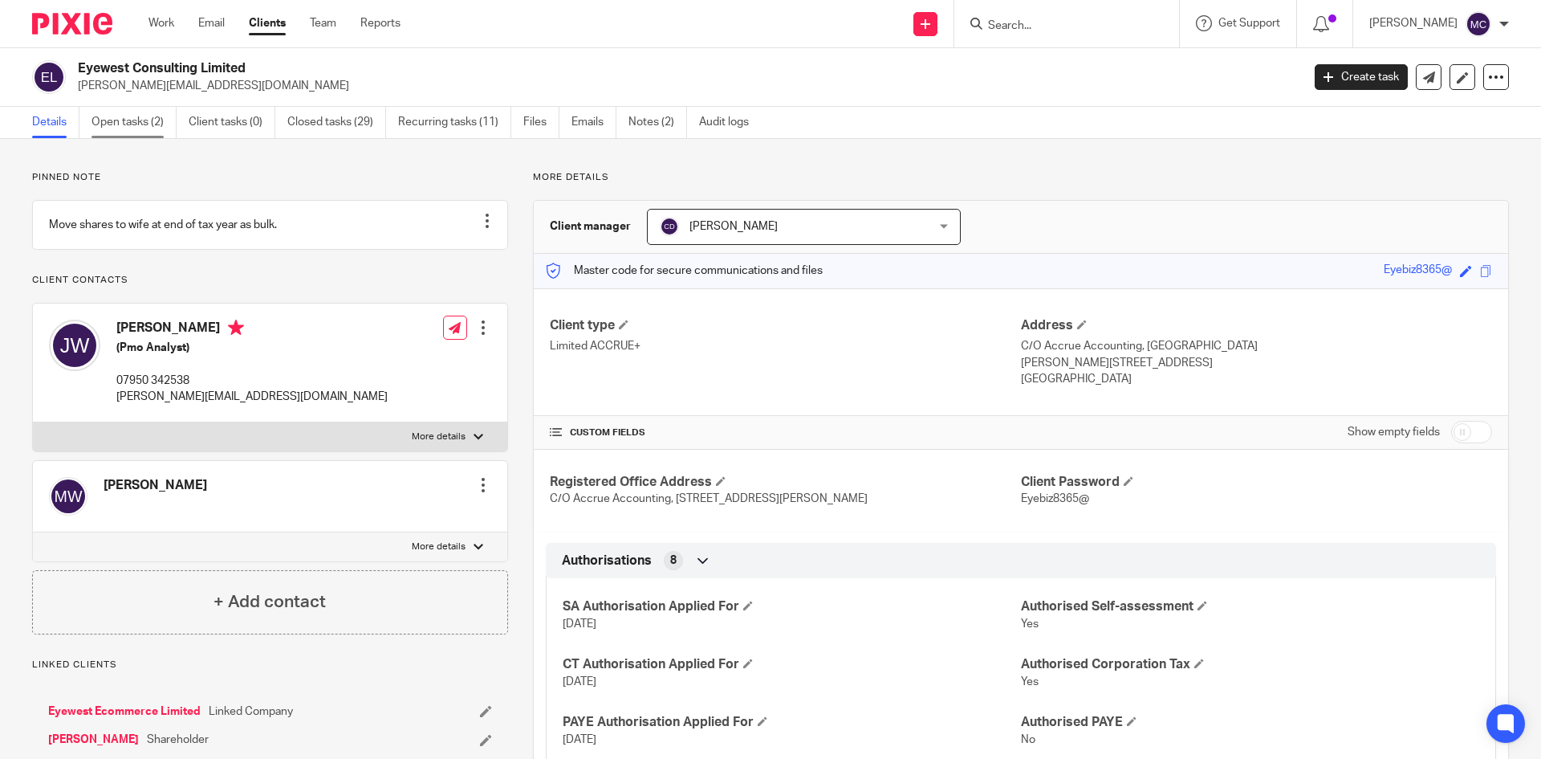
click at [122, 116] on link "Open tasks (2)" at bounding box center [134, 122] width 85 height 31
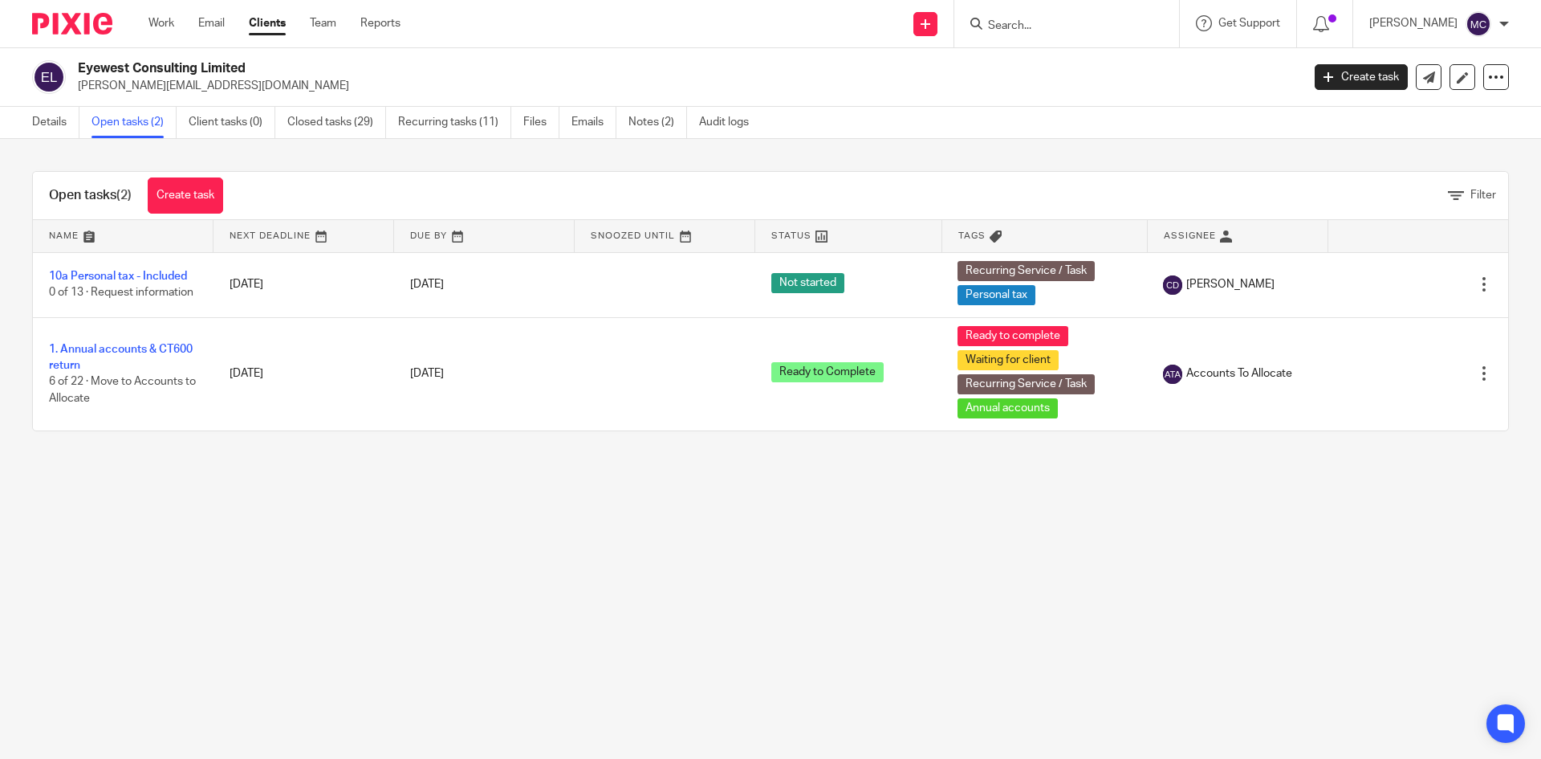
click at [991, 21] on input "Search" at bounding box center [1059, 26] width 144 height 14
type input "blkade re"
click at [1083, 84] on link at bounding box center [1114, 69] width 263 height 37
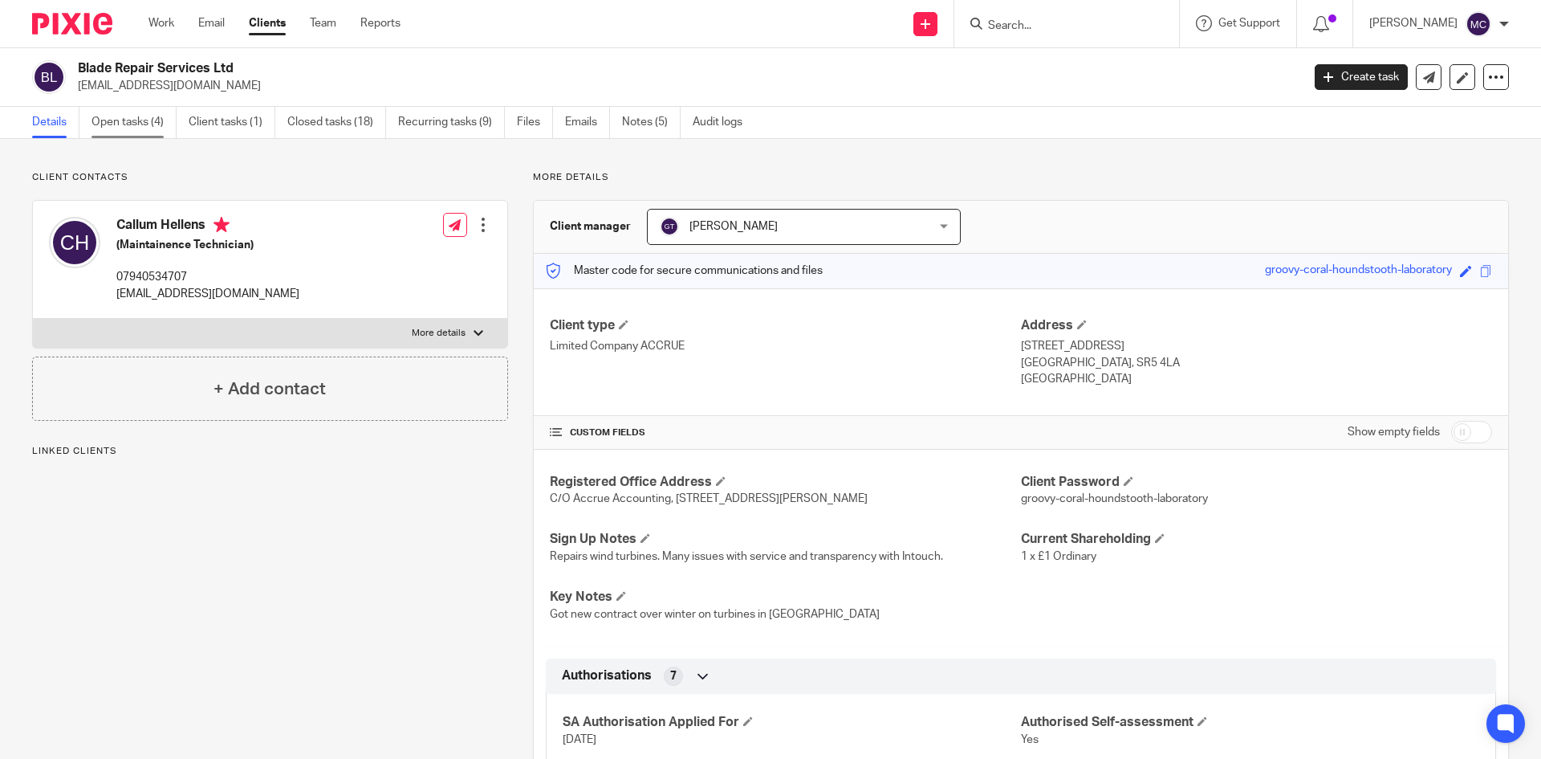
click at [137, 120] on link "Open tasks (4)" at bounding box center [134, 122] width 85 height 31
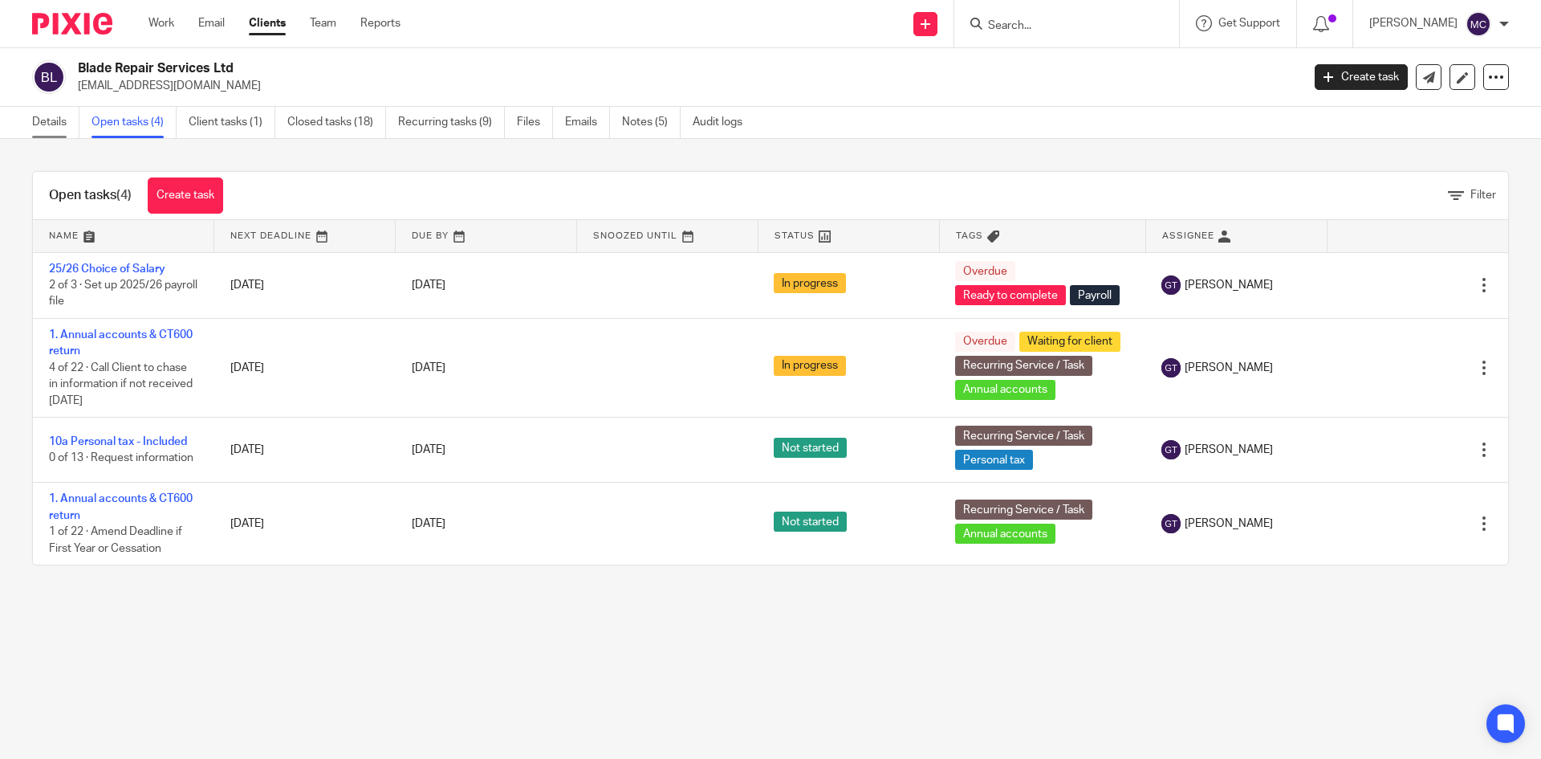
click at [55, 124] on link "Details" at bounding box center [55, 122] width 47 height 31
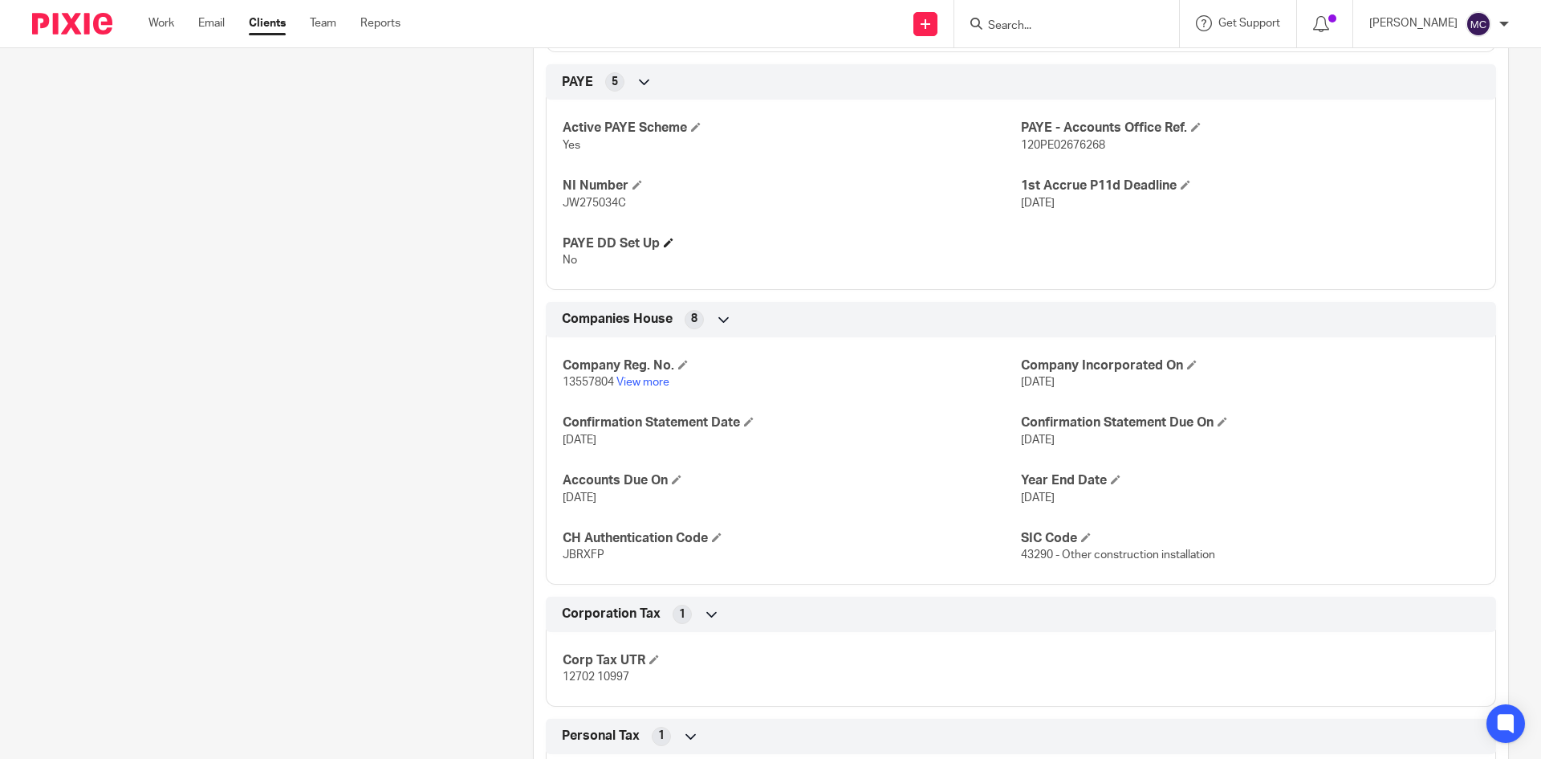
scroll to position [1124, 0]
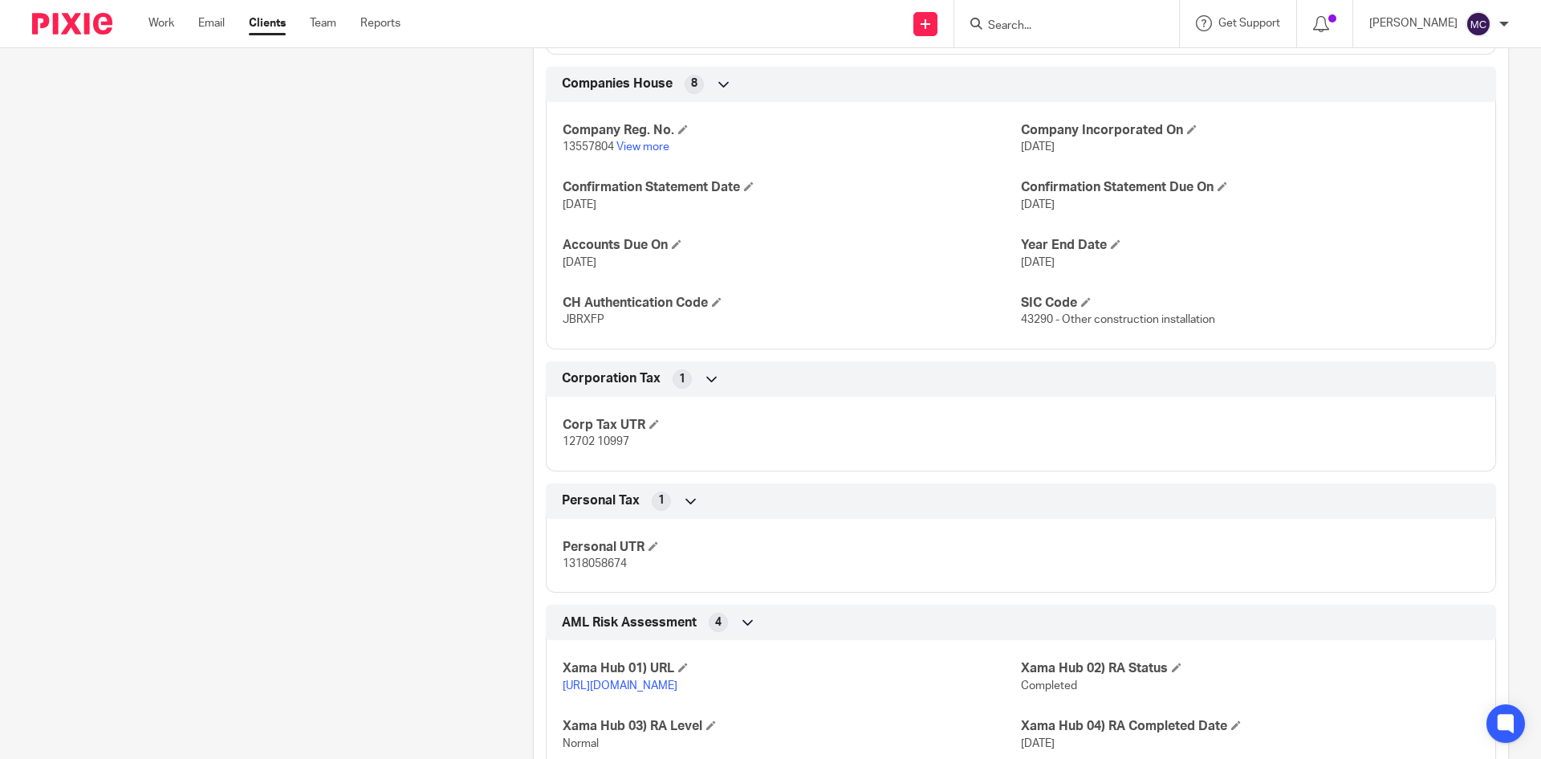
click at [1007, 12] on div at bounding box center [1067, 23] width 225 height 47
click at [1013, 32] on input "Search" at bounding box center [1059, 26] width 144 height 14
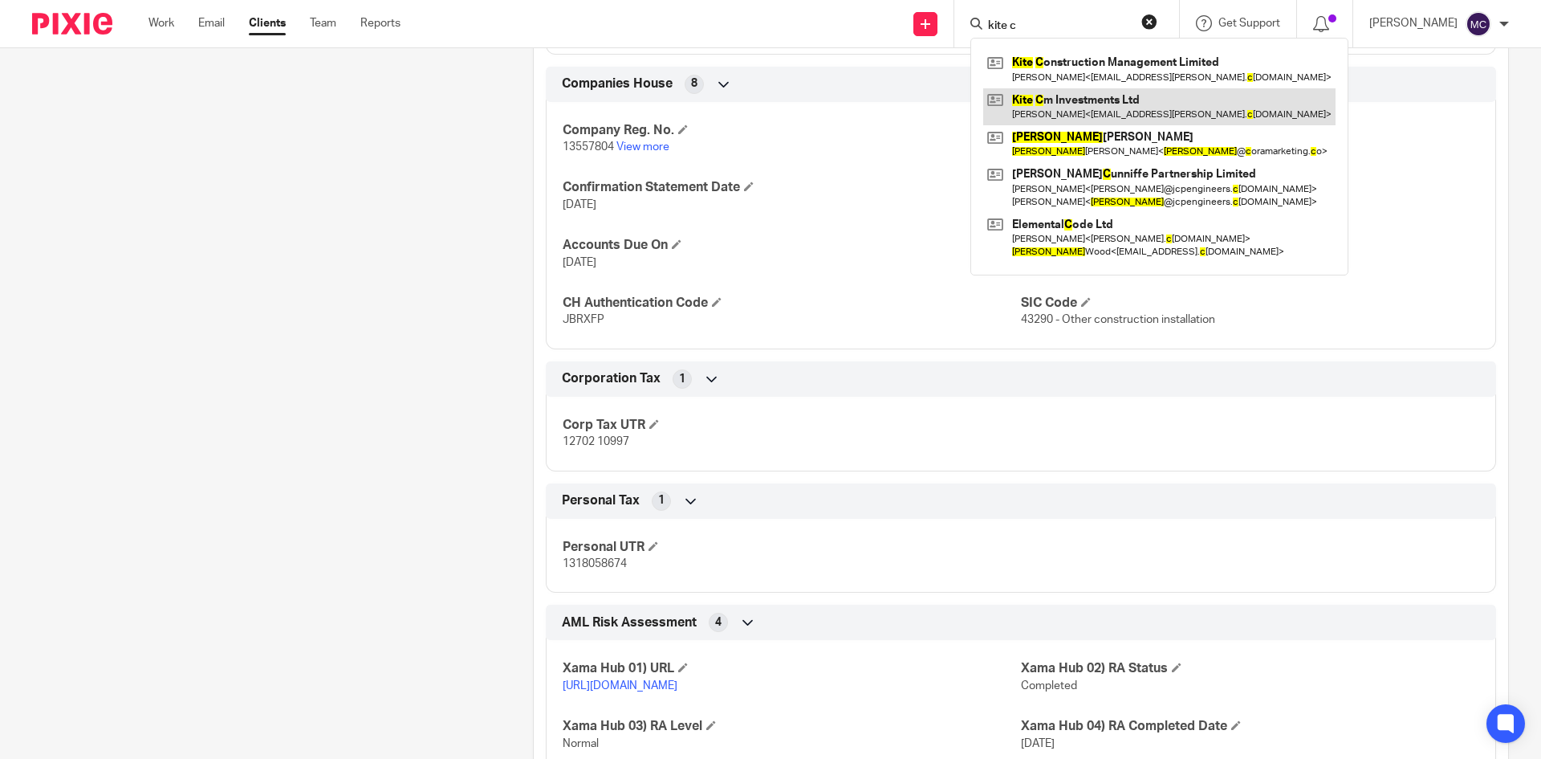
type input "kite c"
click at [1050, 96] on link at bounding box center [1159, 106] width 352 height 37
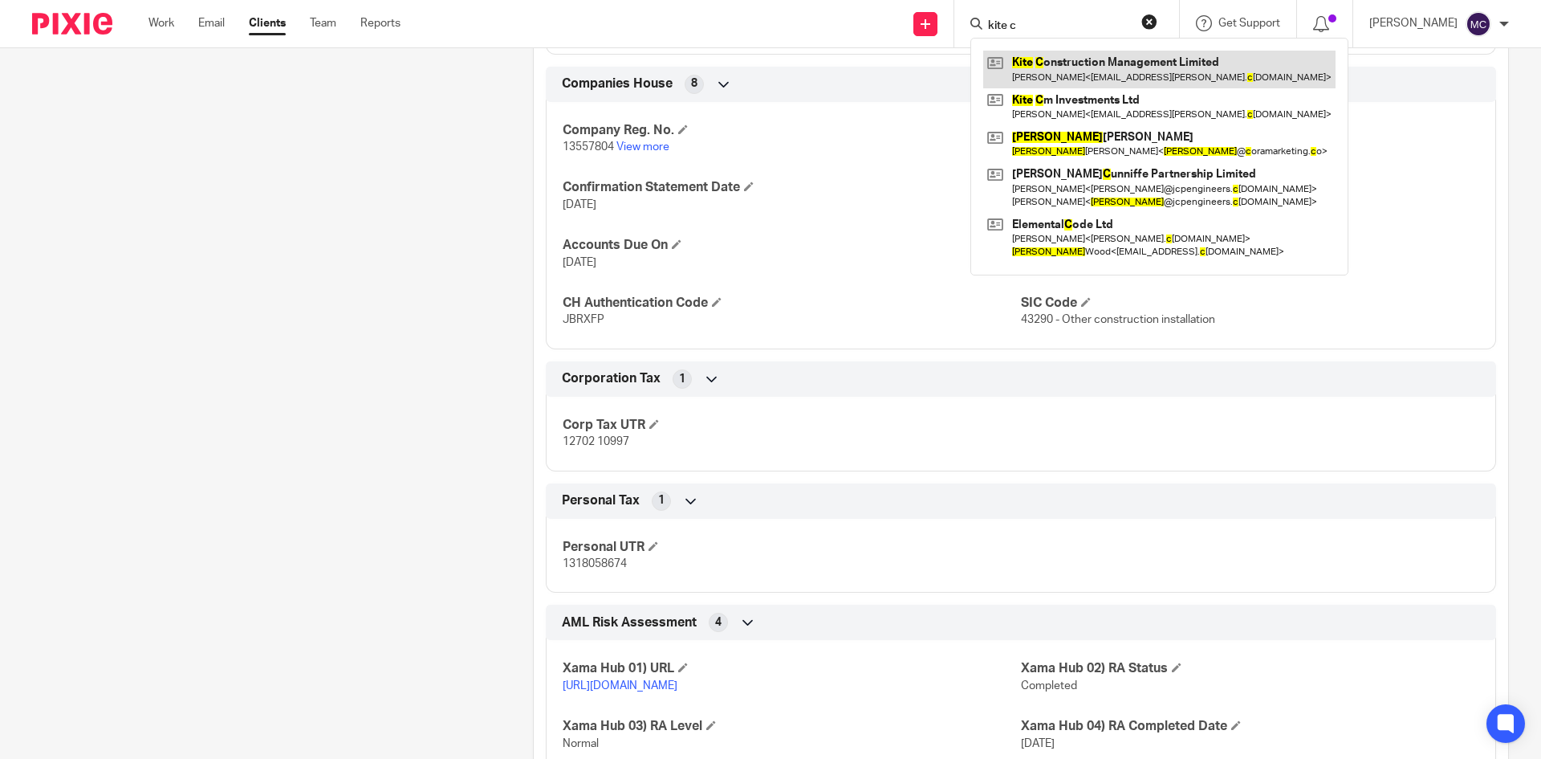
click at [1054, 73] on link at bounding box center [1159, 69] width 352 height 37
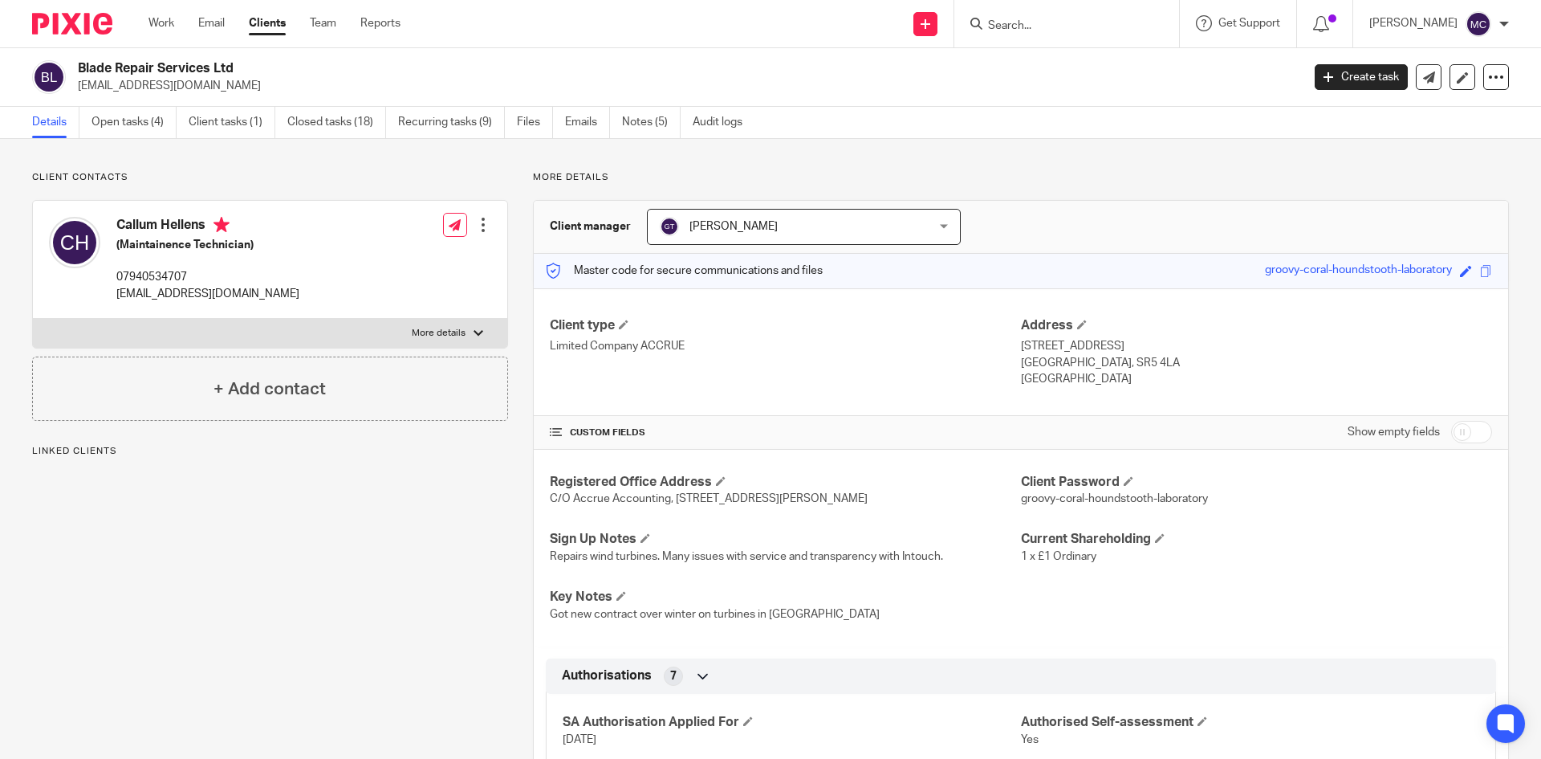
click at [136, 122] on link "Open tasks (4)" at bounding box center [134, 122] width 85 height 31
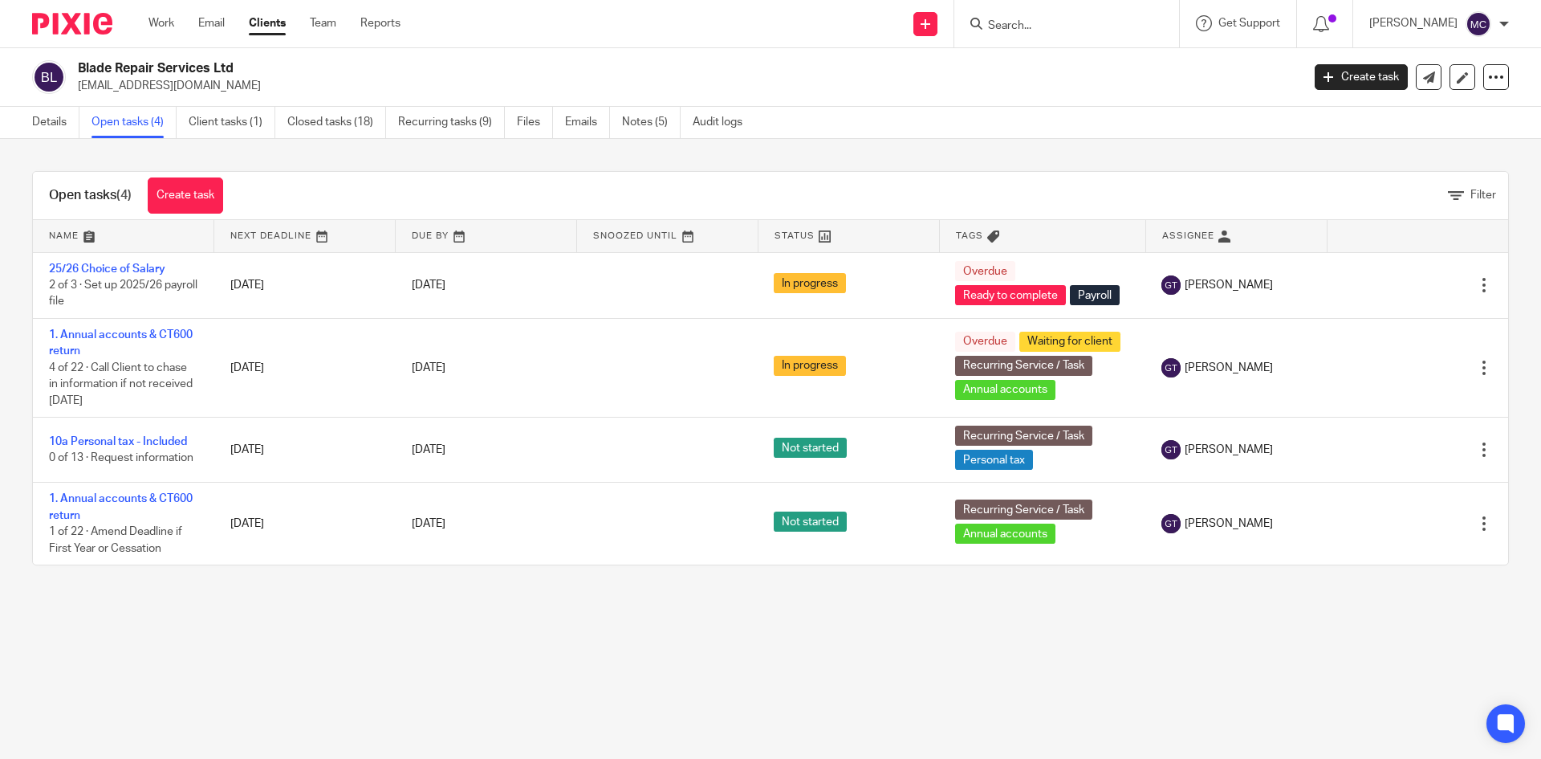
click at [1039, 16] on form at bounding box center [1072, 24] width 171 height 20
click at [1025, 31] on input "Search" at bounding box center [1059, 26] width 144 height 14
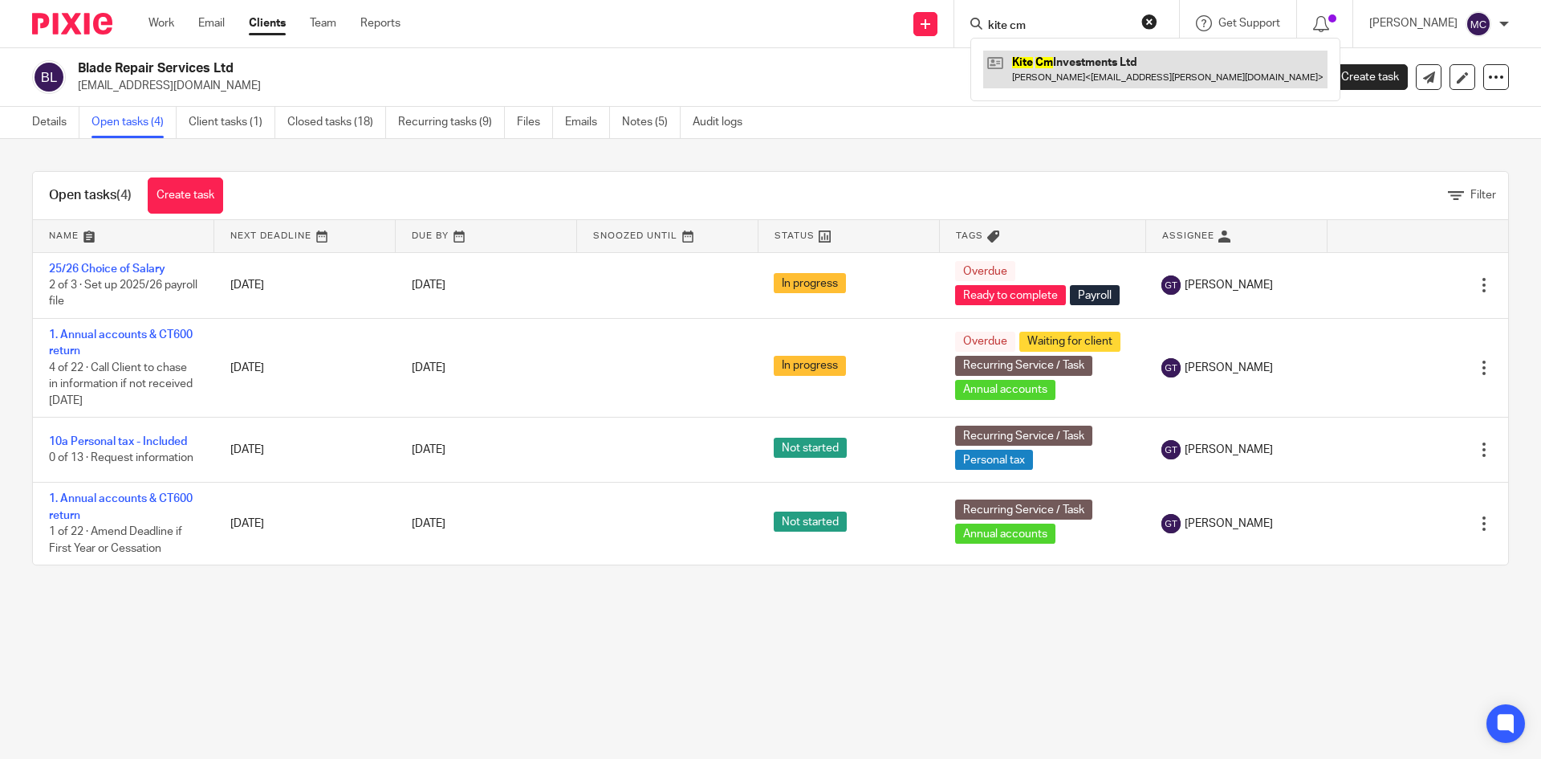
type input "kite cm"
click at [1100, 60] on link at bounding box center [1155, 69] width 344 height 37
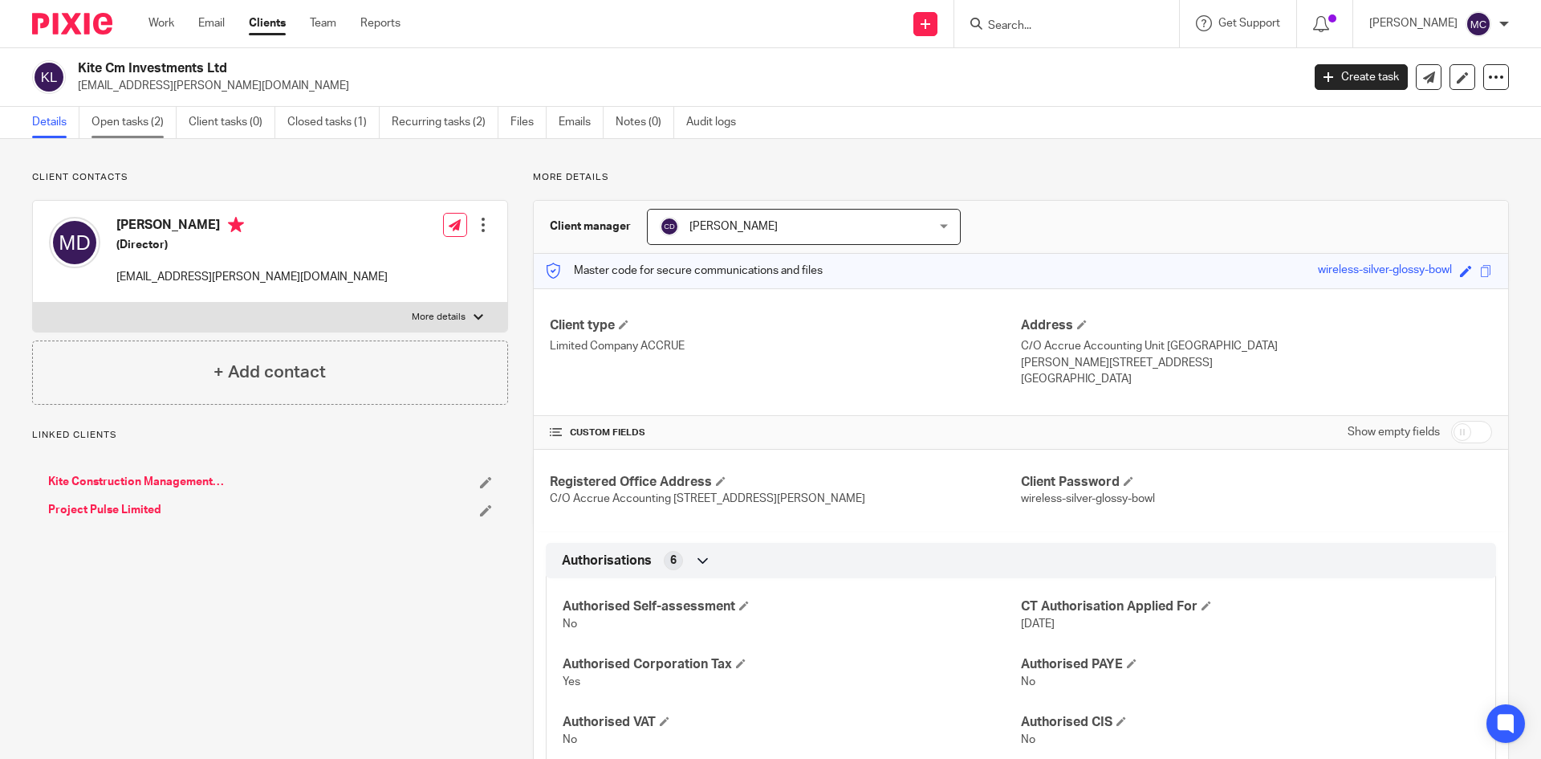
click at [148, 120] on link "Open tasks (2)" at bounding box center [134, 122] width 85 height 31
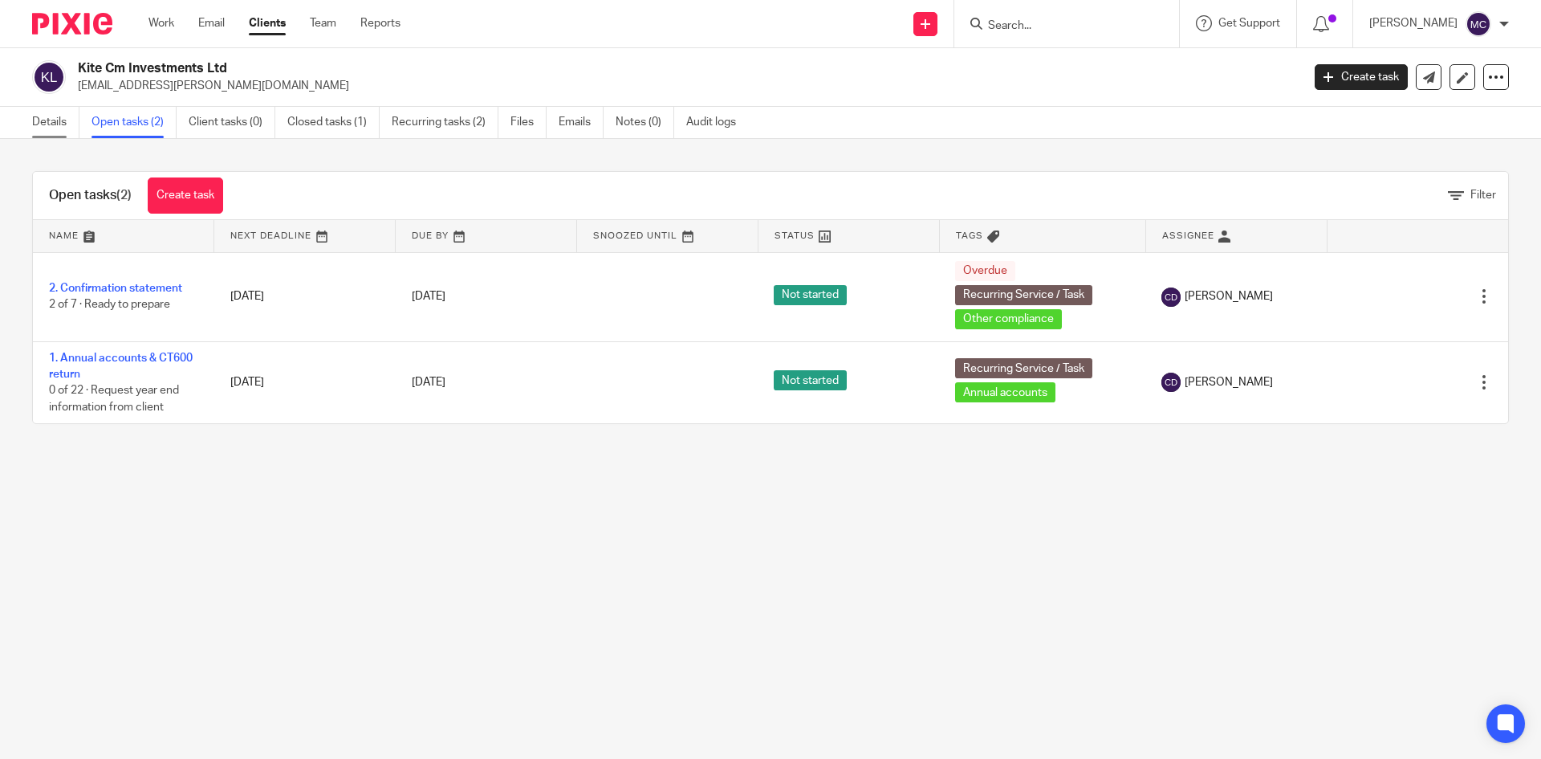
click at [64, 128] on link "Details" at bounding box center [55, 122] width 47 height 31
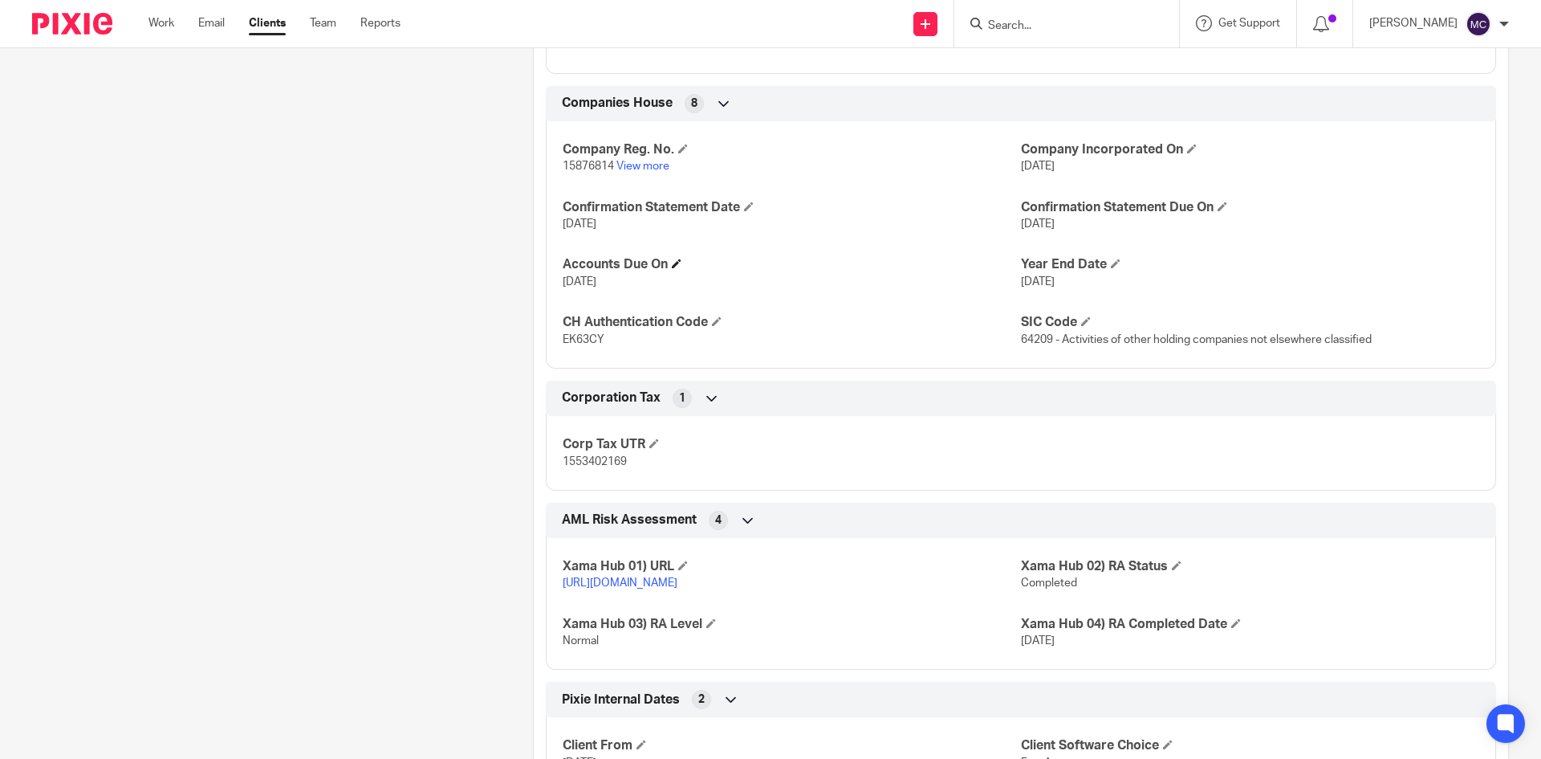
scroll to position [722, 0]
